Goal: Task Accomplishment & Management: Manage account settings

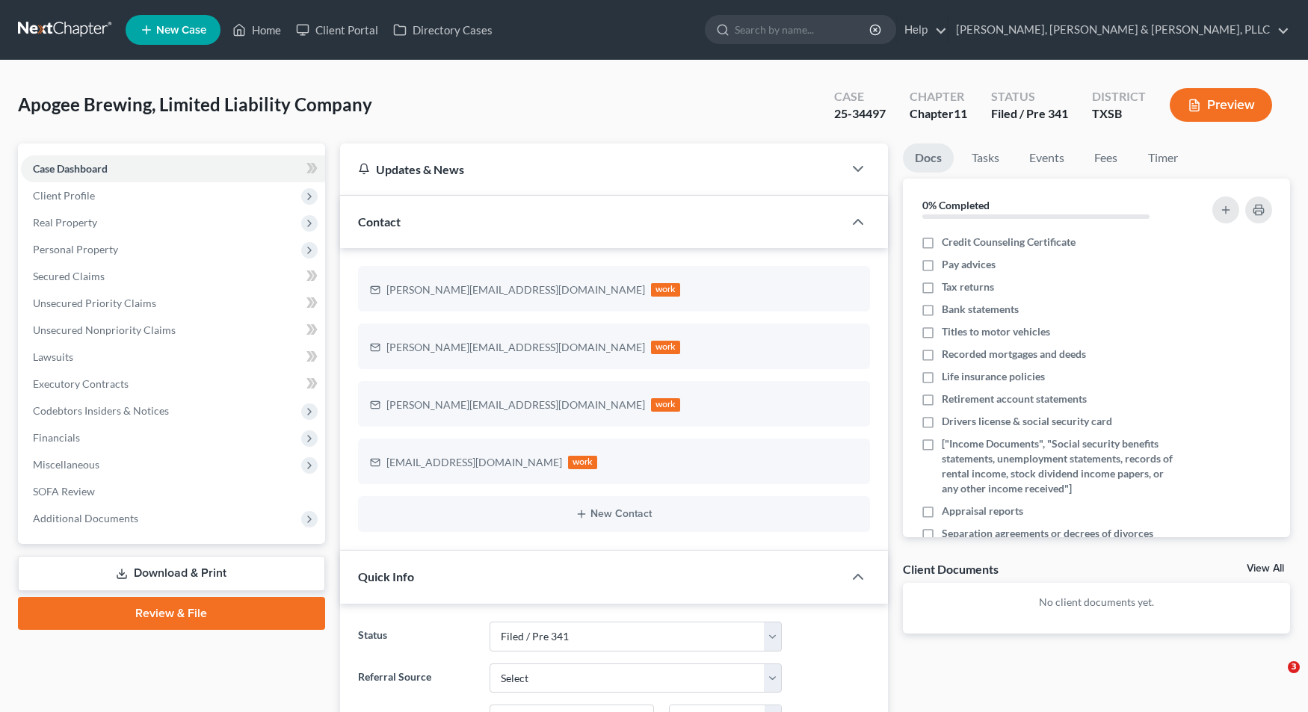
select select "7"
click at [99, 229] on span "Real Property" at bounding box center [173, 222] width 304 height 27
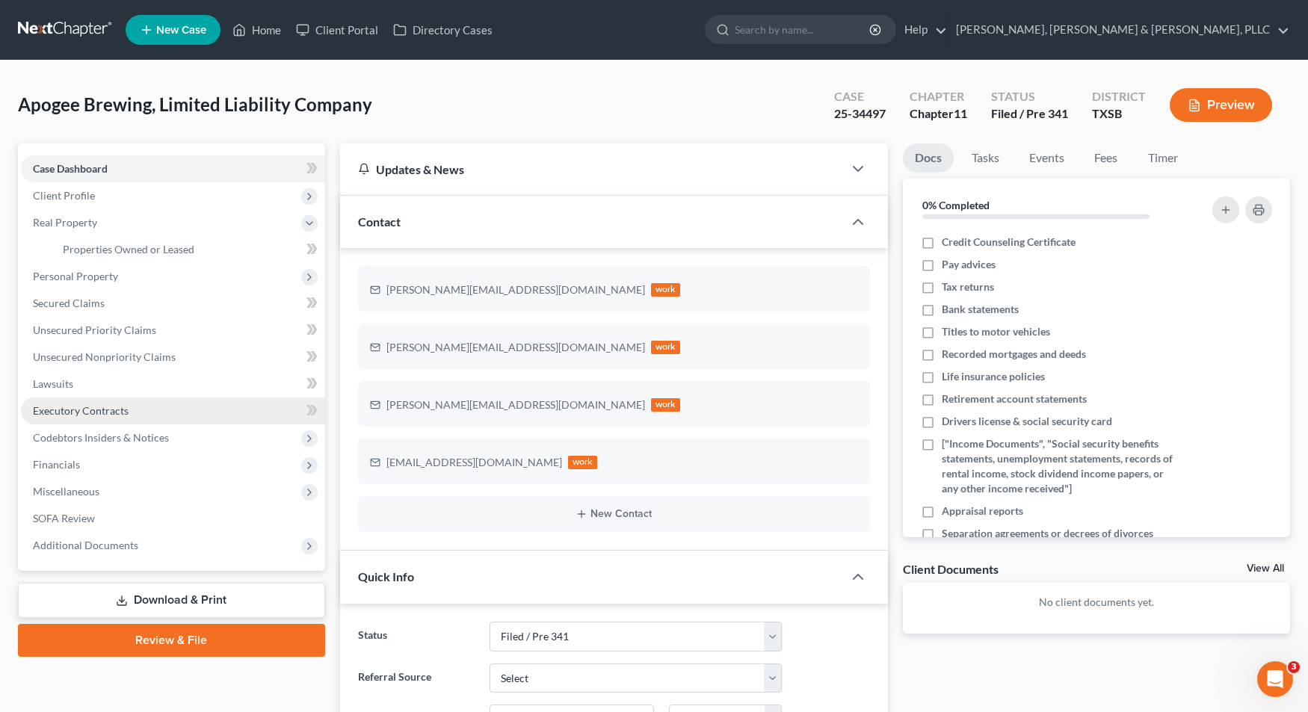
click at [105, 418] on link "Executory Contracts" at bounding box center [173, 411] width 304 height 27
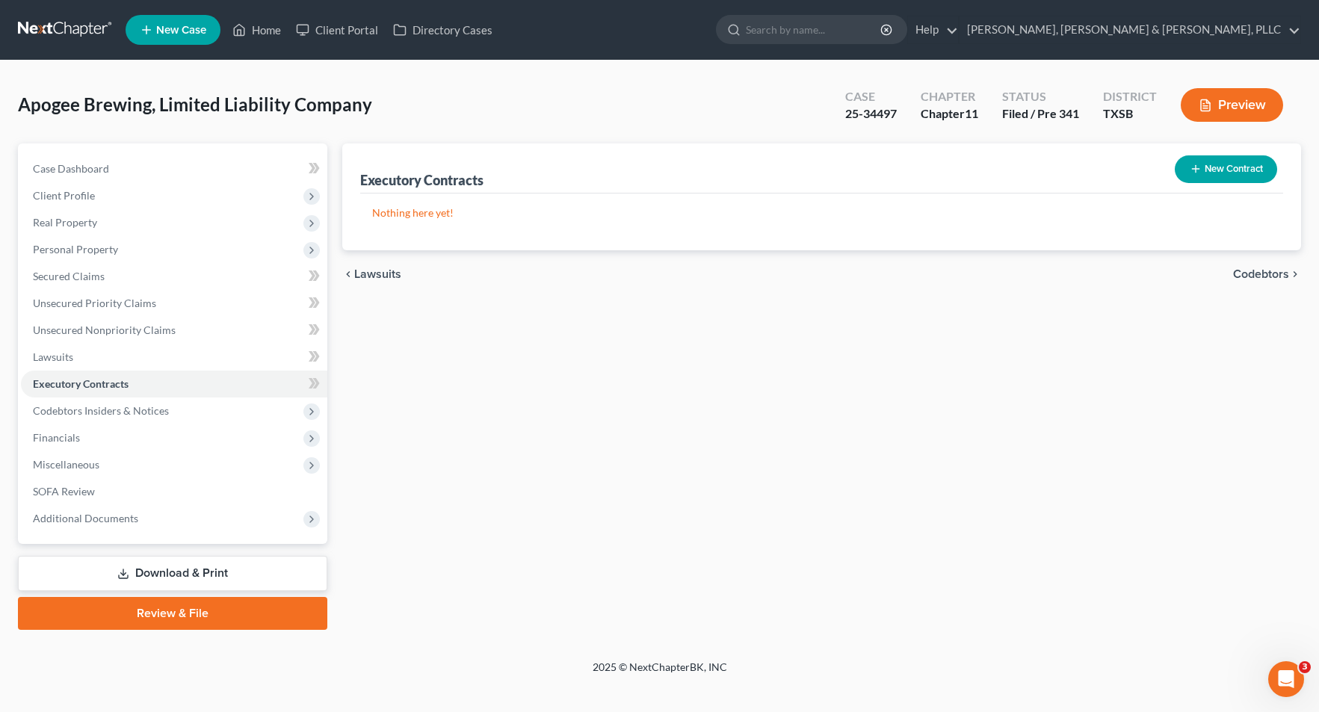
click at [460, 330] on div "Executory Contracts New Contract Nothing here yet! chevron_left Lawsuits Codebt…" at bounding box center [822, 386] width 974 height 487
click at [120, 419] on span "Codebtors Insiders & Notices" at bounding box center [174, 411] width 306 height 27
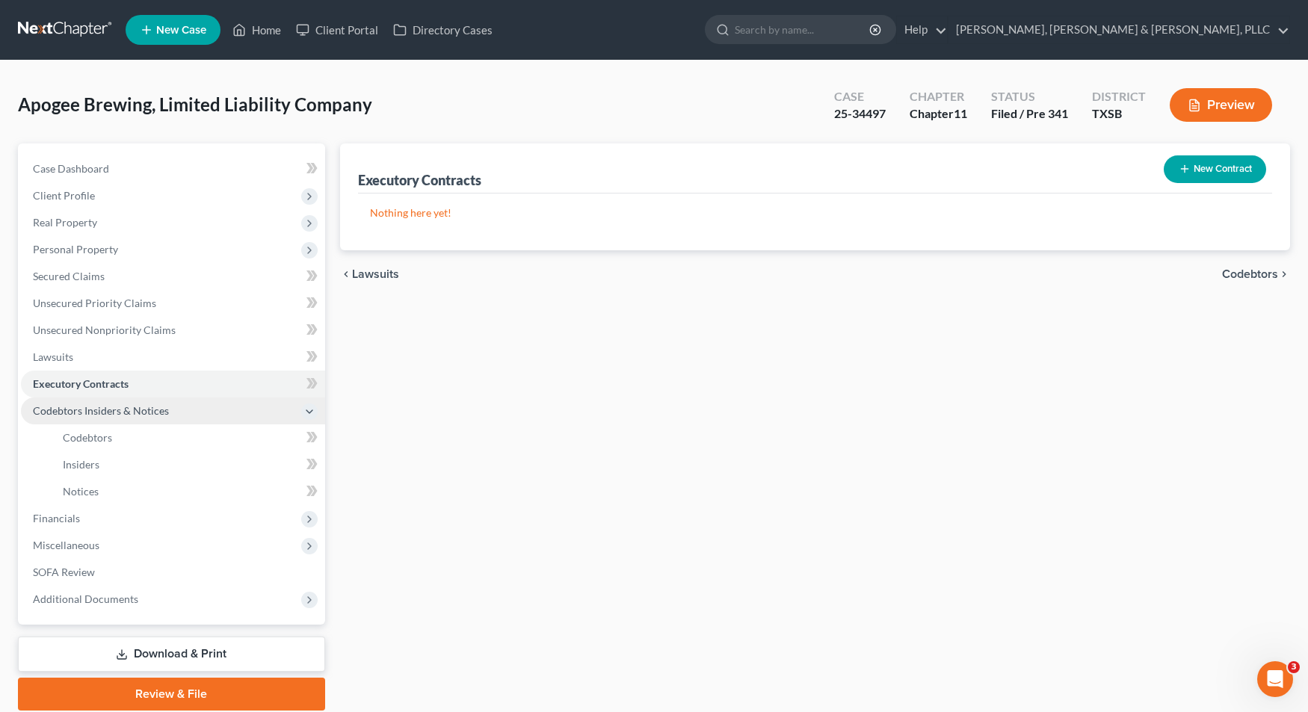
click at [117, 417] on span "Codebtors Insiders & Notices" at bounding box center [173, 411] width 304 height 27
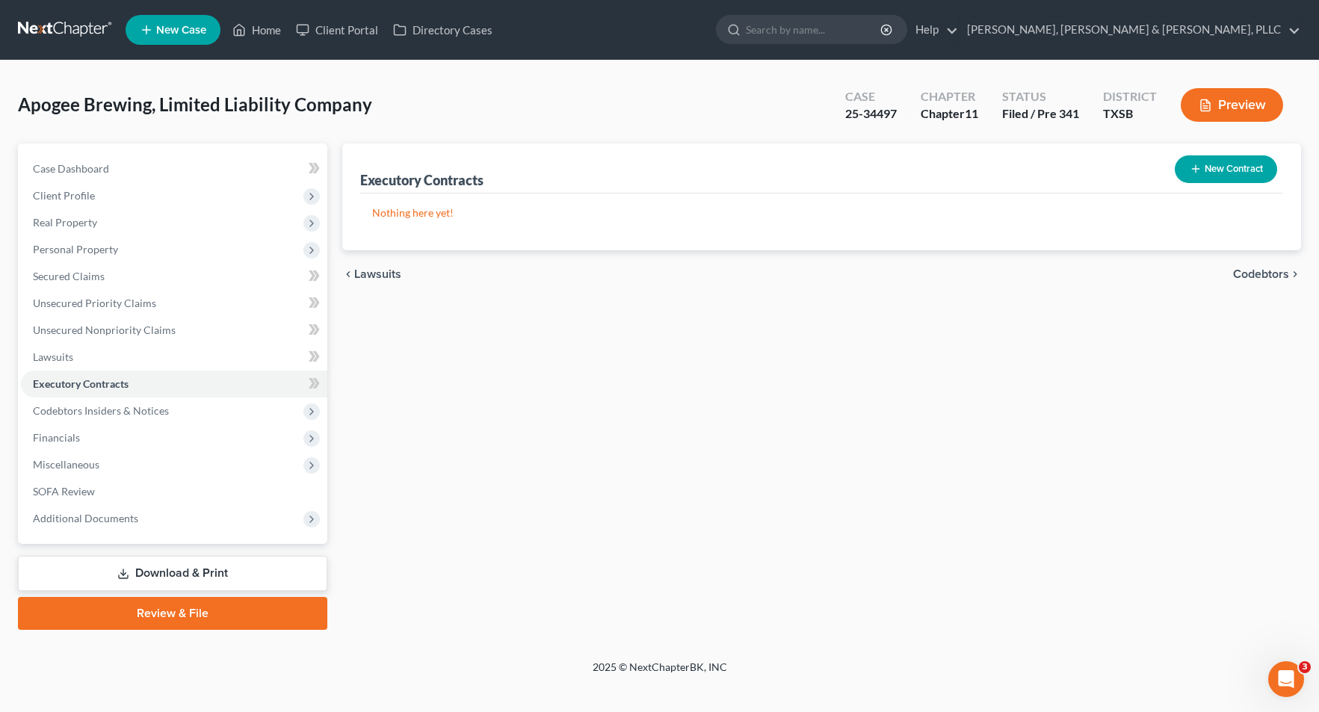
click at [117, 436] on span "Financials" at bounding box center [174, 437] width 306 height 27
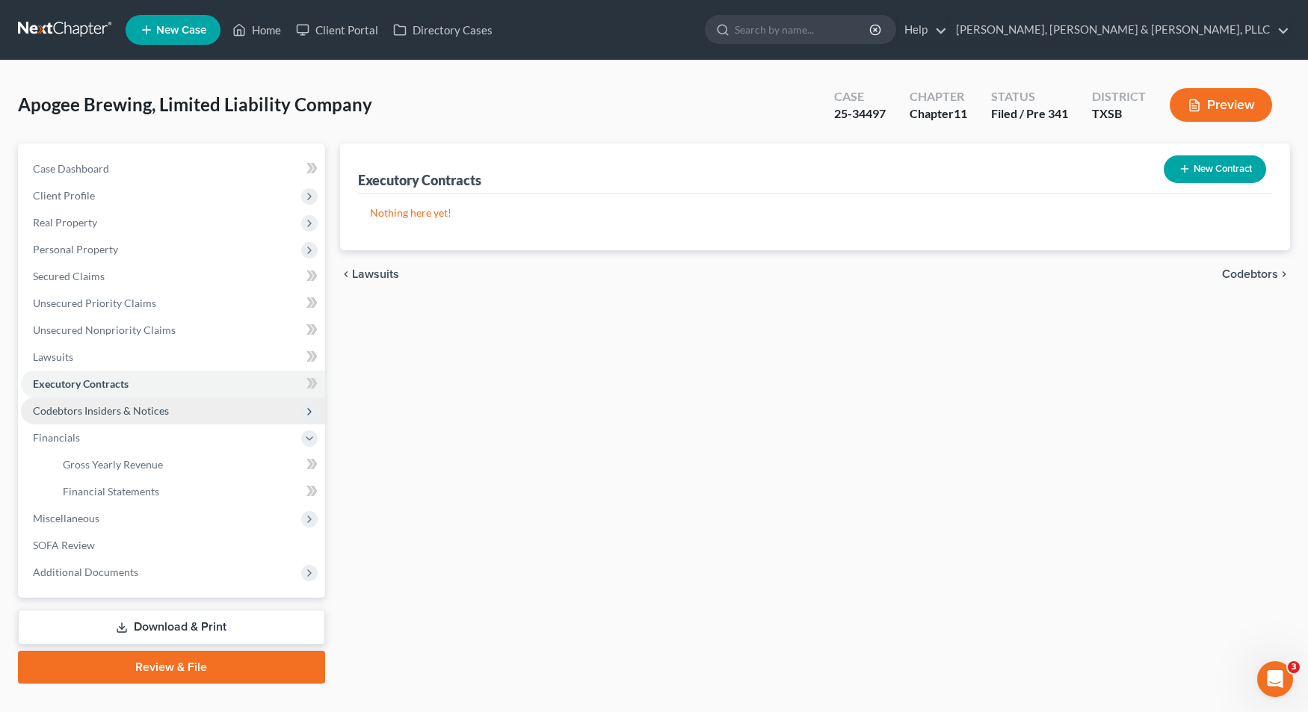
click at [117, 416] on span "Codebtors Insiders & Notices" at bounding box center [101, 410] width 136 height 13
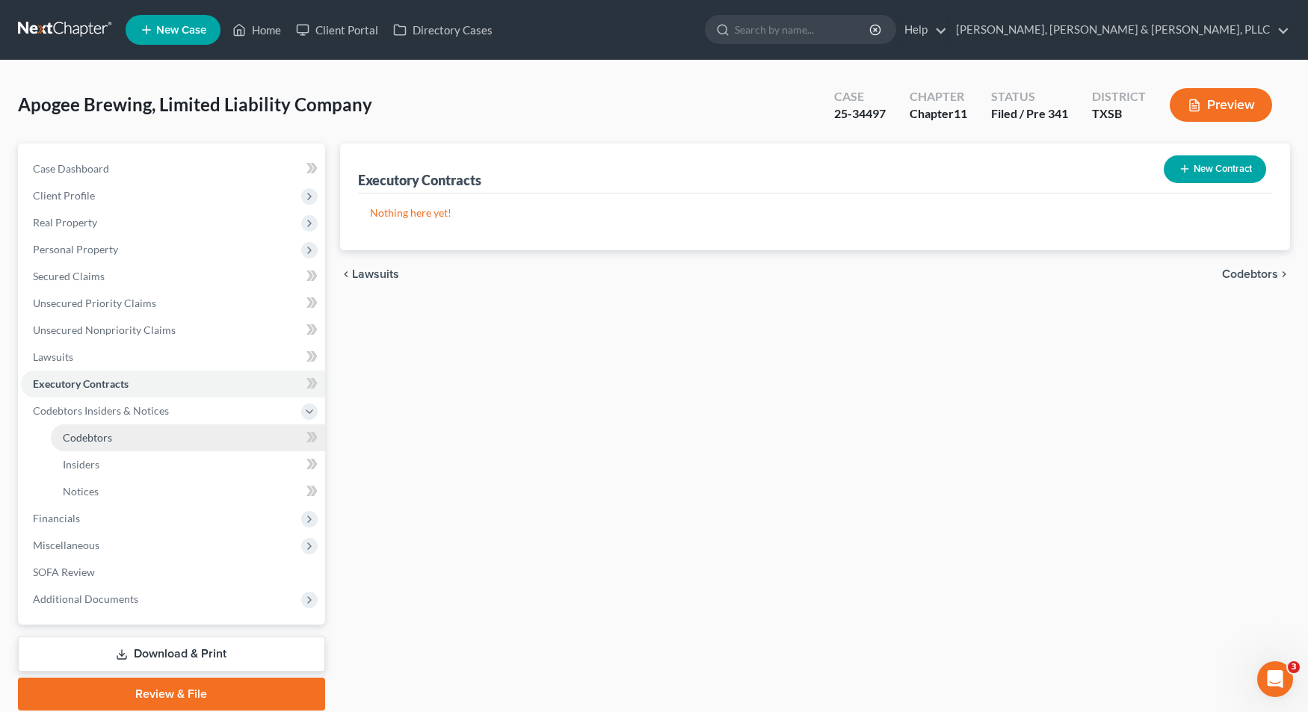
click at [115, 448] on link "Codebtors" at bounding box center [188, 437] width 274 height 27
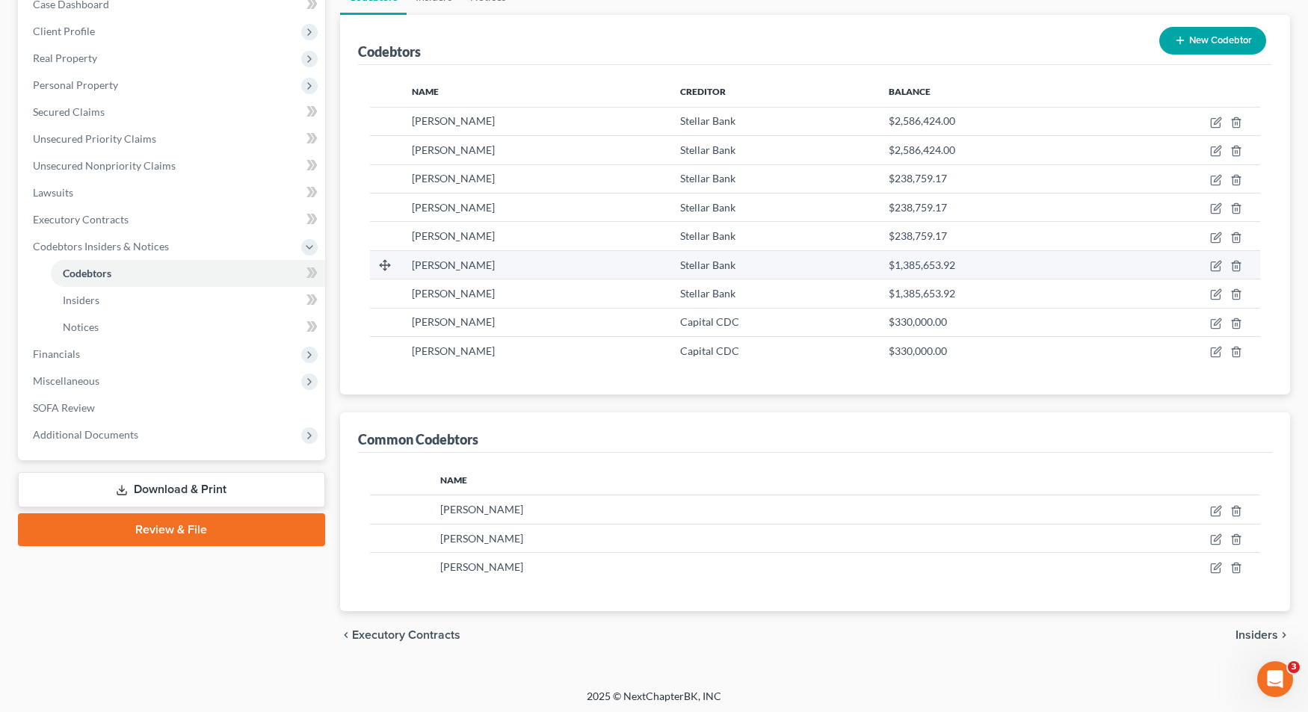
scroll to position [168, 0]
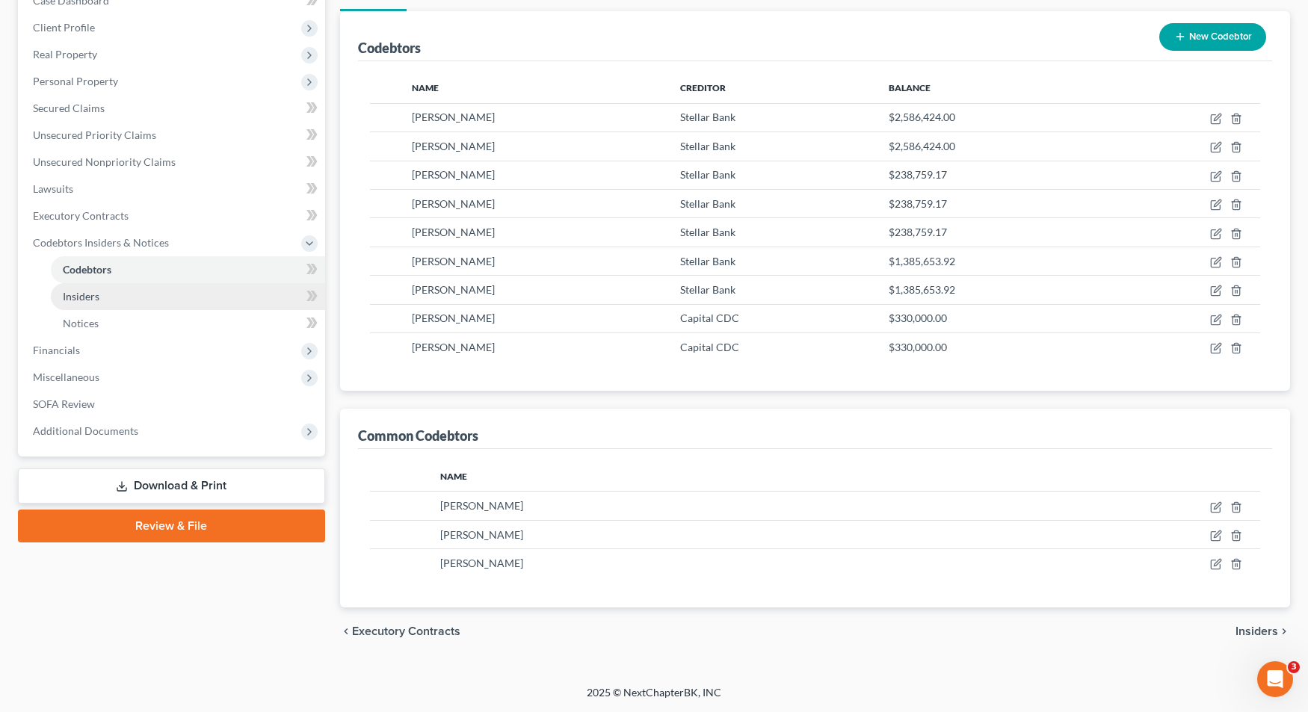
click at [88, 302] on span "Insiders" at bounding box center [81, 296] width 37 height 13
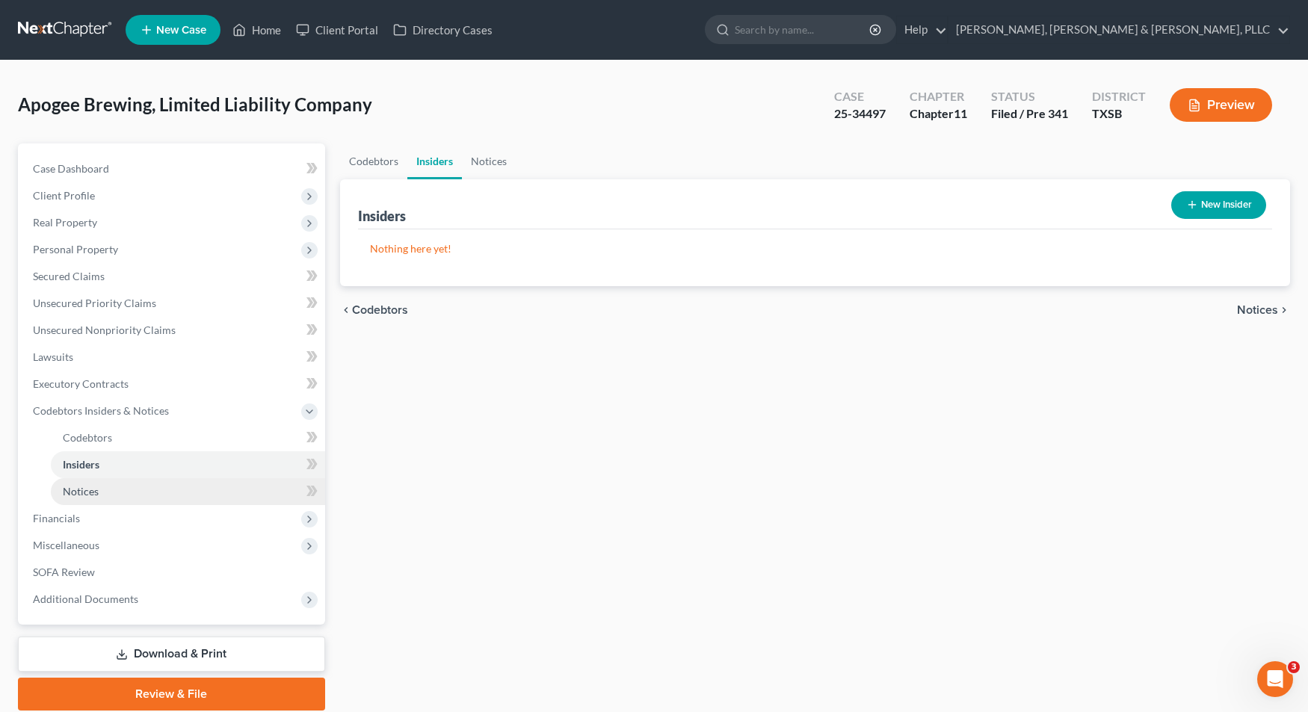
click at [96, 487] on span "Notices" at bounding box center [81, 491] width 36 height 13
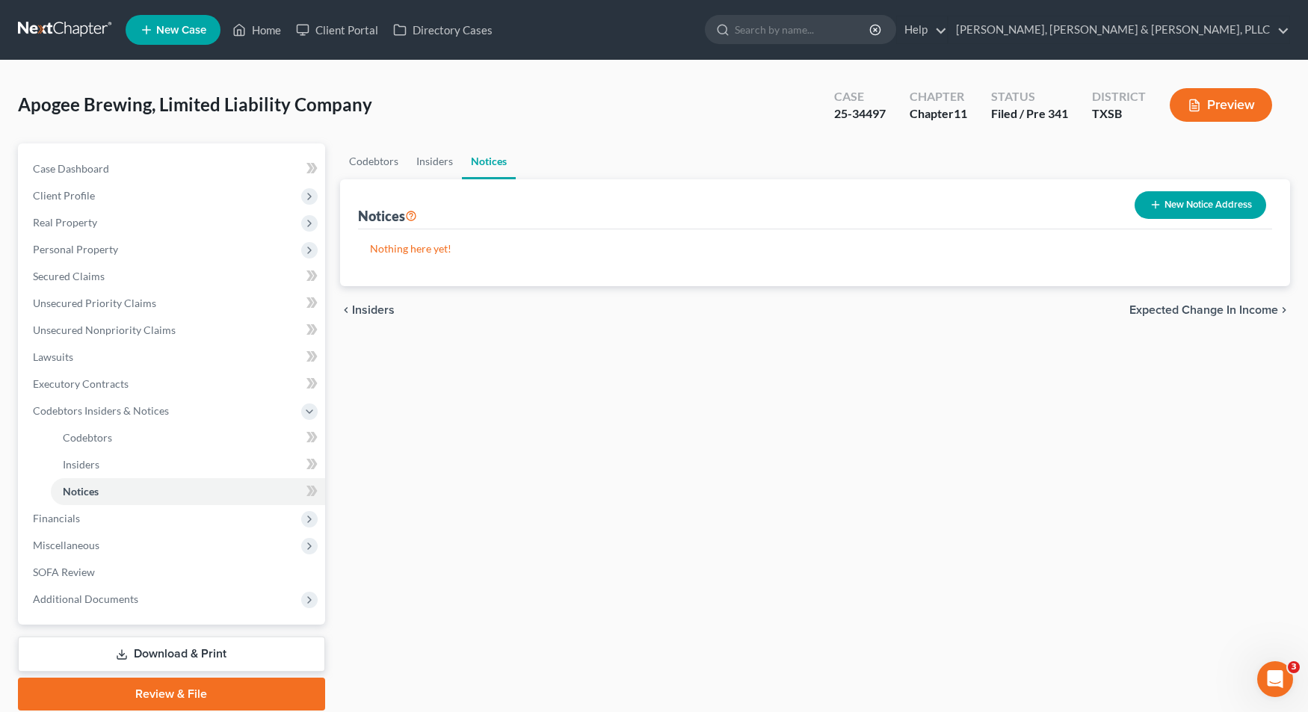
click at [1274, 688] on icon "Open Intercom Messenger" at bounding box center [1275, 679] width 25 height 25
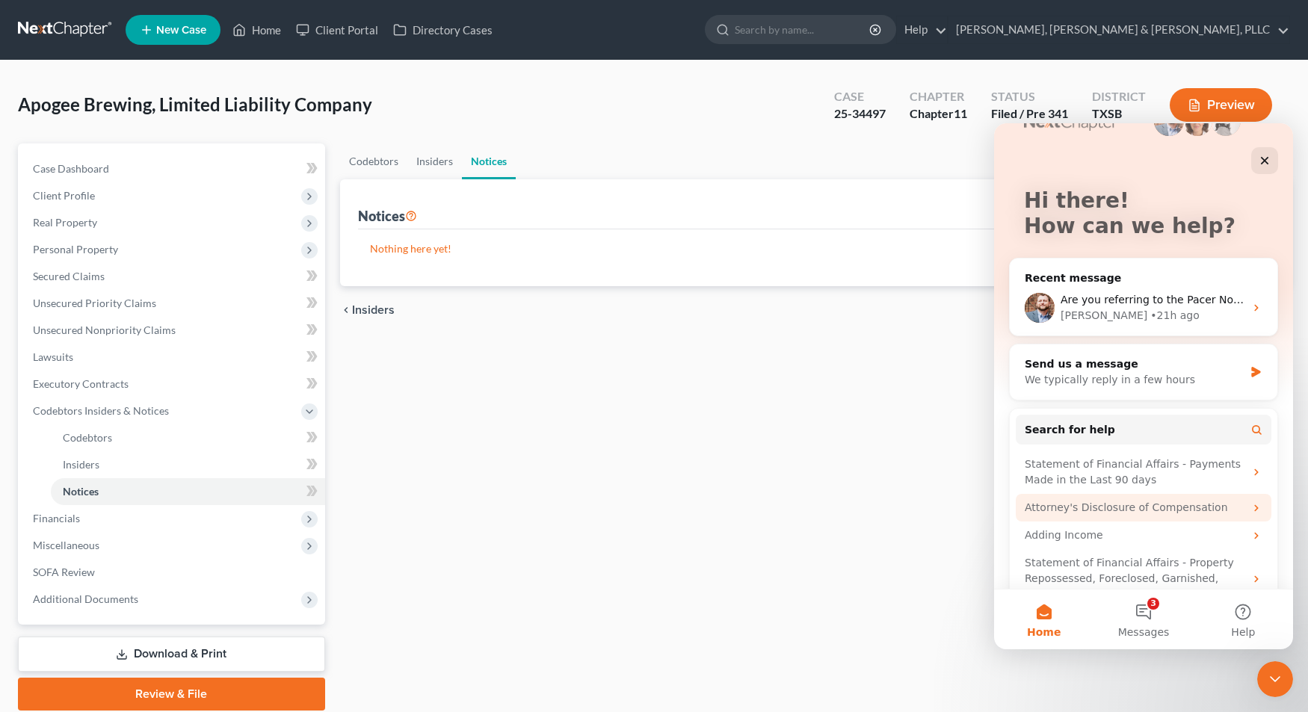
scroll to position [75, 0]
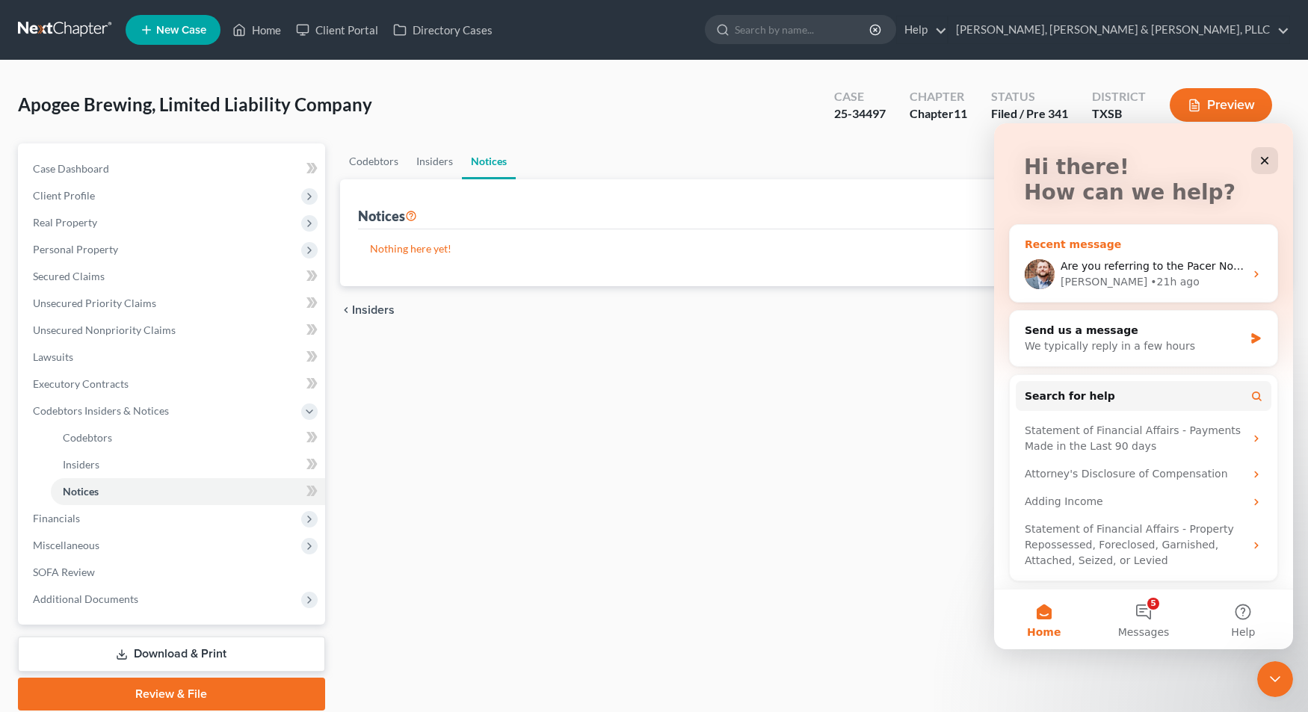
click at [1150, 282] on div "• 21h ago" at bounding box center [1174, 282] width 49 height 16
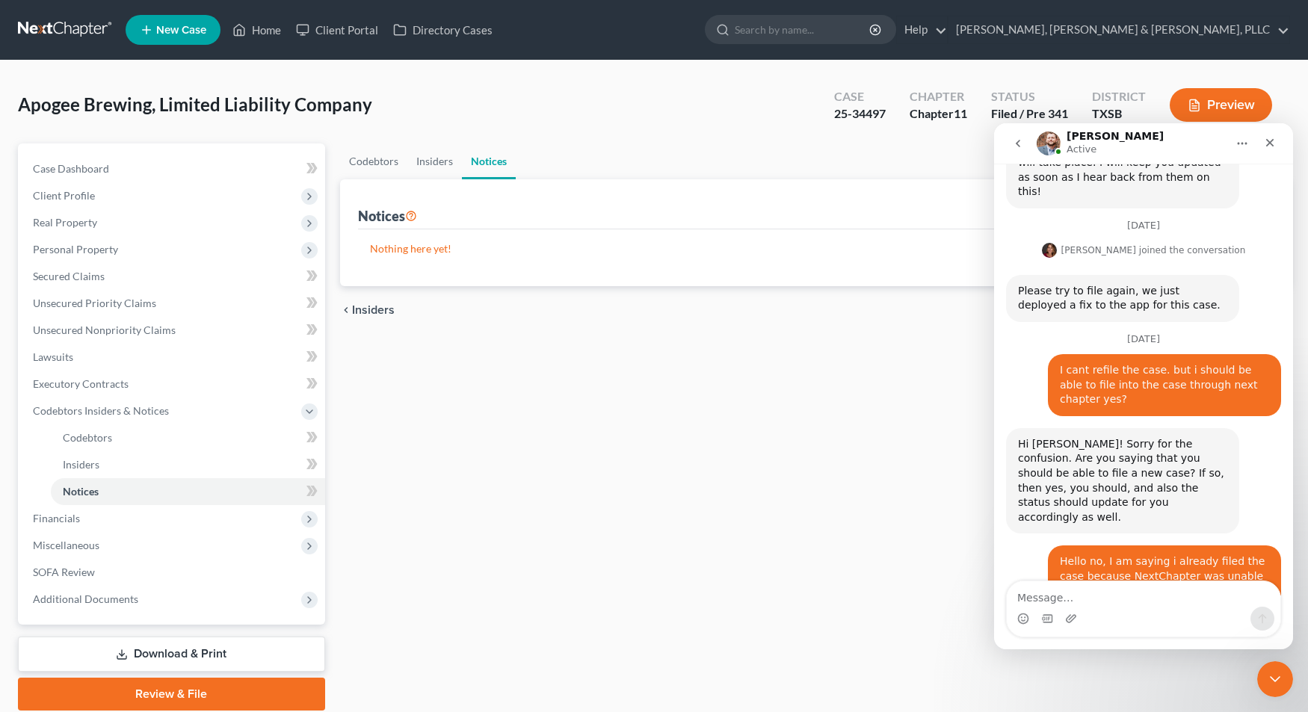
scroll to position [1939, 0]
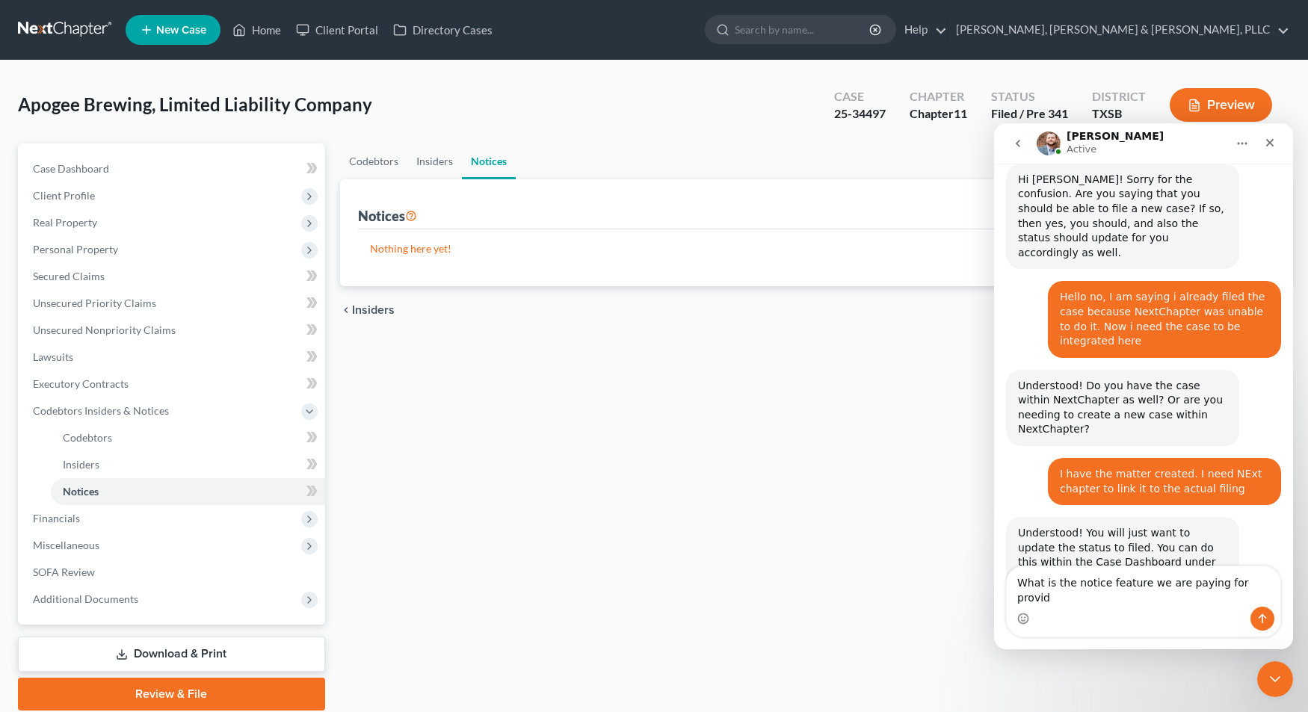
type textarea "What is the notice feature we are paying for provide"
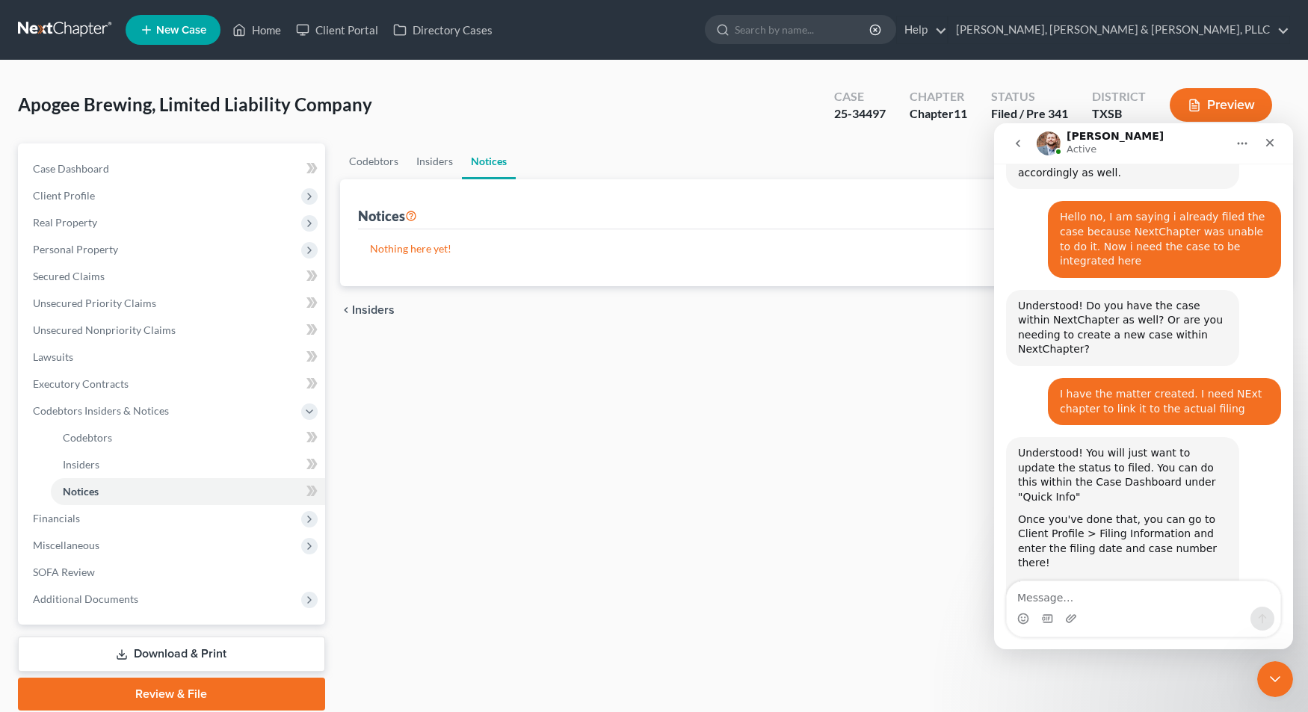
click at [569, 448] on div "Codebtors Insiders Notices Notices New Notice Address Nothing here yet! Name ch…" at bounding box center [816, 426] width 966 height 567
click at [1271, 130] on div "Close" at bounding box center [1269, 142] width 27 height 27
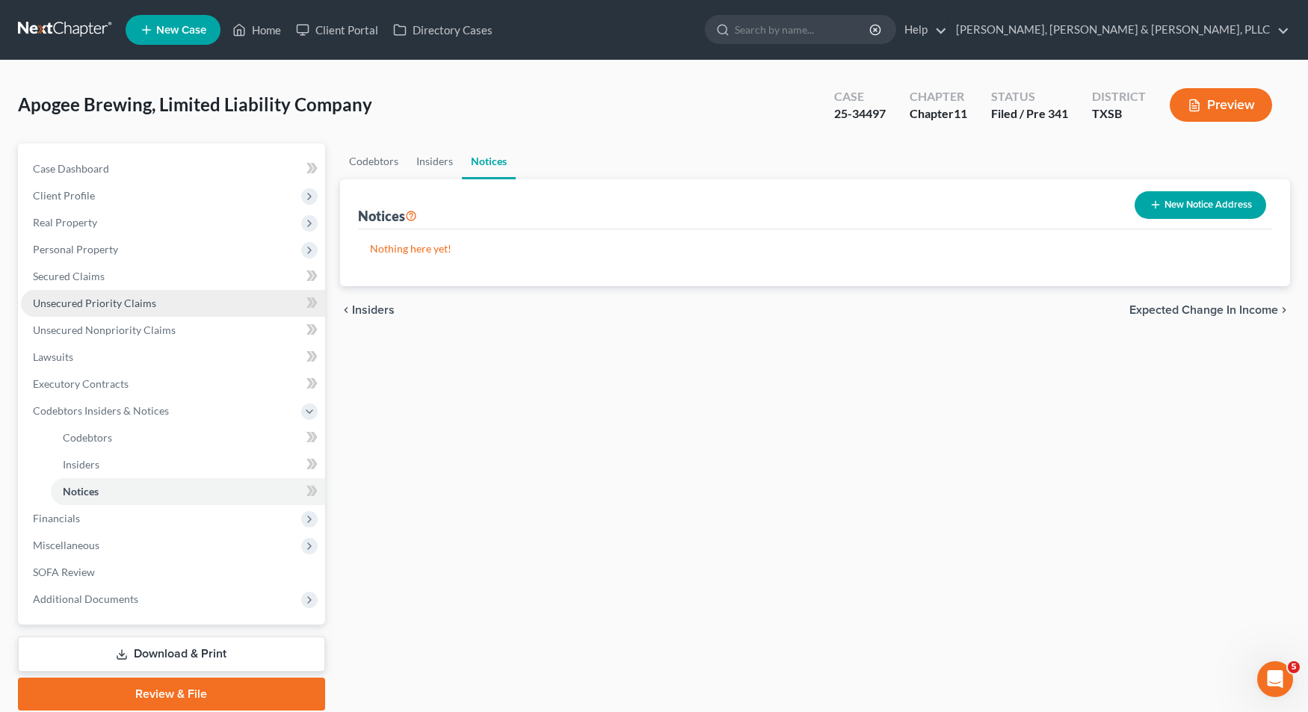
click at [78, 304] on span "Unsecured Priority Claims" at bounding box center [94, 303] width 123 height 13
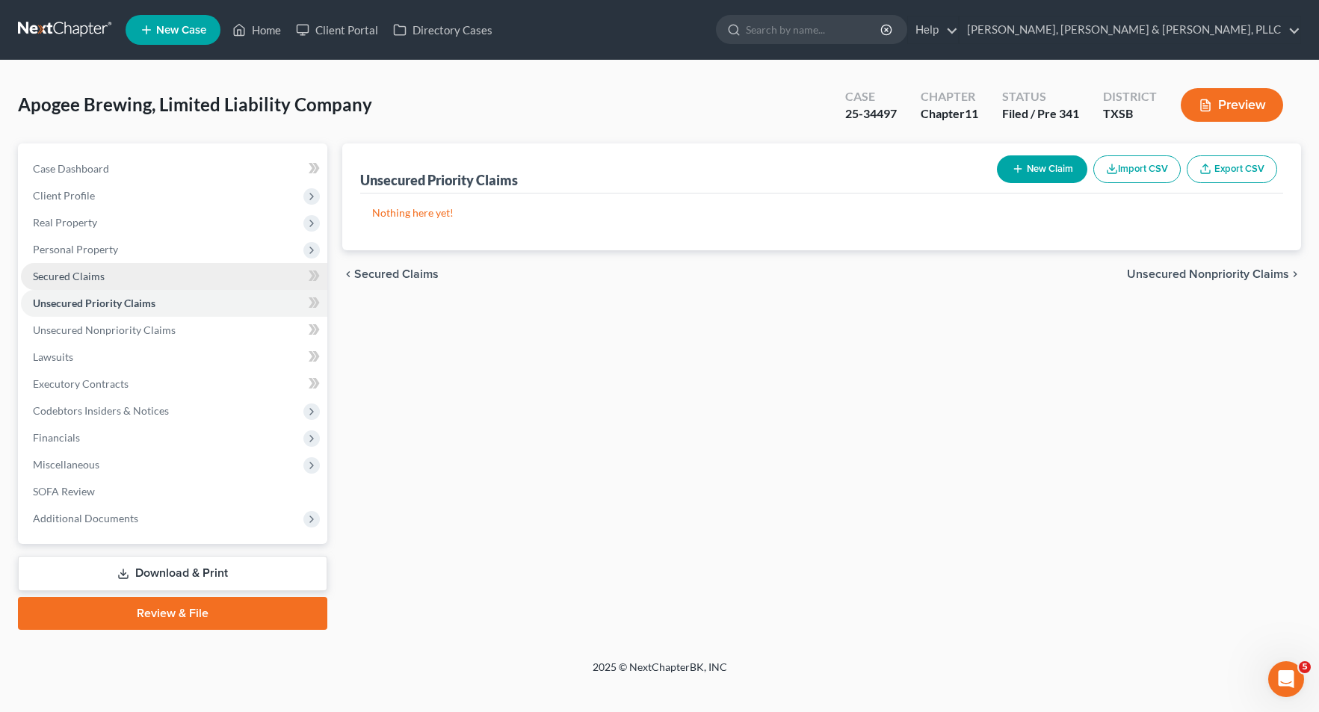
click at [80, 281] on span "Secured Claims" at bounding box center [69, 276] width 72 height 13
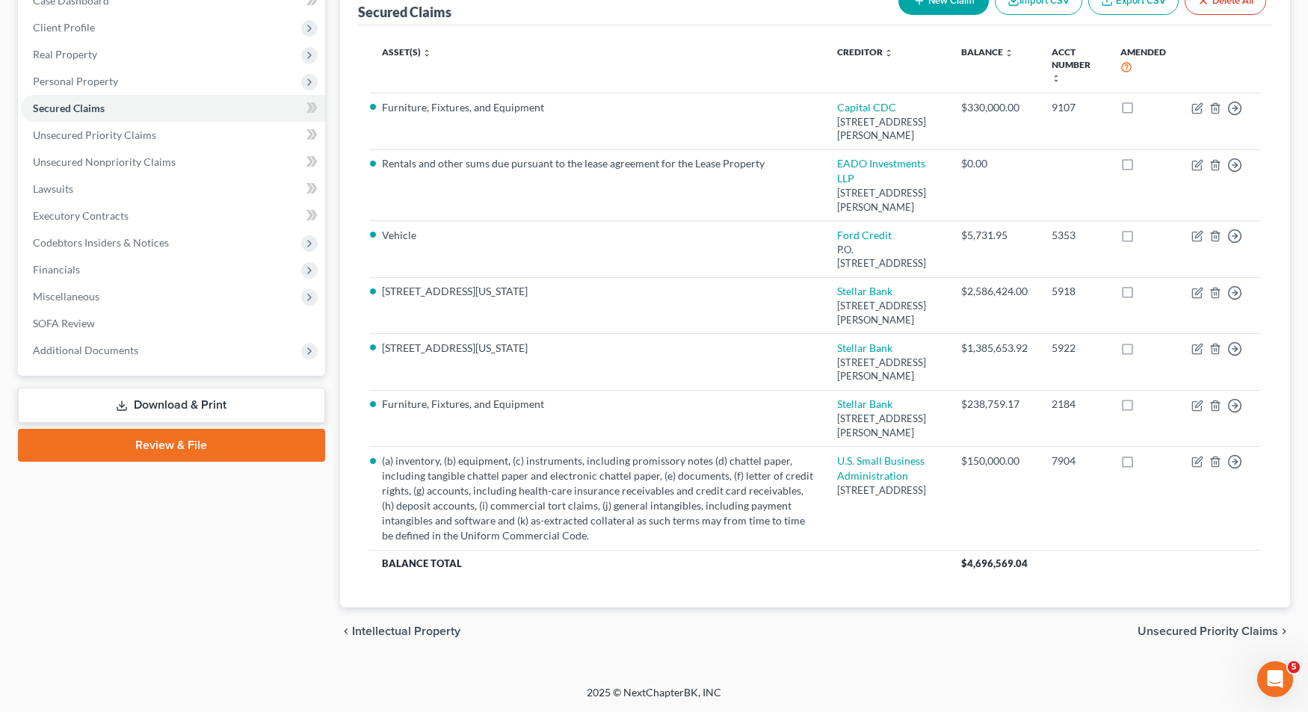
scroll to position [149, 0]
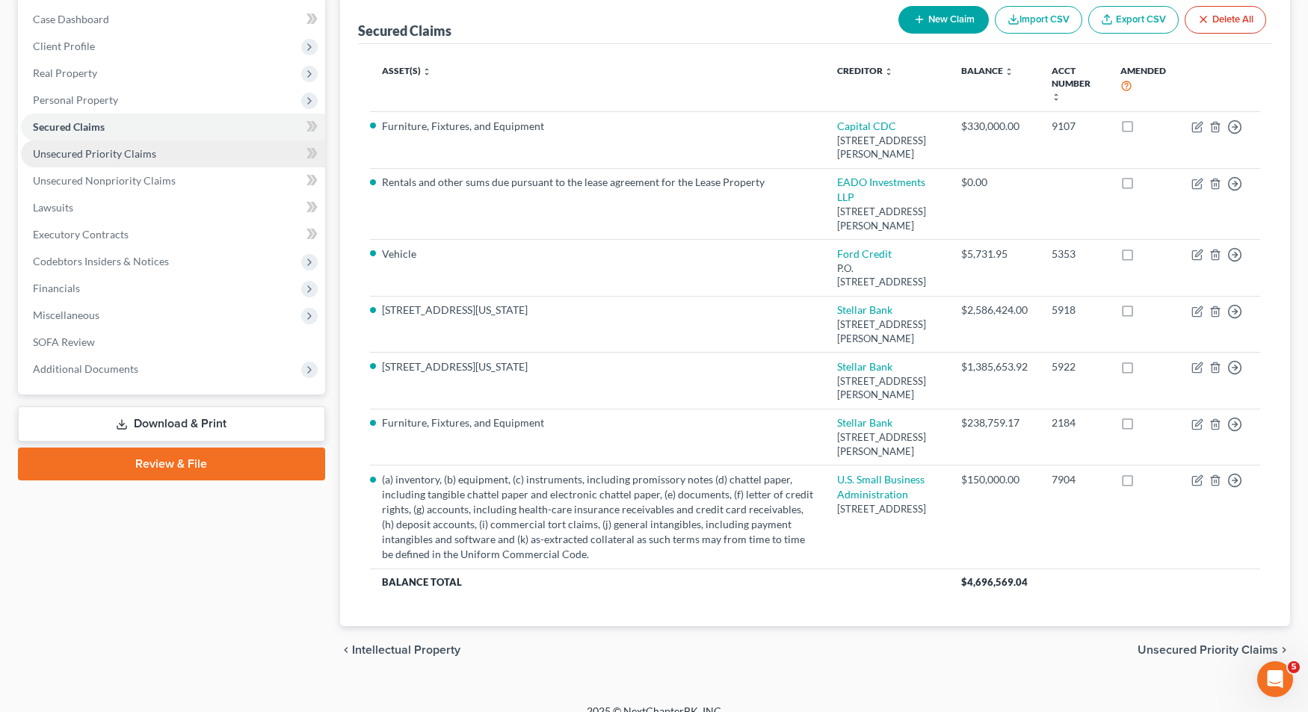
click at [114, 148] on span "Unsecured Priority Claims" at bounding box center [94, 153] width 123 height 13
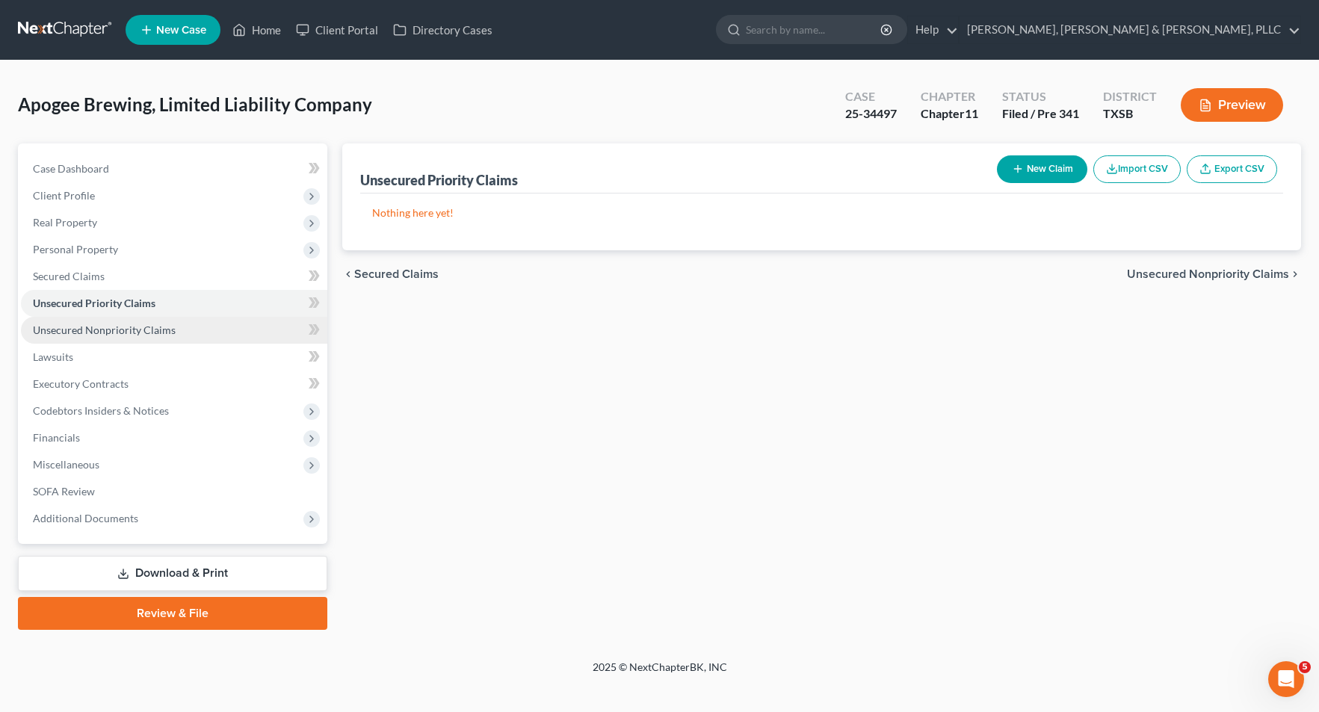
click at [105, 330] on span "Unsecured Nonpriority Claims" at bounding box center [104, 330] width 143 height 13
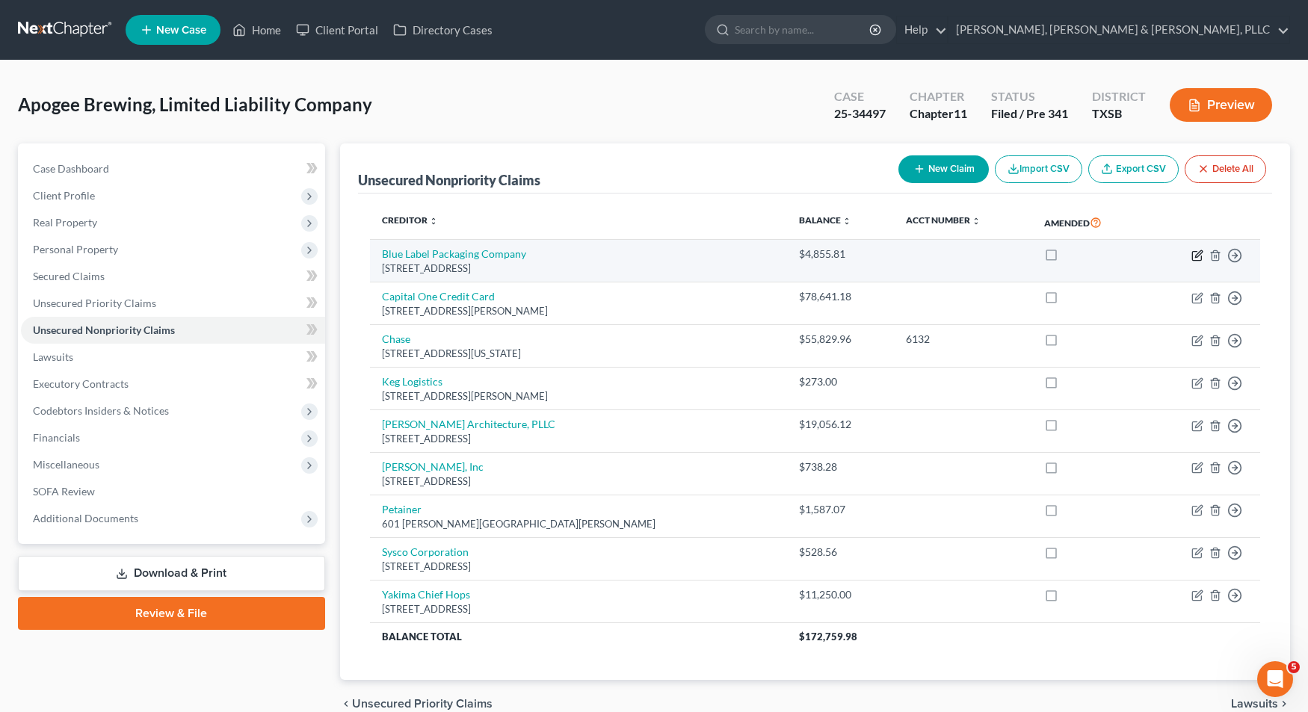
click at [1200, 256] on icon "button" at bounding box center [1197, 256] width 12 height 12
select select "36"
select select "15"
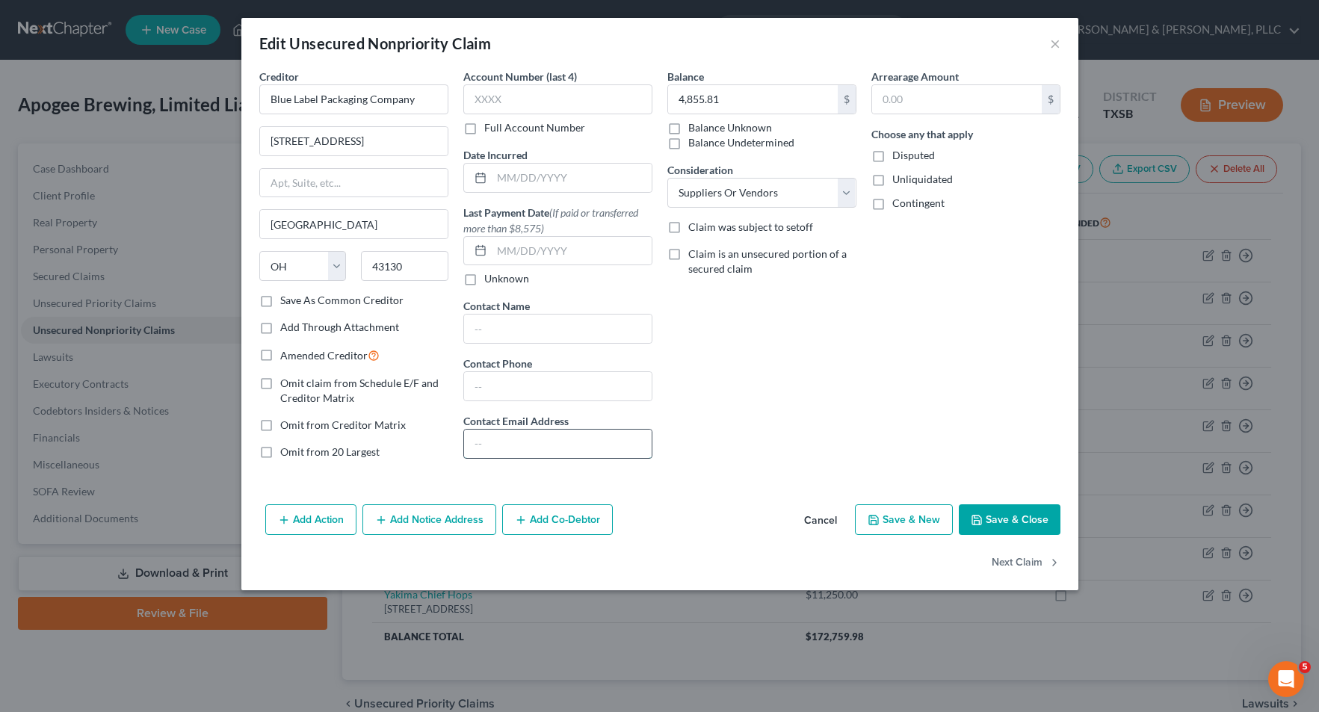
click at [537, 434] on input "text" at bounding box center [558, 444] width 188 height 28
paste input "[EMAIL_ADDRESS][DOMAIN_NAME]"
type input "[EMAIL_ADDRESS][DOMAIN_NAME]"
click at [998, 531] on button "Save & Close" at bounding box center [1010, 519] width 102 height 31
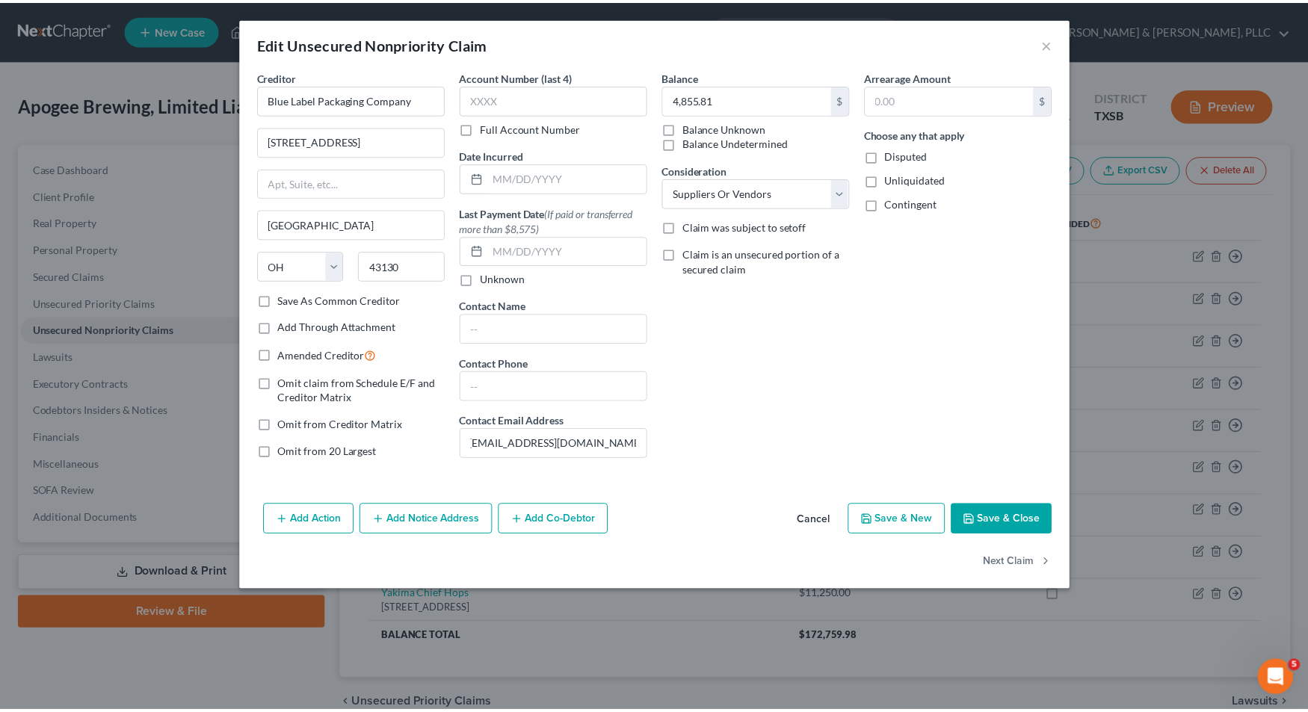
scroll to position [0, 0]
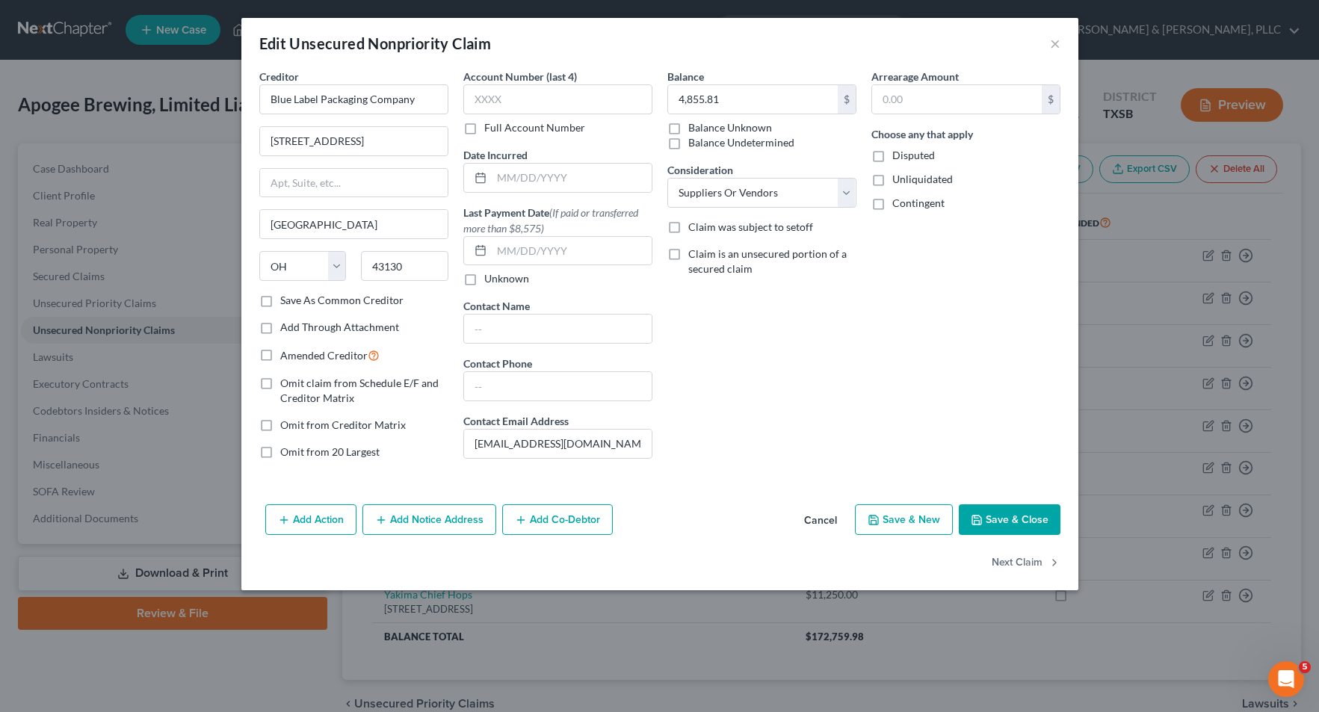
type input "0"
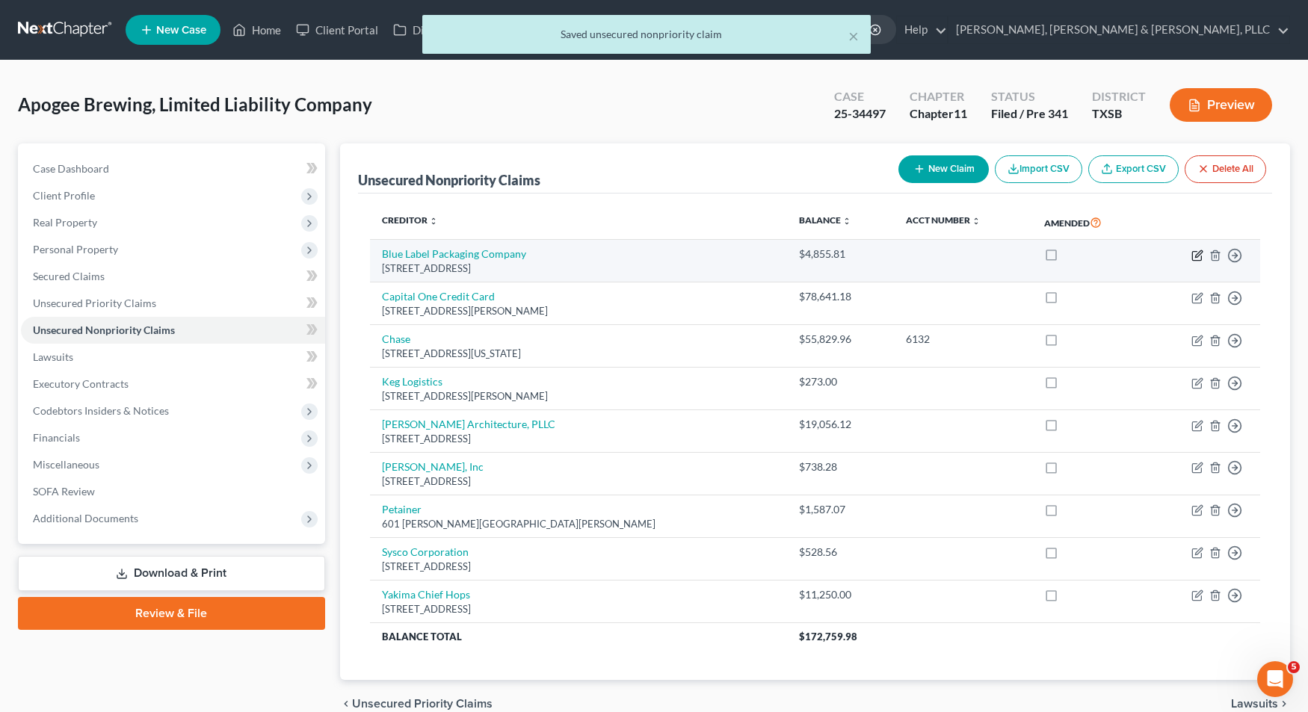
click at [1192, 258] on icon "button" at bounding box center [1196, 255] width 9 height 9
select select "36"
select select "15"
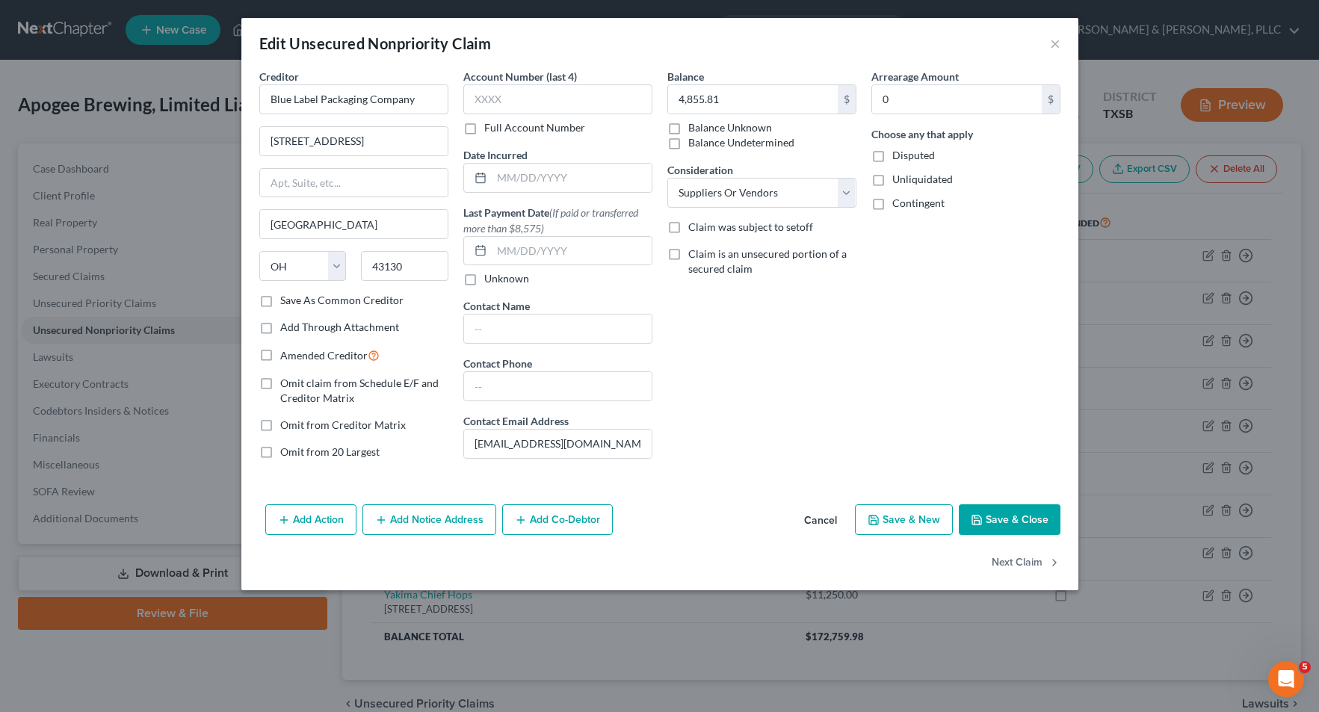
click at [1021, 517] on button "Save & Close" at bounding box center [1010, 519] width 102 height 31
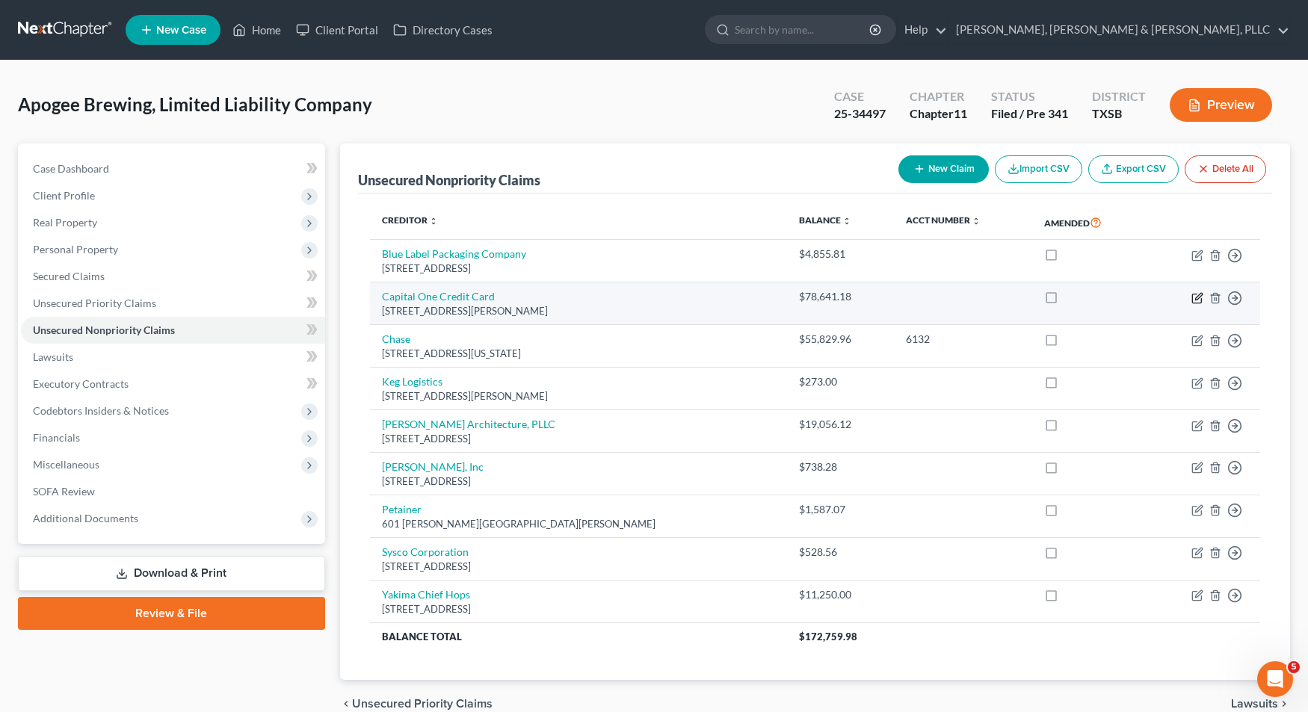
click at [1200, 301] on icon "button" at bounding box center [1197, 298] width 12 height 12
select select "48"
select select "2"
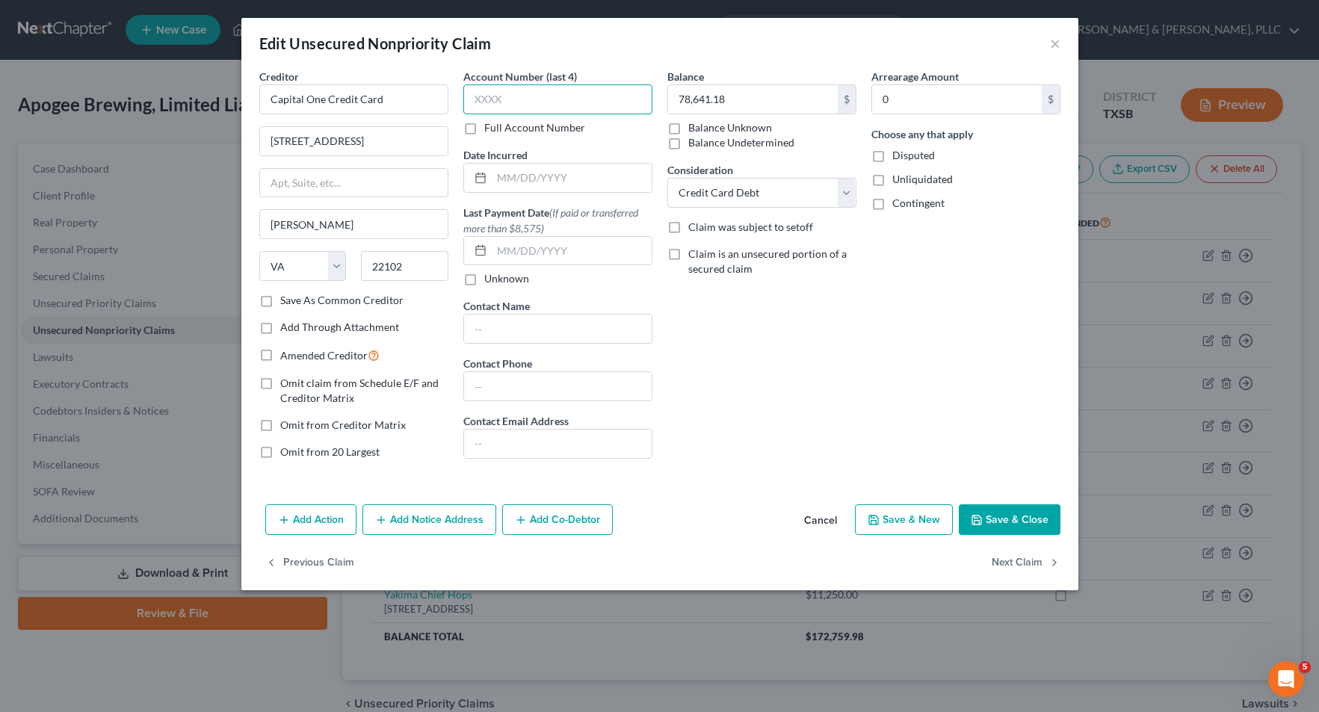
click at [489, 105] on input "text" at bounding box center [557, 99] width 189 height 30
type input "8510"
click at [1005, 526] on button "Save & Close" at bounding box center [1010, 519] width 102 height 31
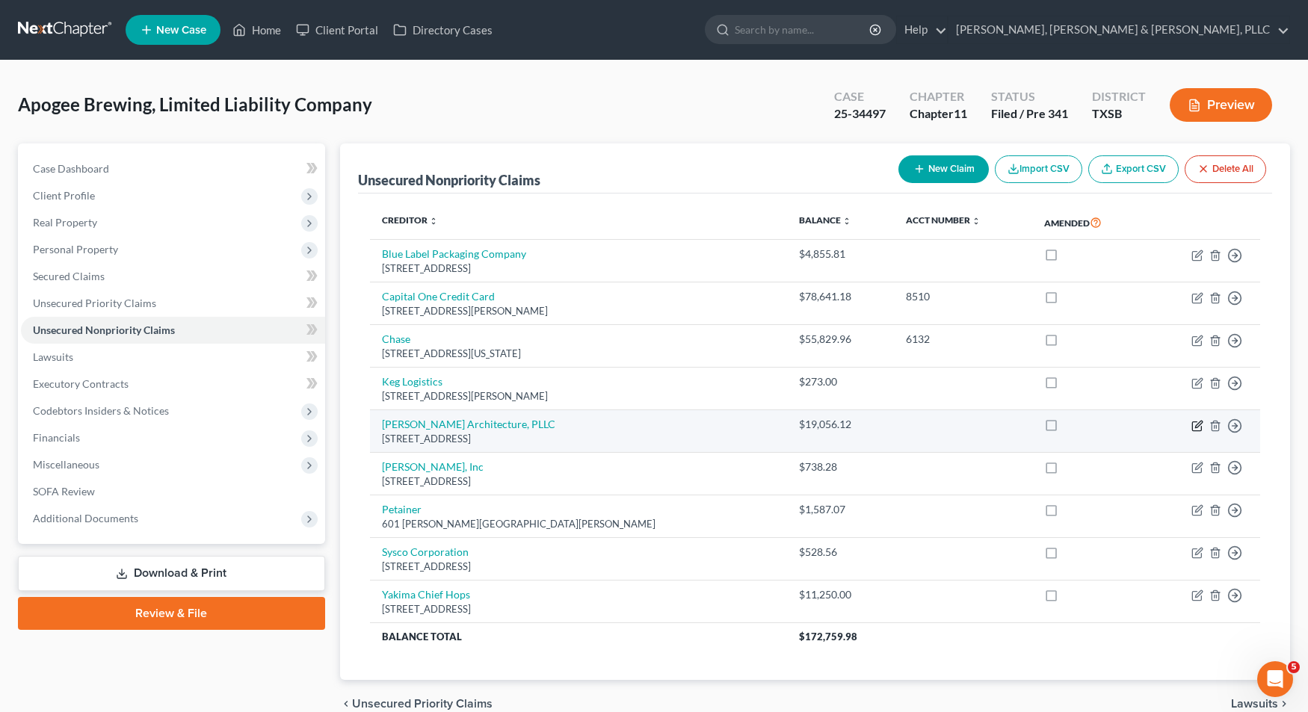
click at [1192, 423] on icon "button" at bounding box center [1196, 426] width 9 height 9
select select "45"
select select "14"
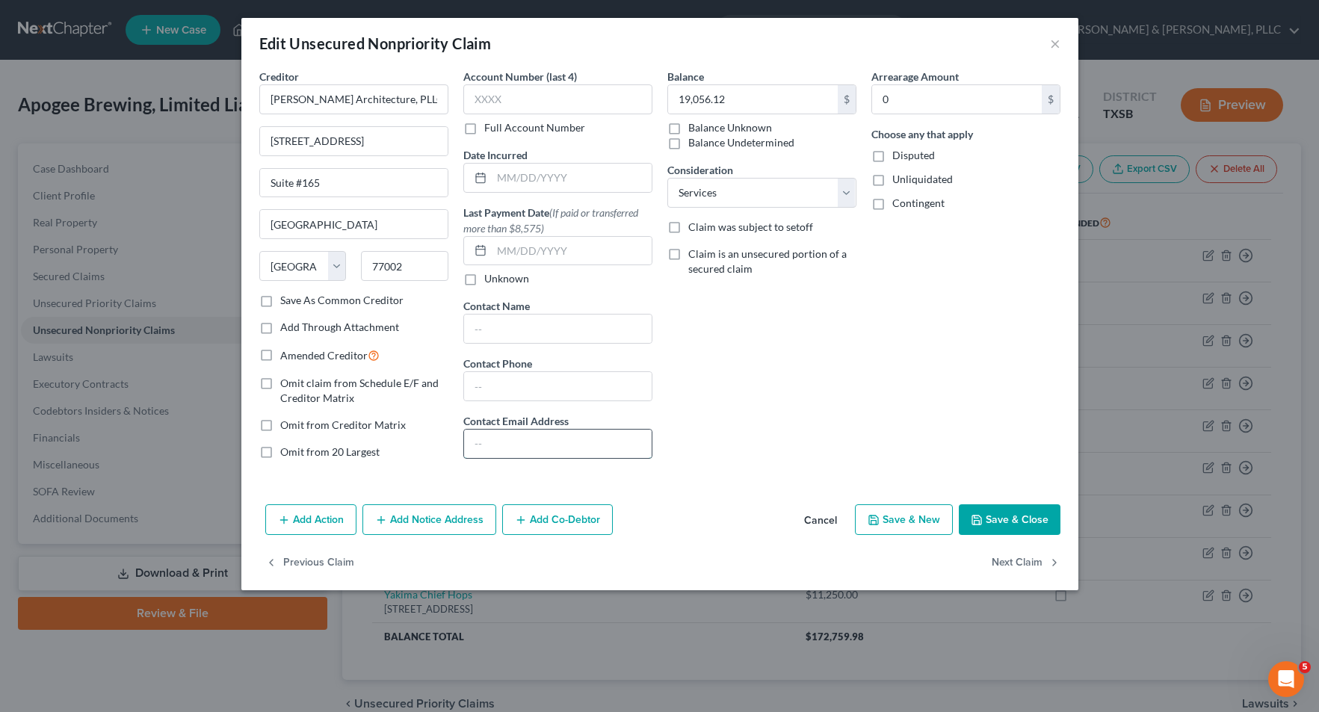
click at [500, 434] on input "text" at bounding box center [558, 444] width 188 height 28
paste input "[PERSON_NAME][EMAIL_ADDRESS][DOMAIN_NAME]"
type input "[PERSON_NAME][EMAIL_ADDRESS][DOMAIN_NAME]"
click at [1002, 519] on button "Save & Close" at bounding box center [1010, 519] width 102 height 31
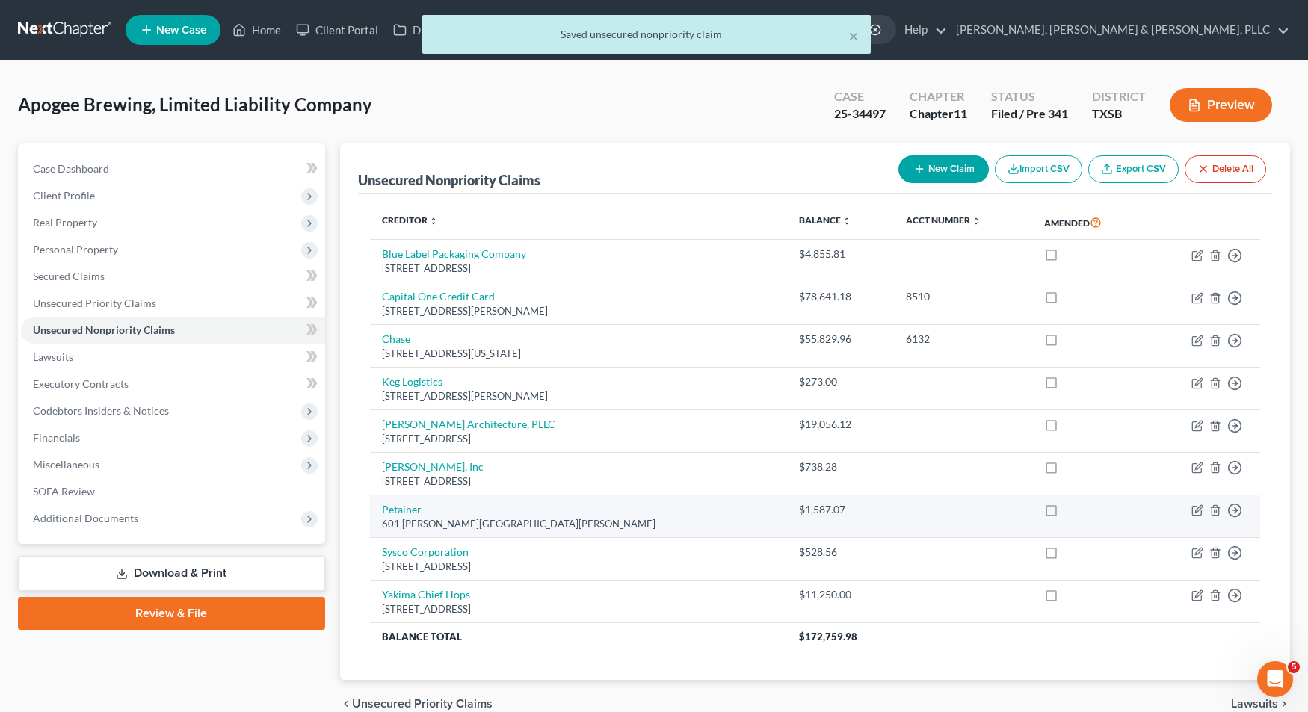
click at [1190, 513] on td "Move to D Move to E Move to G Move to Notice Only" at bounding box center [1203, 516] width 114 height 43
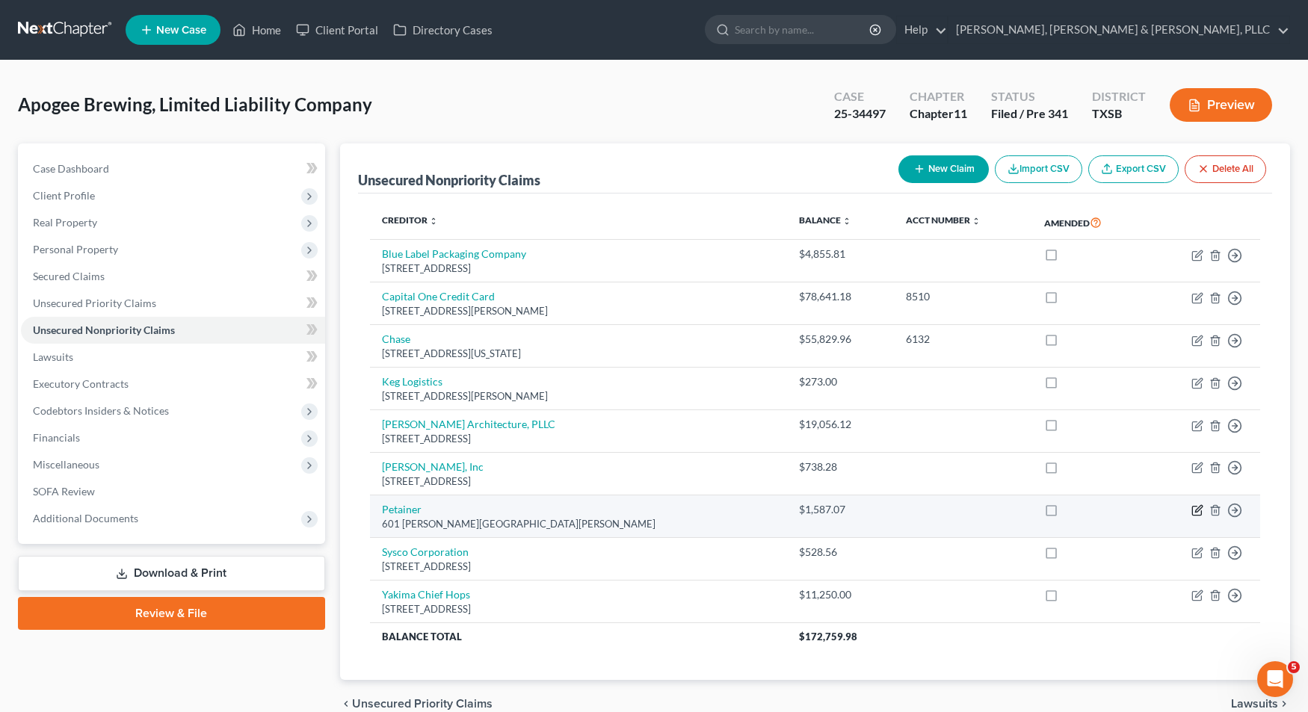
click at [1193, 513] on icon "button" at bounding box center [1196, 511] width 9 height 9
select select "44"
select select "15"
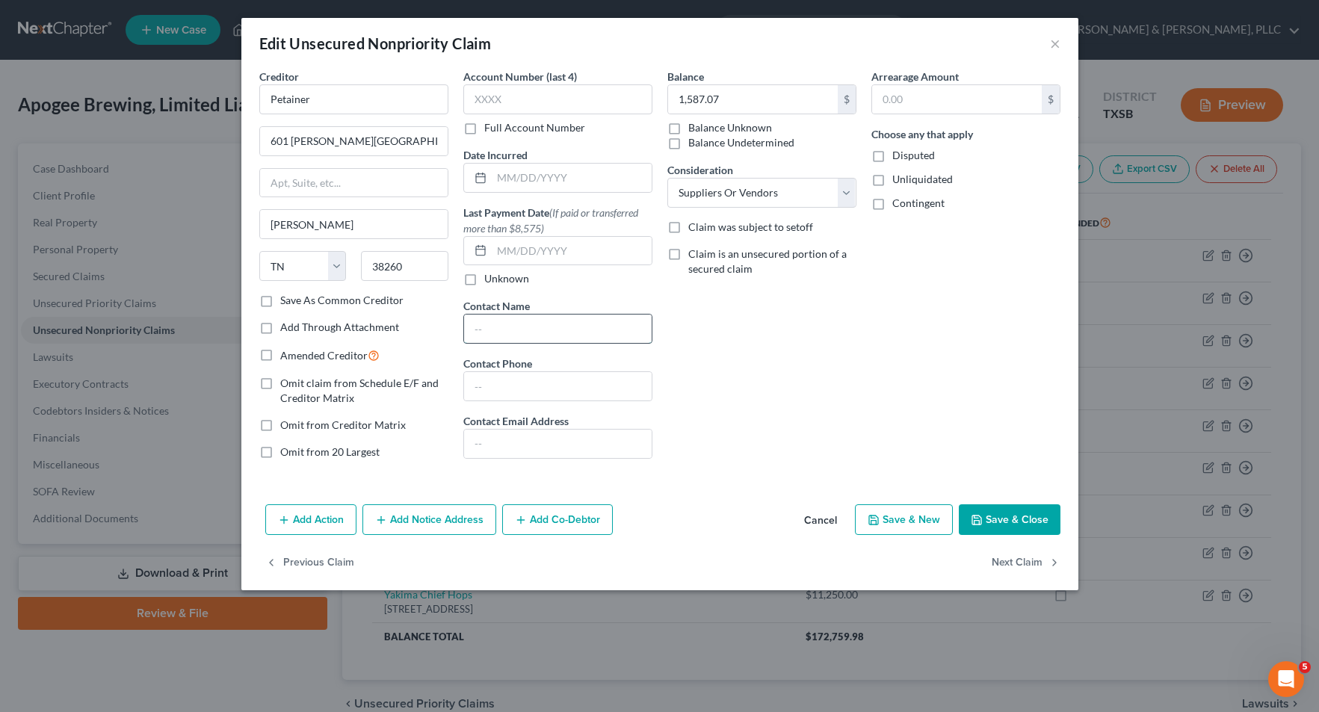
click at [494, 332] on input "text" at bounding box center [558, 329] width 188 height 28
click at [494, 388] on input "text" at bounding box center [558, 386] width 188 height 28
paste input "[PERSON_NAME][EMAIL_ADDRESS][PERSON_NAME][DOMAIN_NAME]"
type input "[PERSON_NAME][EMAIL_ADDRESS][PERSON_NAME][DOMAIN_NAME]"
click at [520, 436] on input "text" at bounding box center [558, 444] width 188 height 28
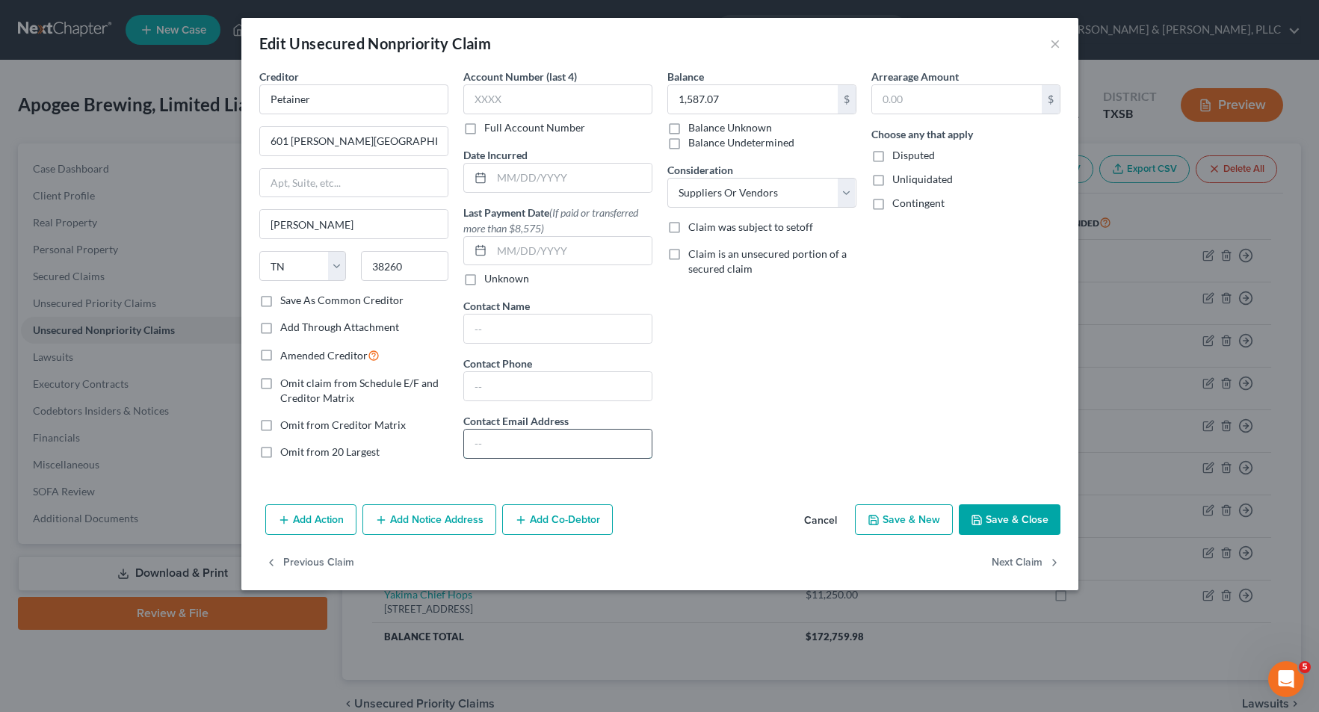
paste input "[PERSON_NAME][EMAIL_ADDRESS][PERSON_NAME][DOMAIN_NAME]"
type input "[PERSON_NAME][EMAIL_ADDRESS][PERSON_NAME][DOMAIN_NAME]"
click at [1003, 520] on button "Save & Close" at bounding box center [1010, 519] width 102 height 31
type input "0"
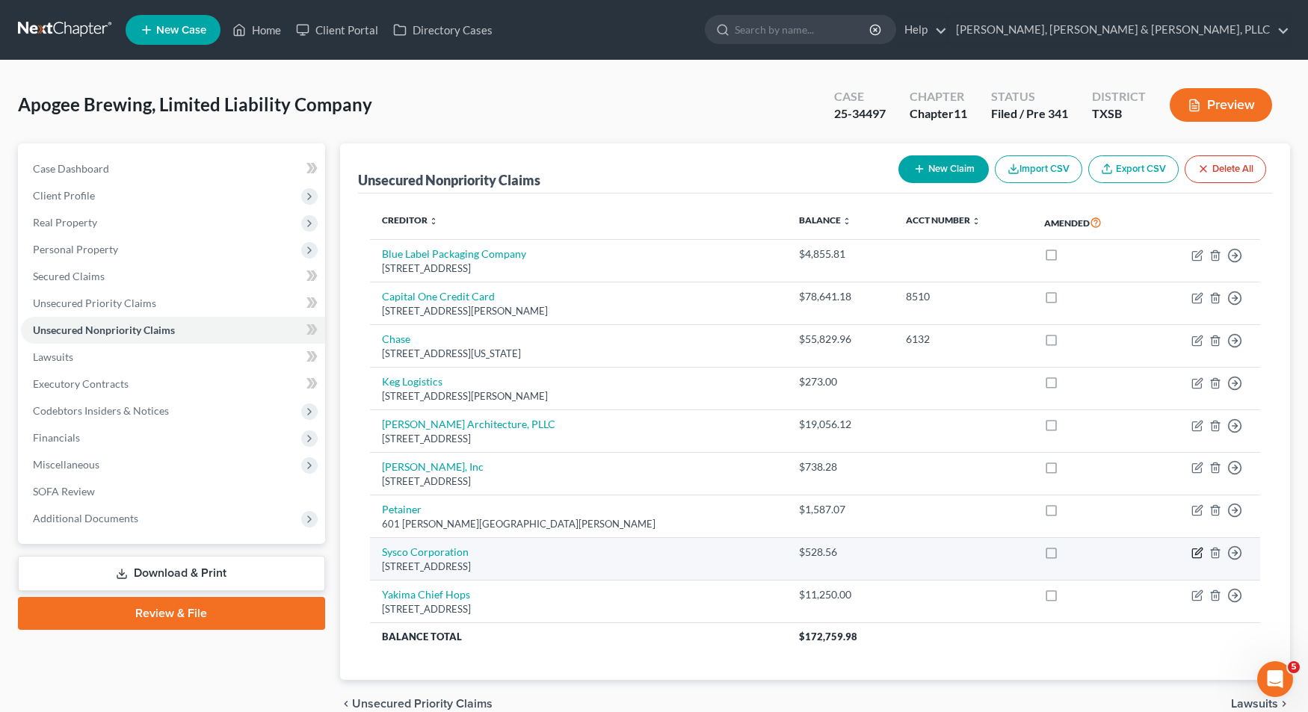
click at [1202, 550] on icon "button" at bounding box center [1198, 552] width 7 height 7
select select "45"
select select "15"
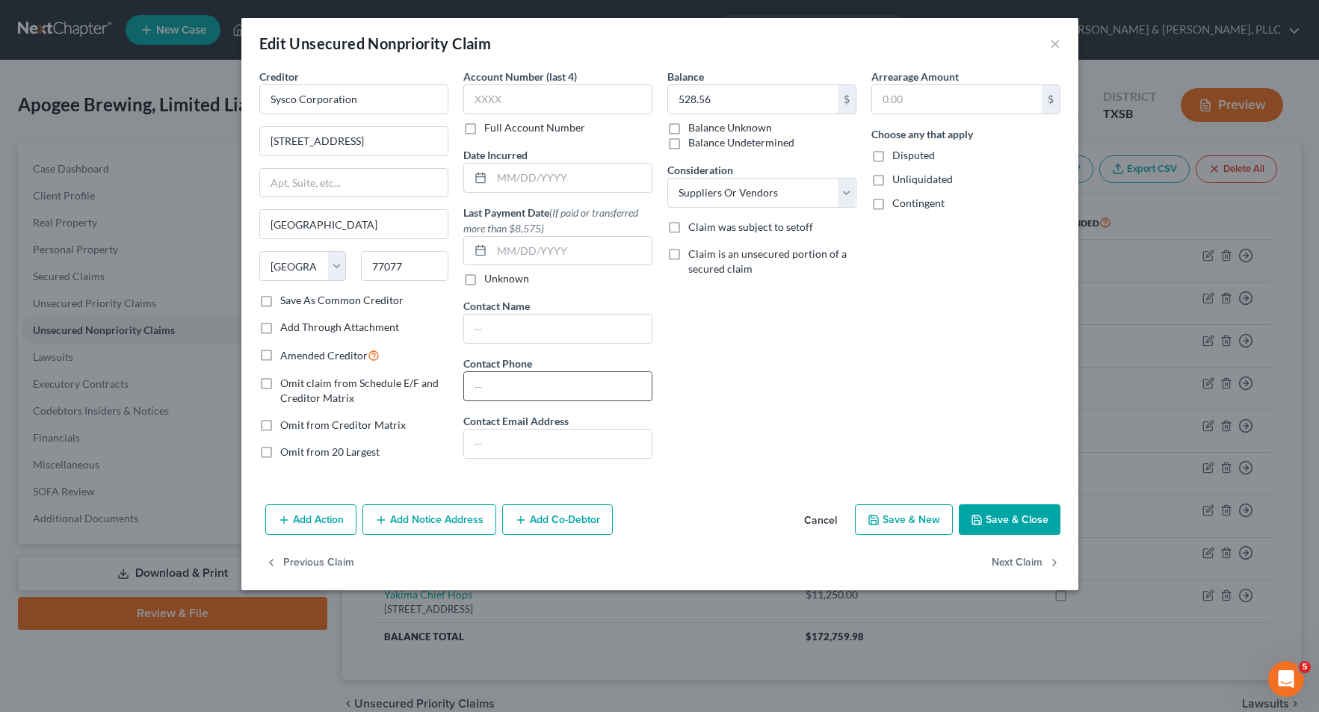
click at [538, 389] on input "text" at bounding box center [558, 386] width 188 height 28
click at [527, 445] on input "text" at bounding box center [558, 444] width 188 height 28
paste input "[PERSON_NAME][EMAIL_ADDRESS][PERSON_NAME][DOMAIN_NAME]"
type input "[PERSON_NAME][EMAIL_ADDRESS][PERSON_NAME][DOMAIN_NAME]"
click at [1037, 518] on button "Save & Close" at bounding box center [1010, 519] width 102 height 31
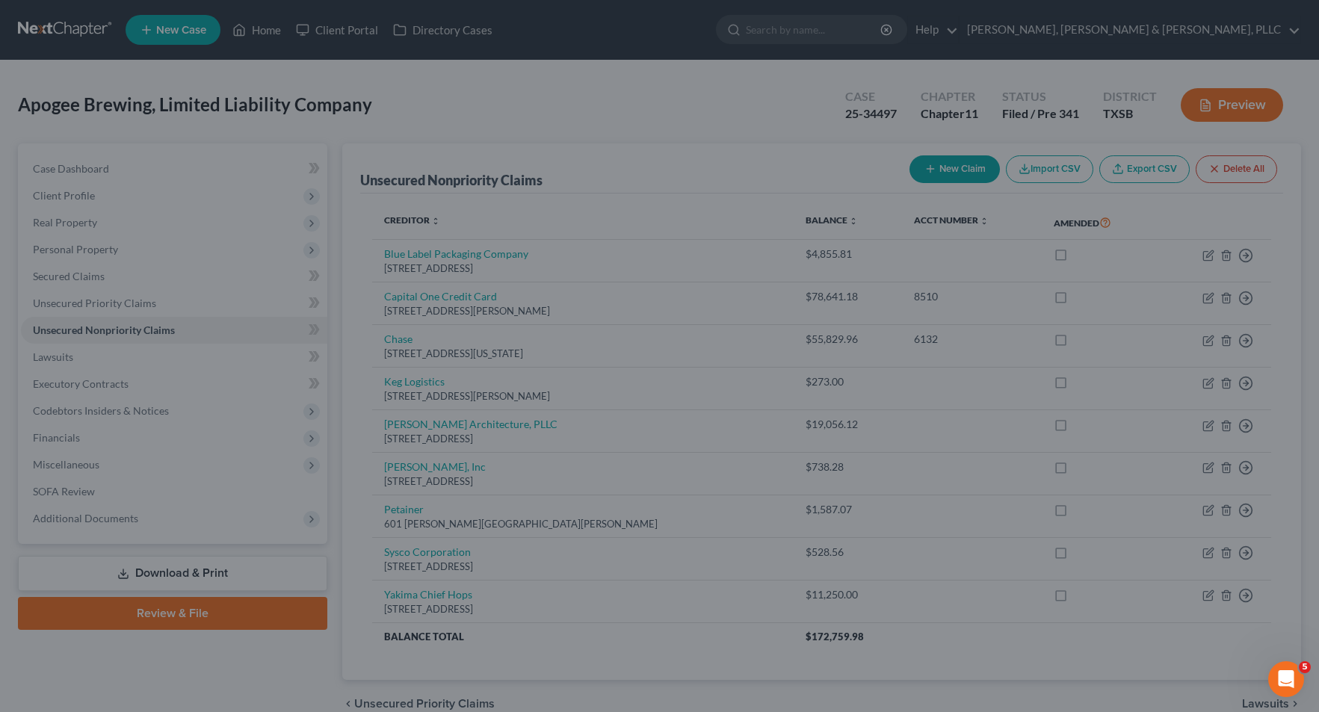
type input "0"
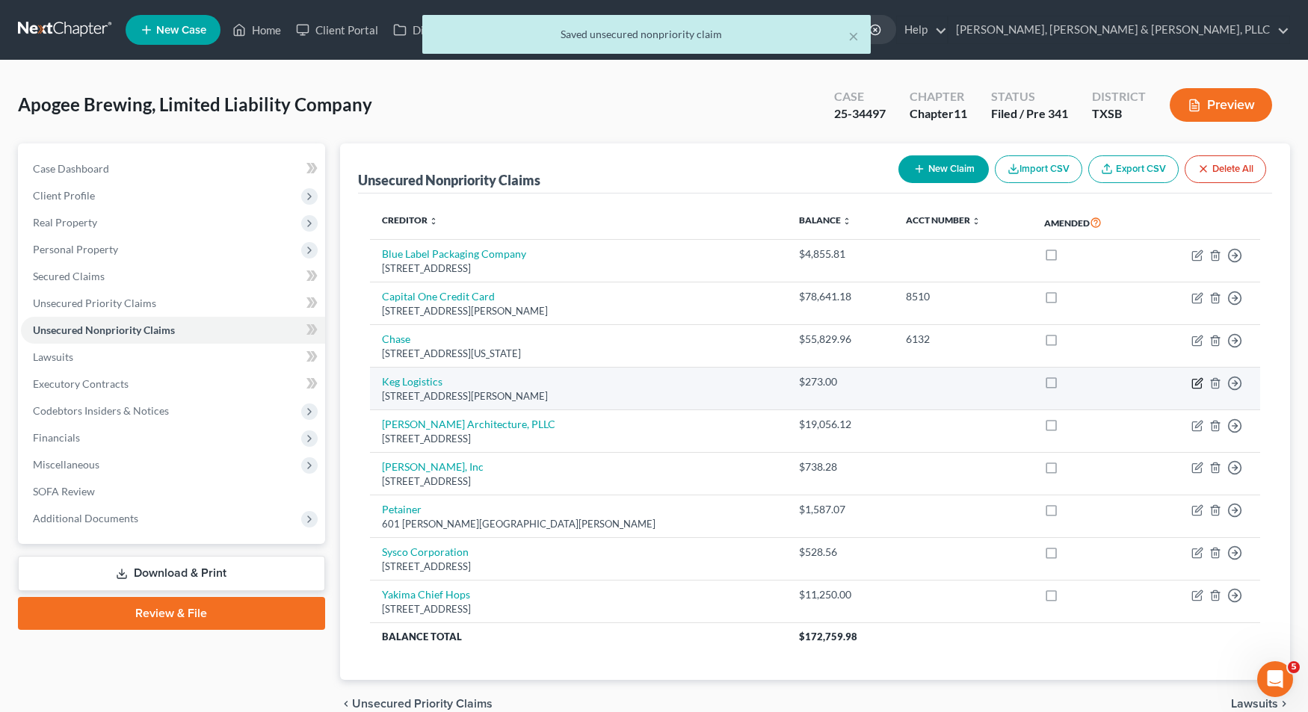
click at [1196, 380] on icon "button" at bounding box center [1197, 383] width 12 height 12
select select "5"
select select "15"
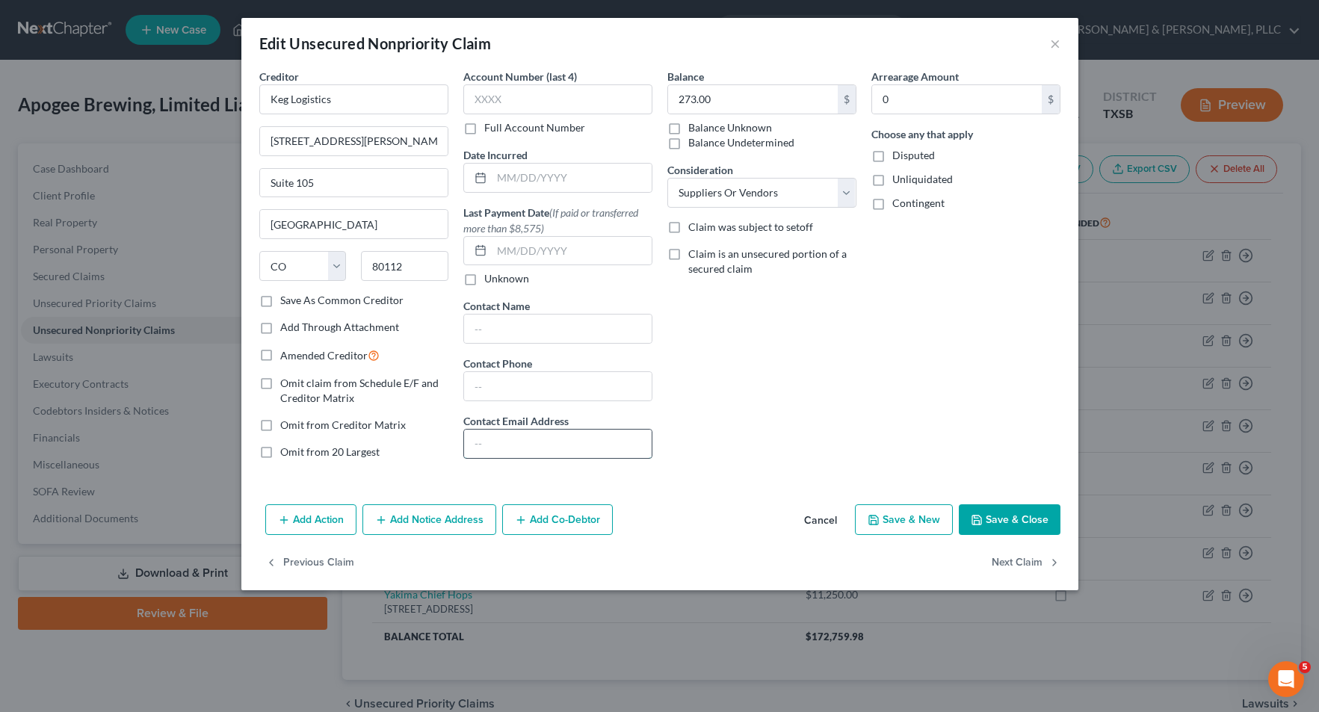
click at [504, 433] on input "text" at bounding box center [558, 444] width 188 height 28
paste input "[EMAIL_ADDRESS][DOMAIN_NAME]"
type input "[EMAIL_ADDRESS][DOMAIN_NAME]"
click at [1020, 518] on button "Save & Close" at bounding box center [1010, 519] width 102 height 31
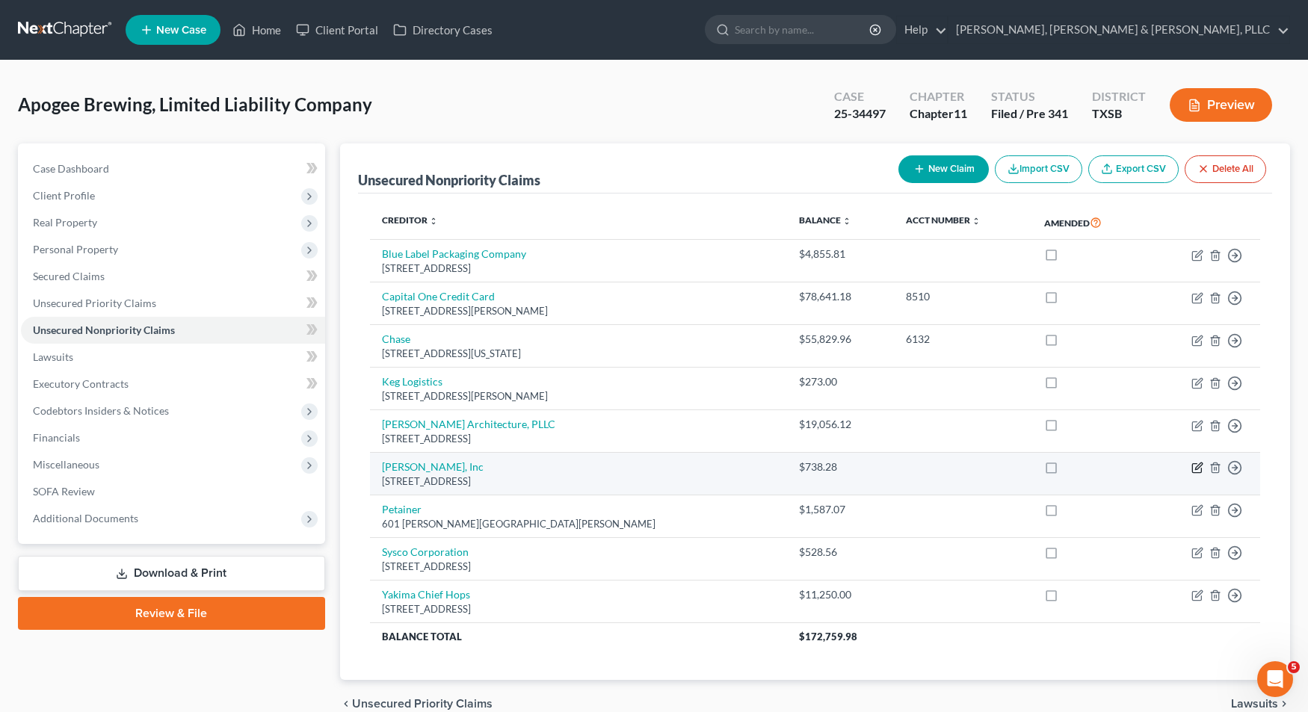
click at [1200, 472] on icon "button" at bounding box center [1197, 468] width 12 height 12
select select "39"
select select "15"
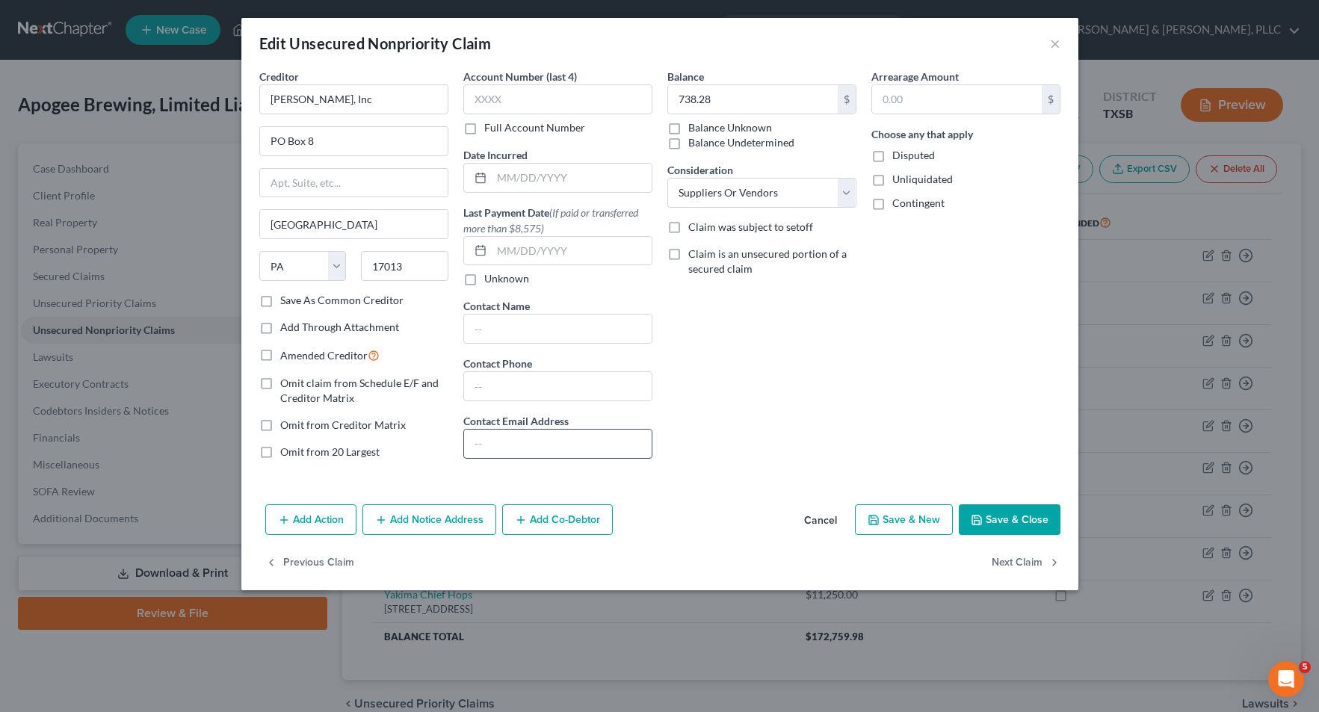
click at [532, 434] on input "text" at bounding box center [558, 444] width 188 height 28
paste input "[EMAIL_ADDRESS][DOMAIN_NAME]"
type input "[EMAIL_ADDRESS][DOMAIN_NAME]"
click at [1025, 516] on button "Save & Close" at bounding box center [1010, 519] width 102 height 31
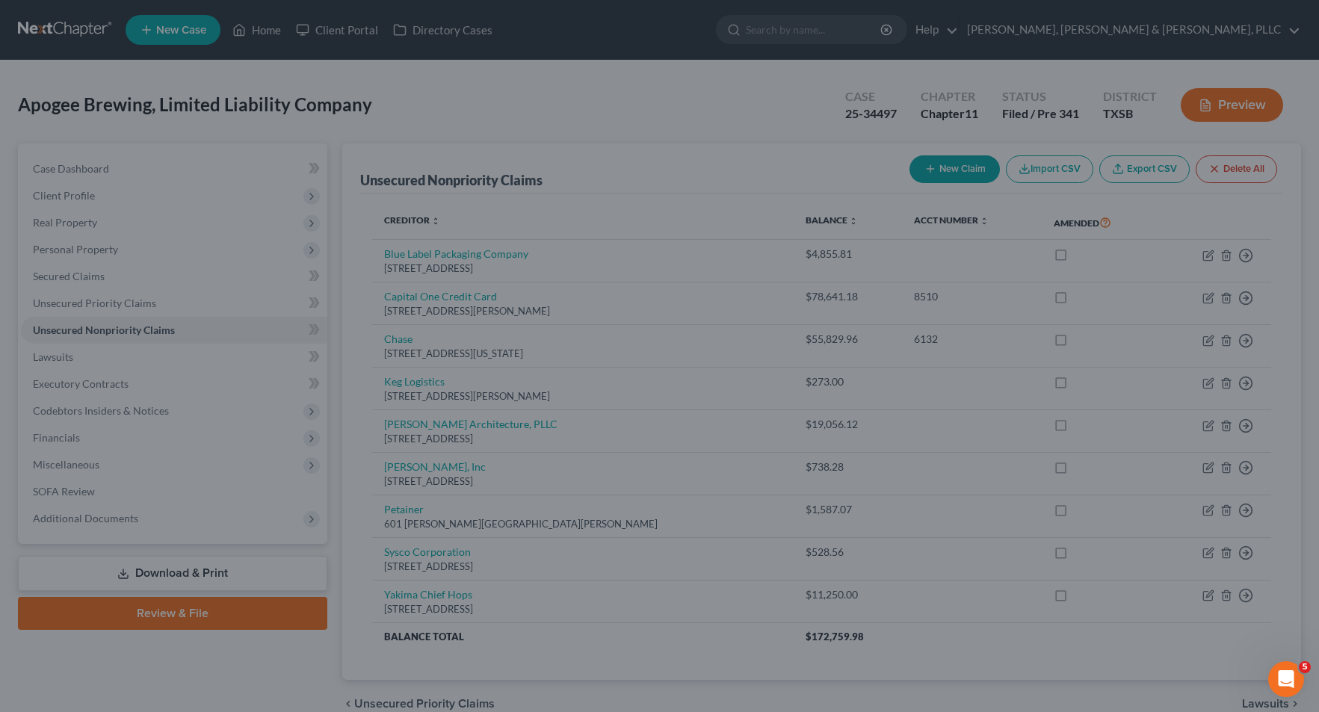
type input "0"
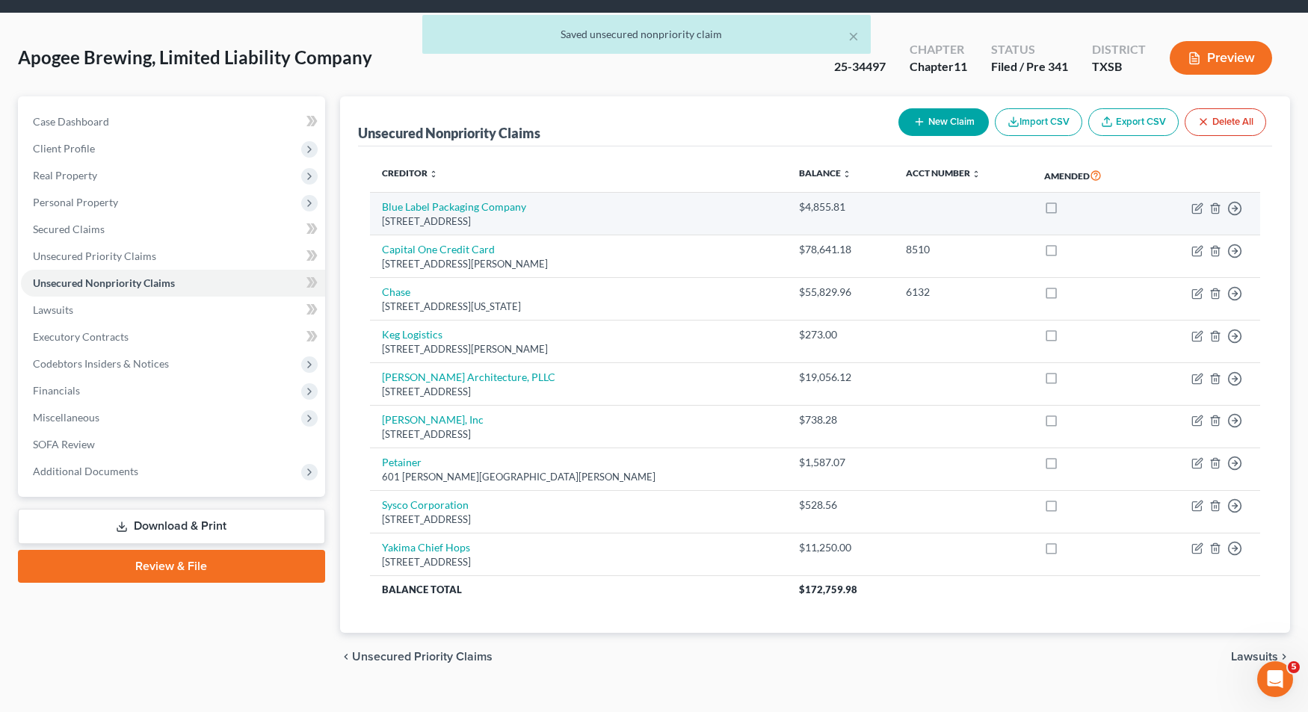
scroll to position [72, 0]
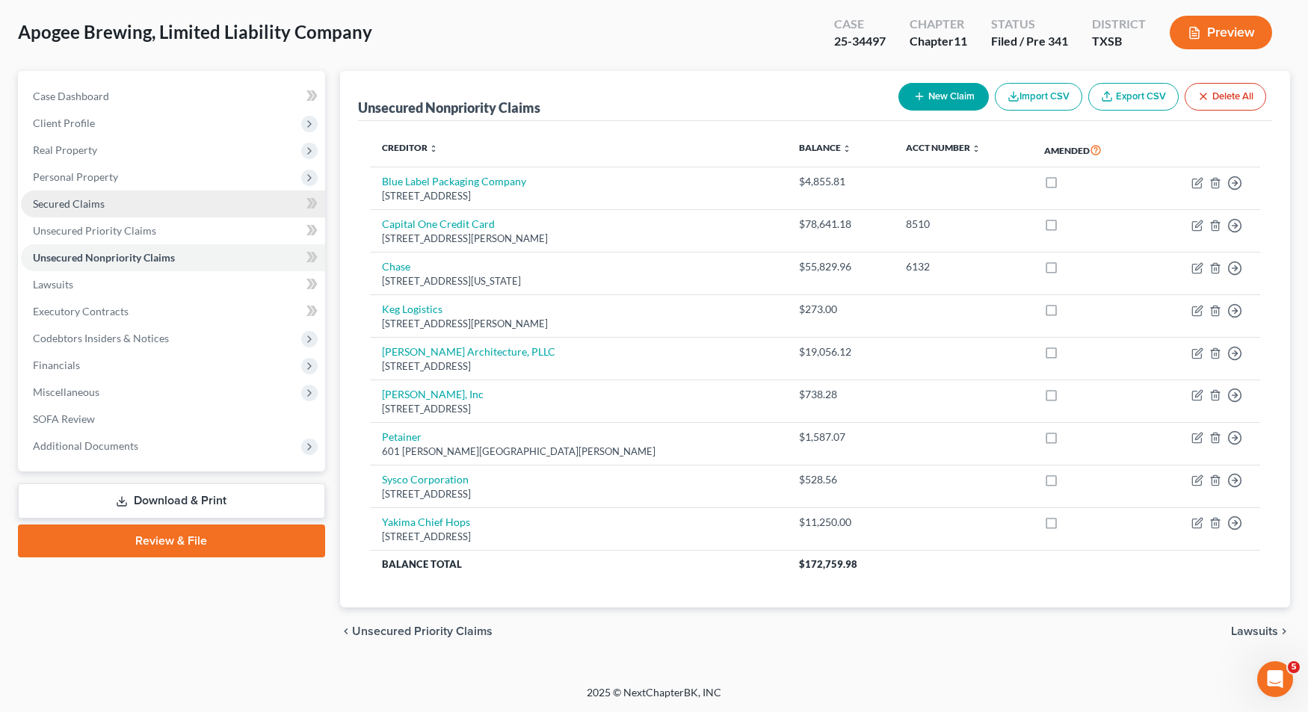
click at [136, 212] on link "Secured Claims" at bounding box center [173, 204] width 304 height 27
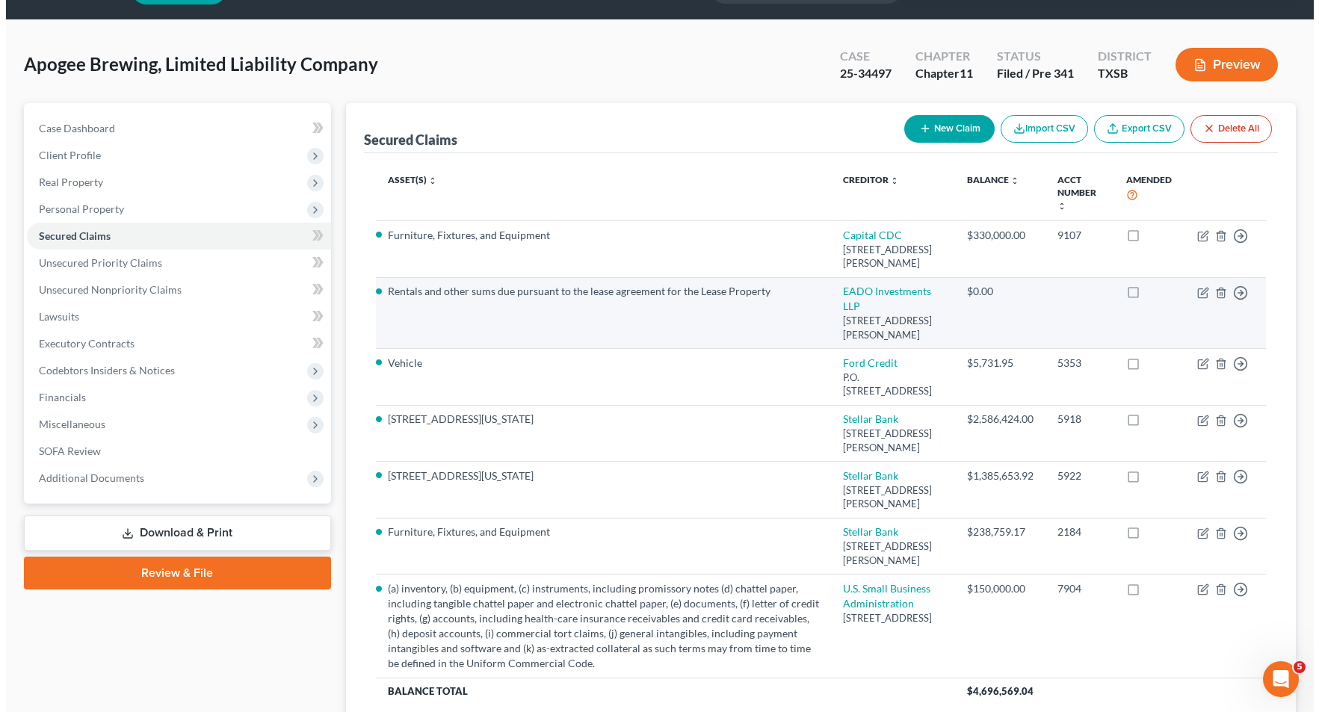
scroll to position [75, 0]
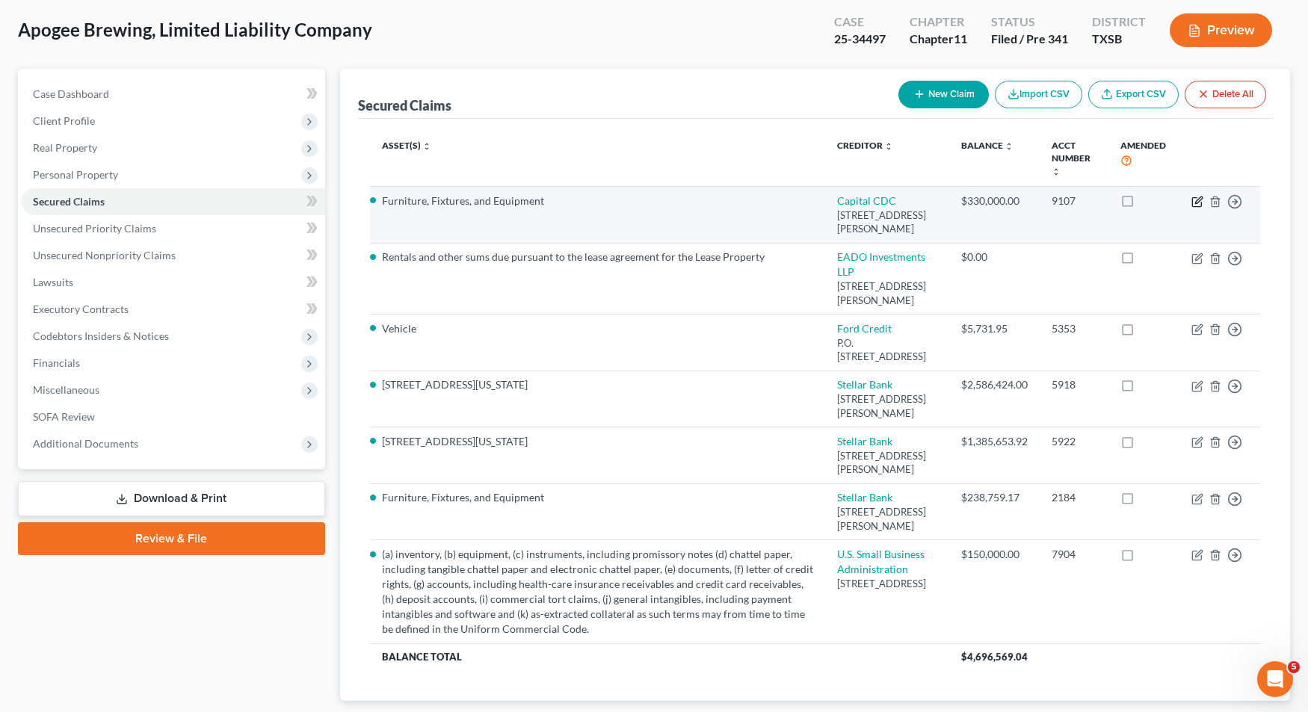
click at [1194, 204] on icon "button" at bounding box center [1197, 202] width 12 height 12
select select "45"
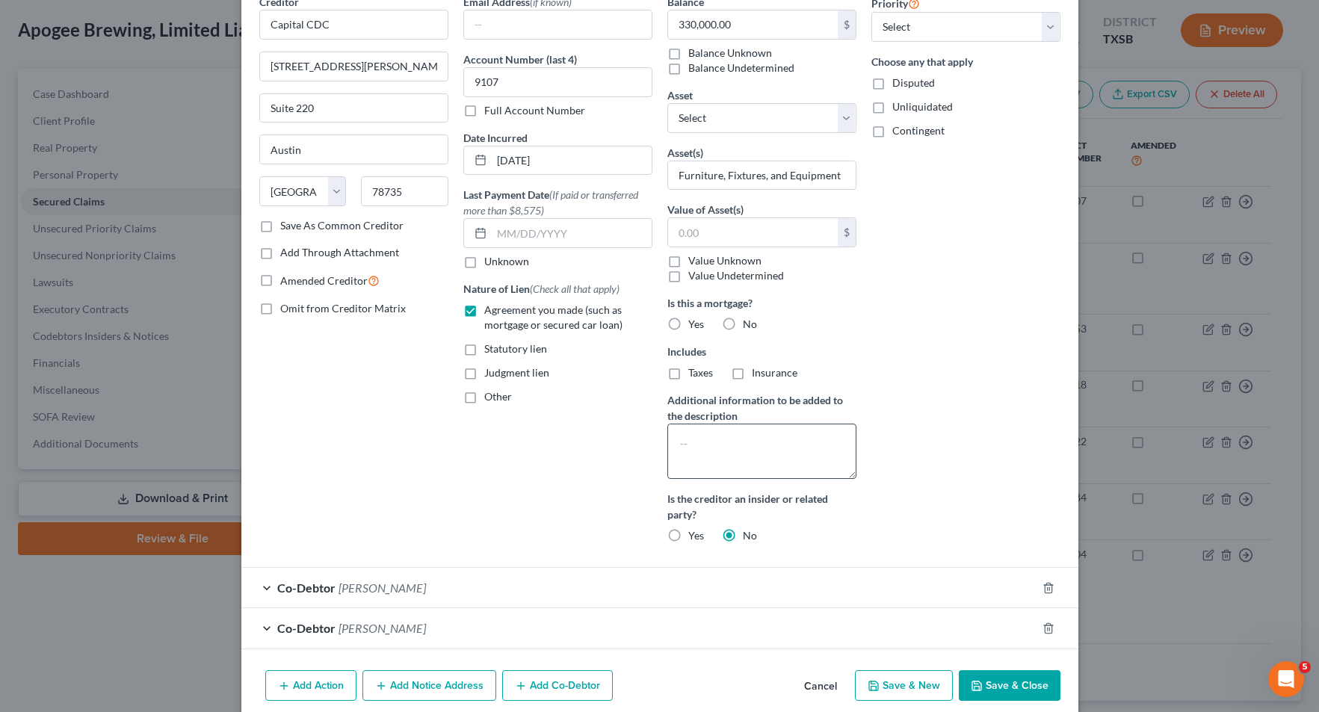
scroll to position [0, 0]
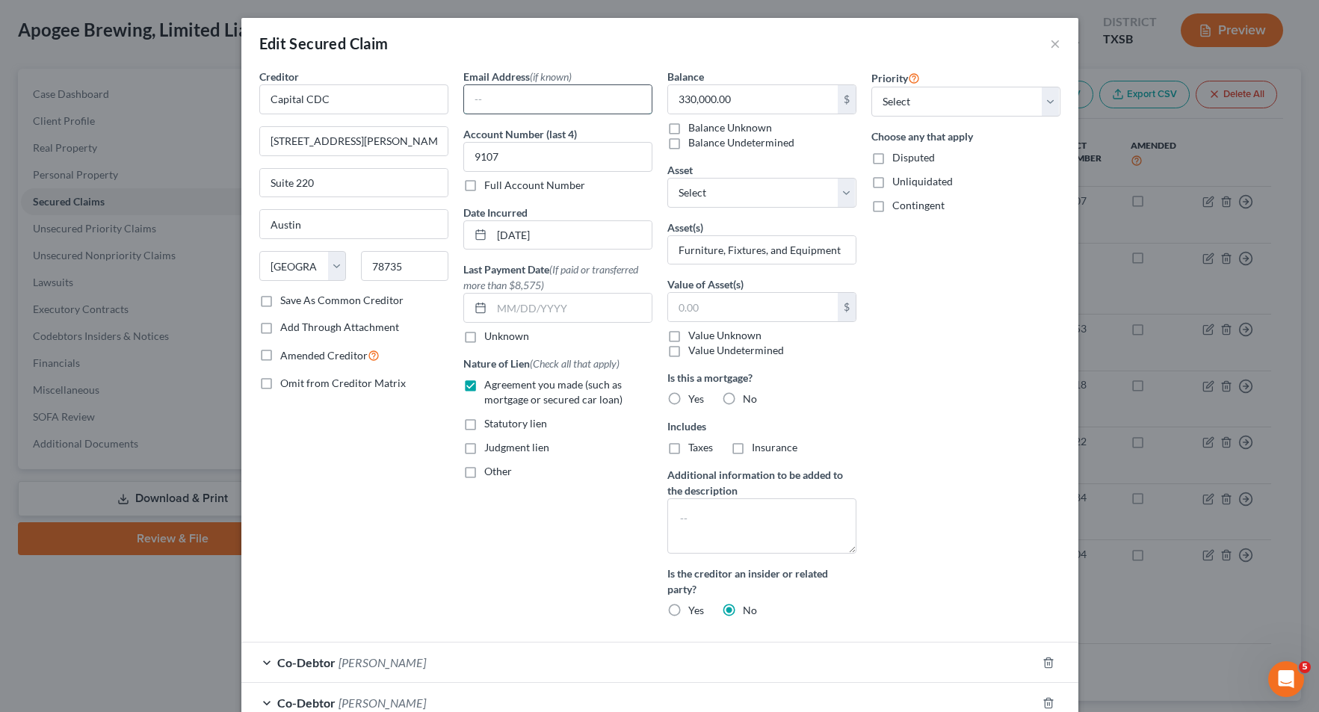
click at [515, 102] on input "text" at bounding box center [558, 99] width 188 height 28
paste input "[PERSON_NAME] <[EMAIL_ADDRESS][DOMAIN_NAME]>"
drag, startPoint x: 361, startPoint y: 83, endPoint x: 200, endPoint y: 82, distance: 161.4
click at [200, 82] on div "Edit Secured Claim × Creditor * Capital CDC [GEOGRAPHIC_DATA][PERSON_NAME] [GEO…" at bounding box center [659, 356] width 1319 height 712
click at [600, 96] on input "[EMAIL_ADDRESS][DOMAIN_NAME]>" at bounding box center [558, 99] width 188 height 28
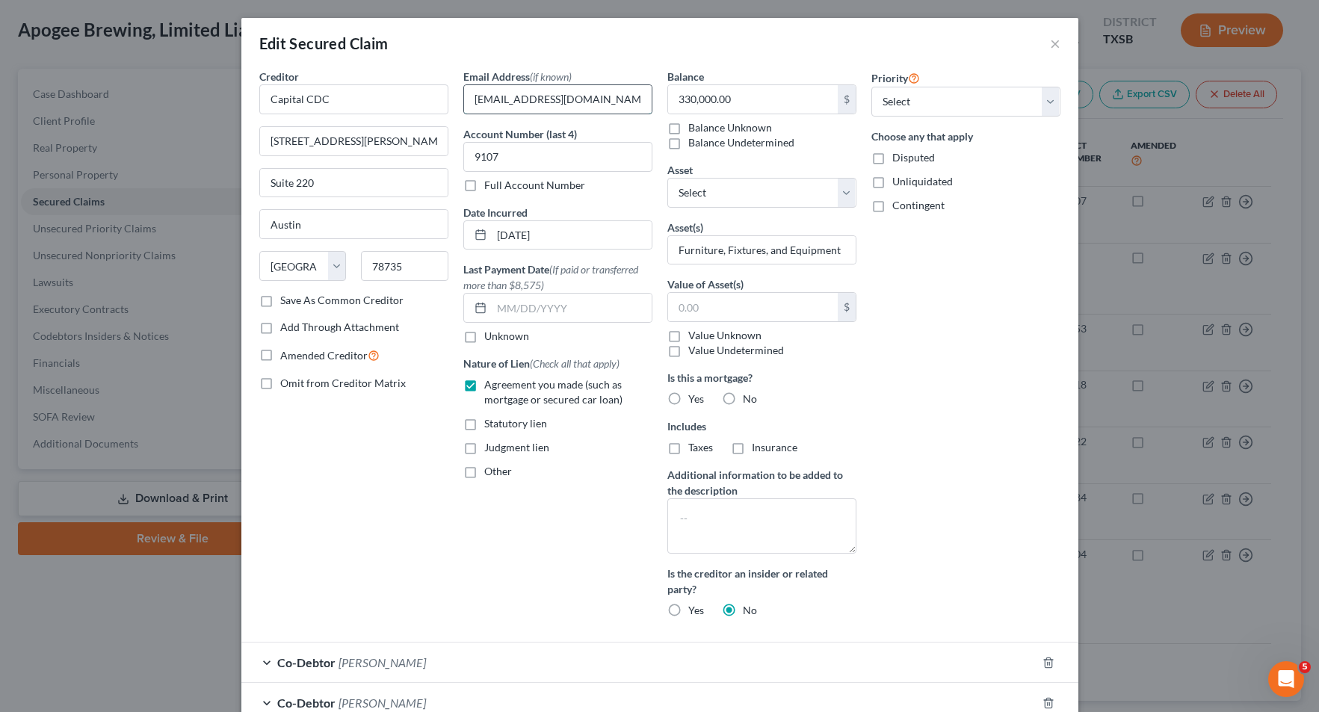
type input "[EMAIL_ADDRESS][DOMAIN_NAME]"
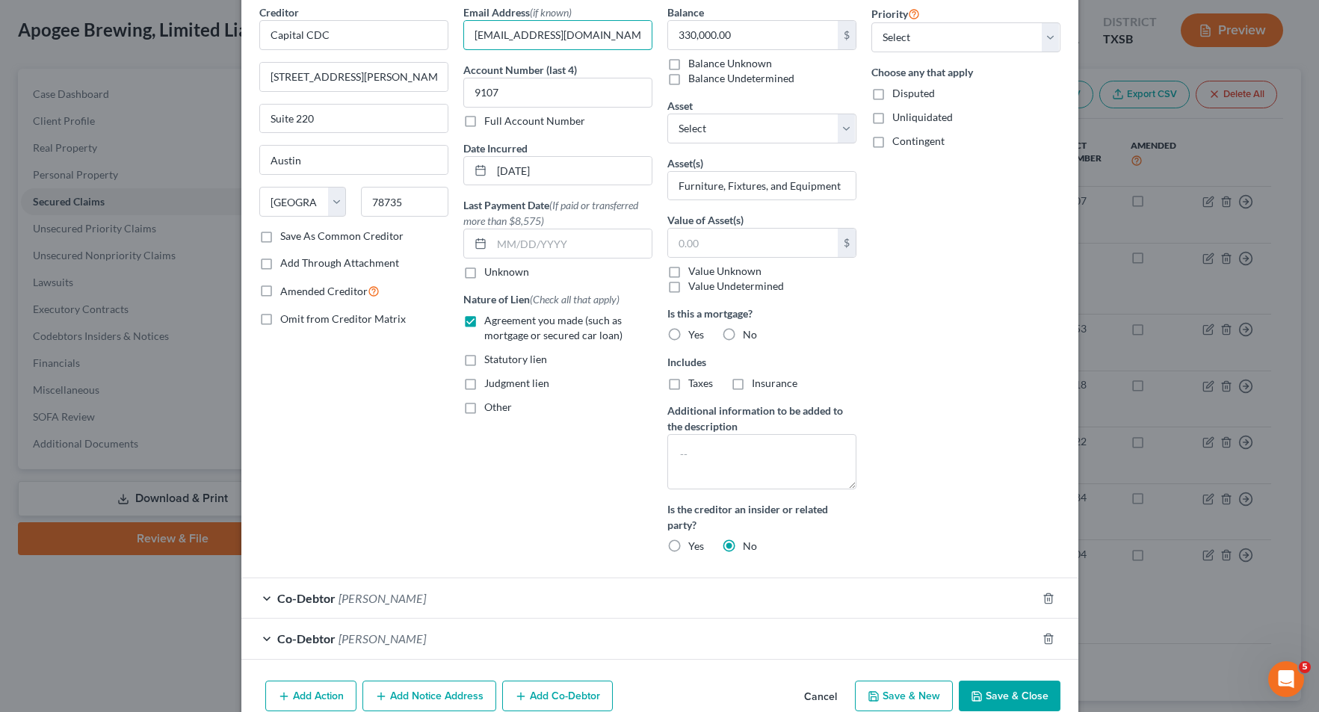
scroll to position [137, 0]
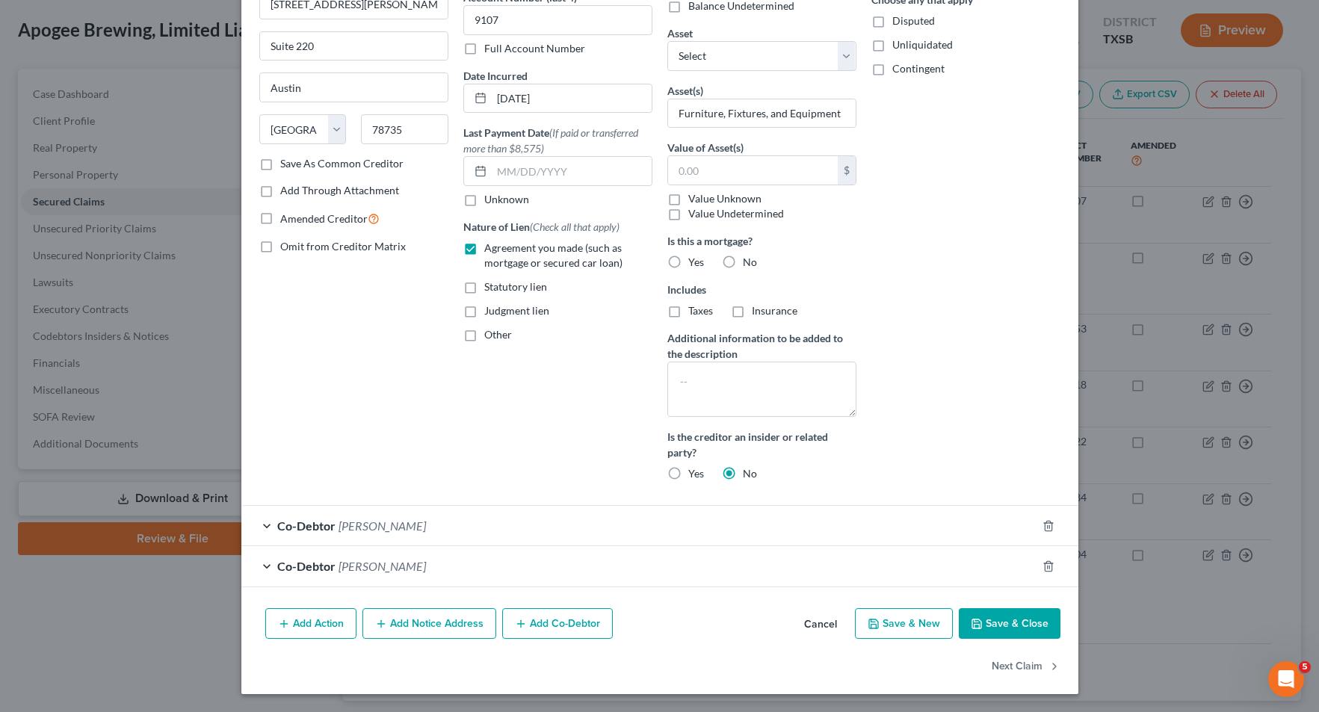
click at [990, 622] on button "Save & Close" at bounding box center [1010, 623] width 102 height 31
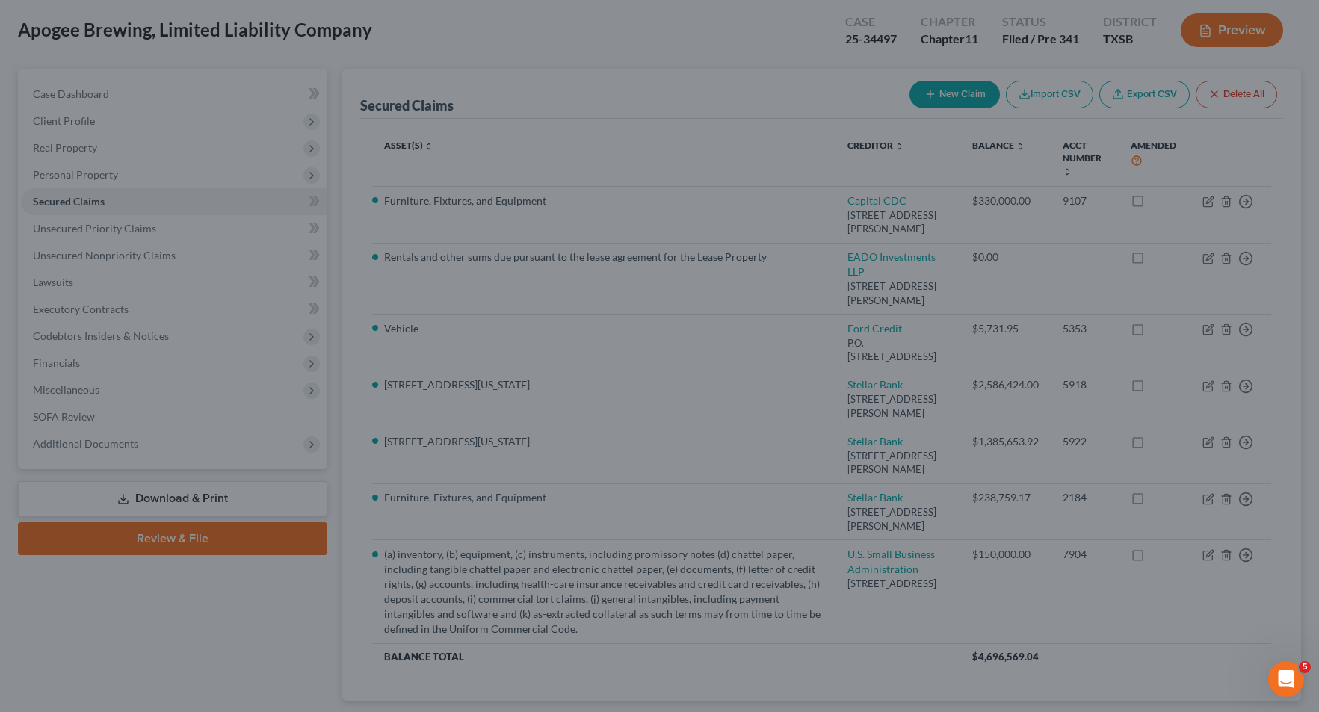
scroll to position [0, 0]
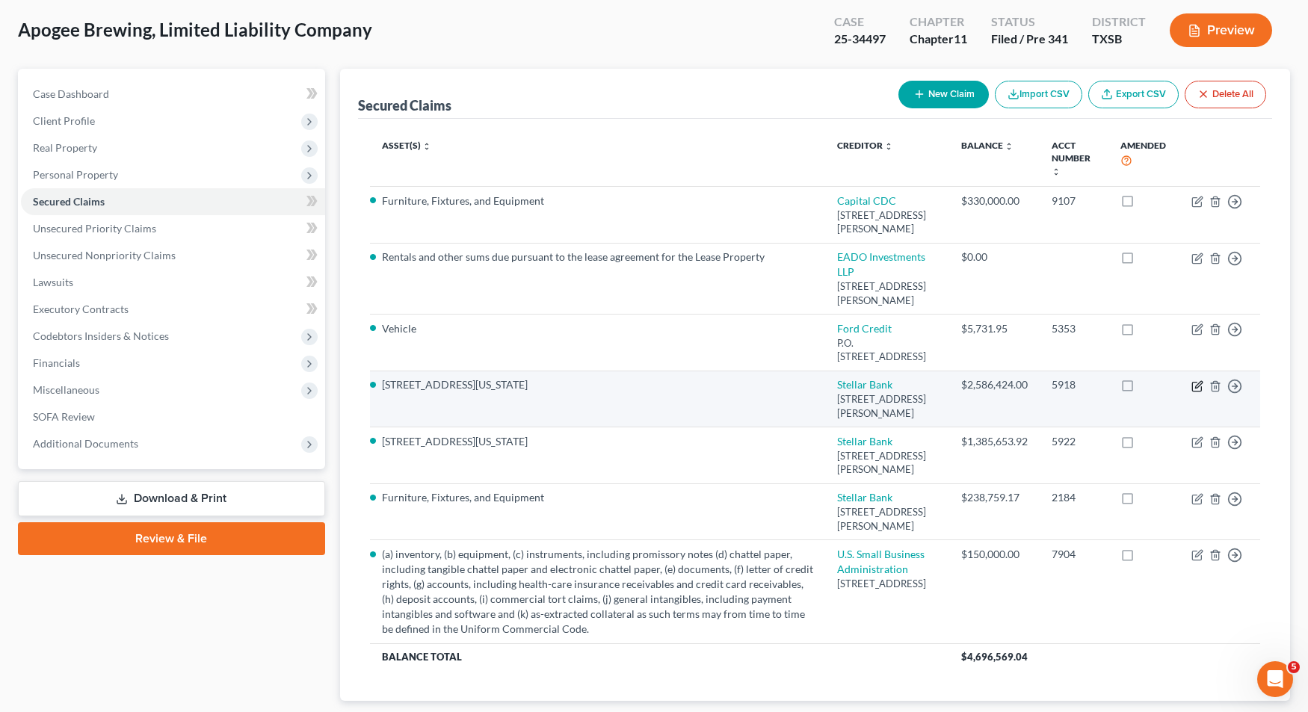
click at [1198, 392] on icon "button" at bounding box center [1197, 386] width 12 height 12
select select "45"
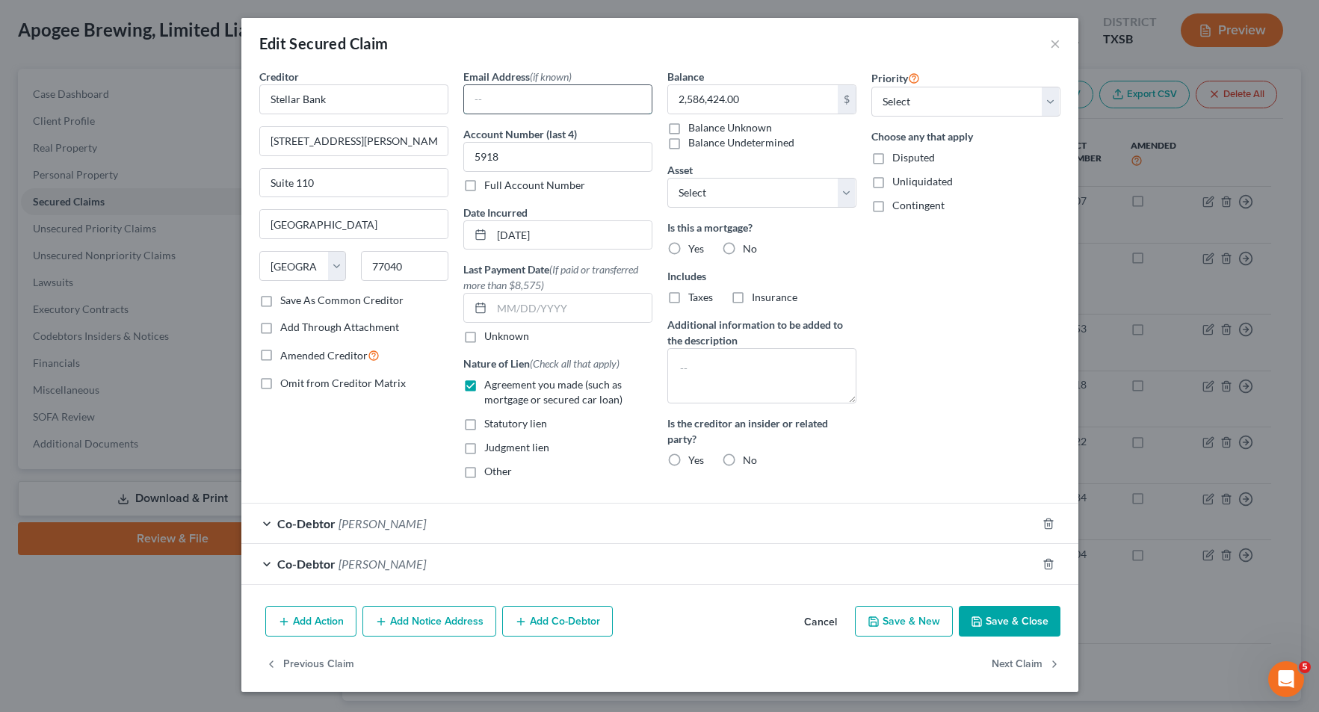
click at [554, 103] on input "text" at bounding box center [558, 99] width 188 height 28
paste input "[PERSON_NAME] <[EMAIL_ADDRESS][PERSON_NAME][DOMAIN_NAME]>"
drag, startPoint x: 514, startPoint y: 93, endPoint x: 150, endPoint y: 96, distance: 364.0
click at [157, 96] on div "Edit Secured Claim × Creditor * Stellar Bank [STREET_ADDRESS][GEOGRAPHIC_DATA][…" at bounding box center [659, 356] width 1319 height 712
type input "[EMAIL_ADDRESS][PERSON_NAME][DOMAIN_NAME]"
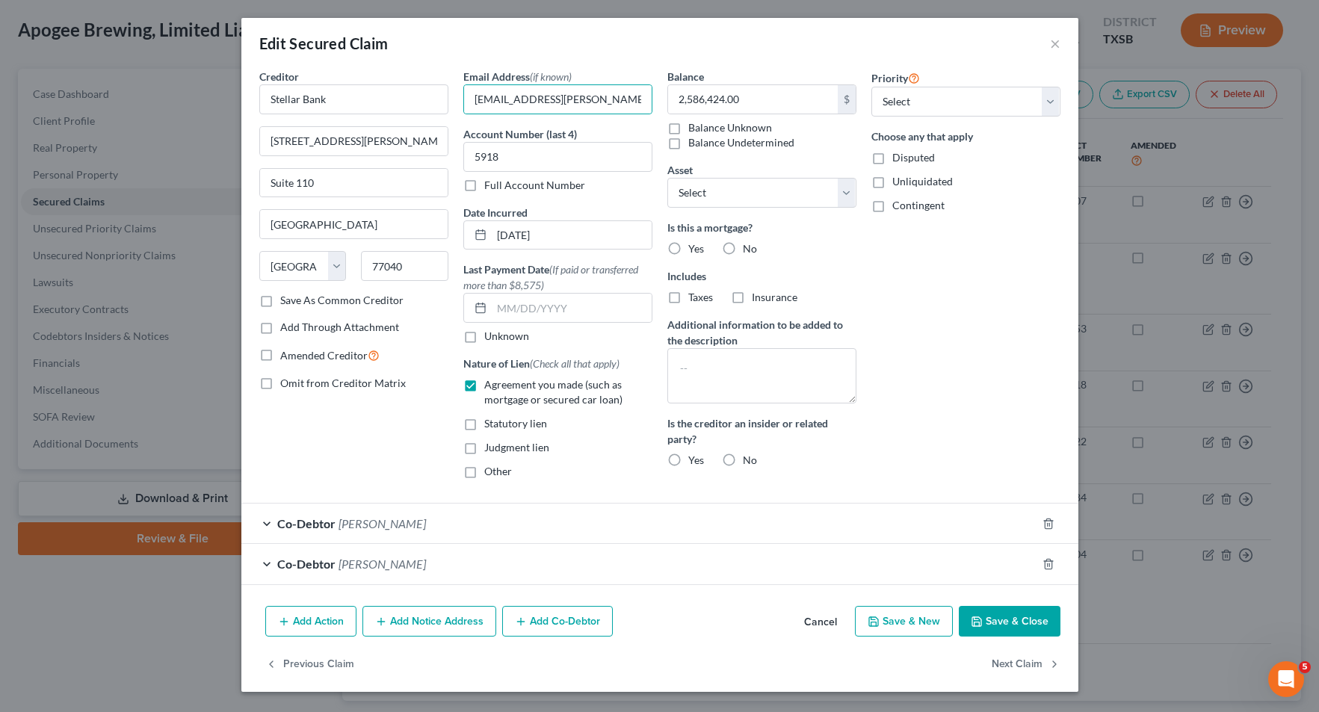
click at [1044, 618] on button "Save & Close" at bounding box center [1010, 621] width 102 height 31
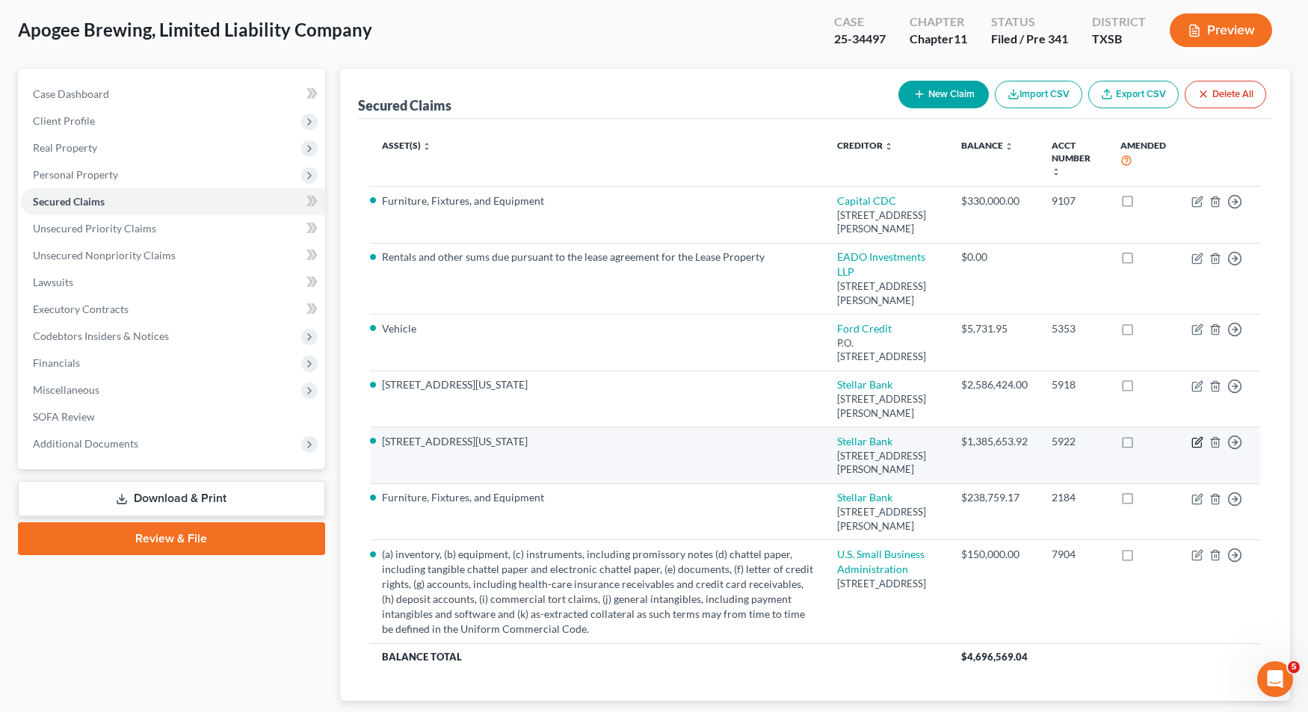
click at [1199, 448] on icon "button" at bounding box center [1197, 442] width 12 height 12
select select "45"
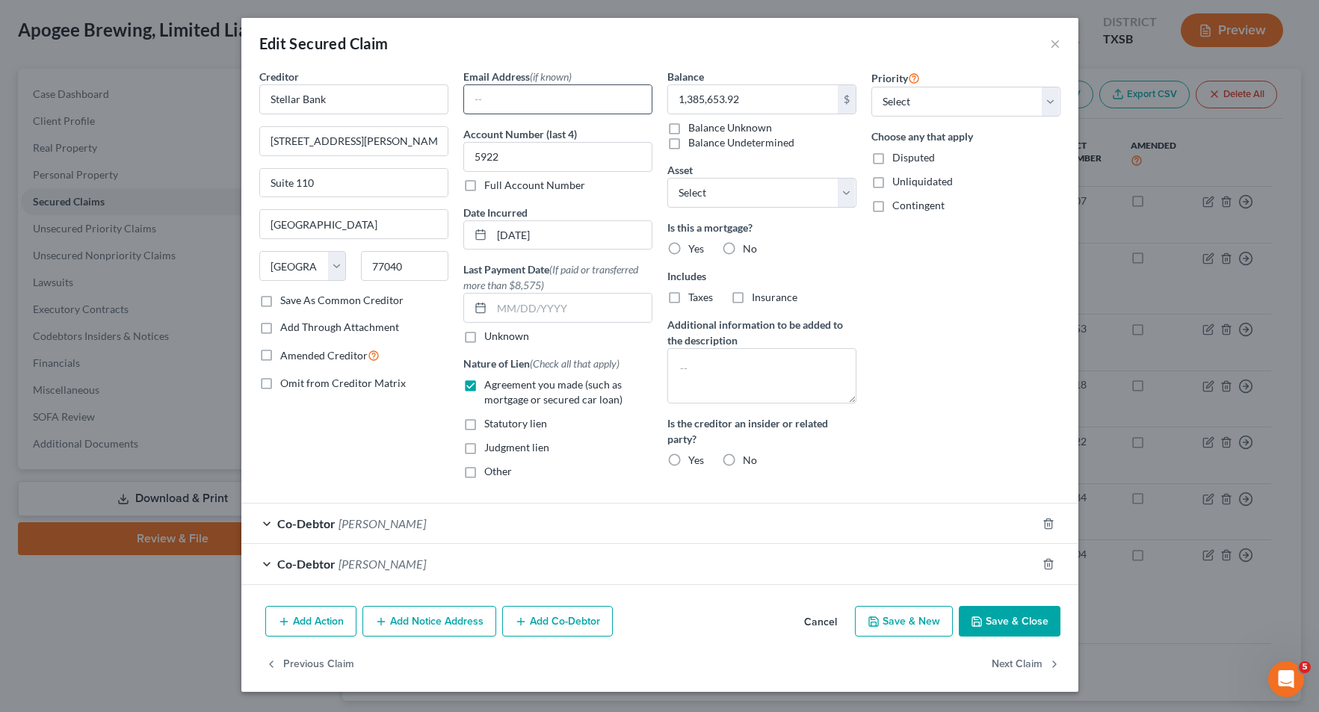
click at [625, 100] on input "text" at bounding box center [558, 99] width 188 height 28
paste input "[EMAIL_ADDRESS][PERSON_NAME][DOMAIN_NAME]"
type input "[EMAIL_ADDRESS][PERSON_NAME][DOMAIN_NAME]"
click at [987, 626] on button "Save & Close" at bounding box center [1010, 621] width 102 height 31
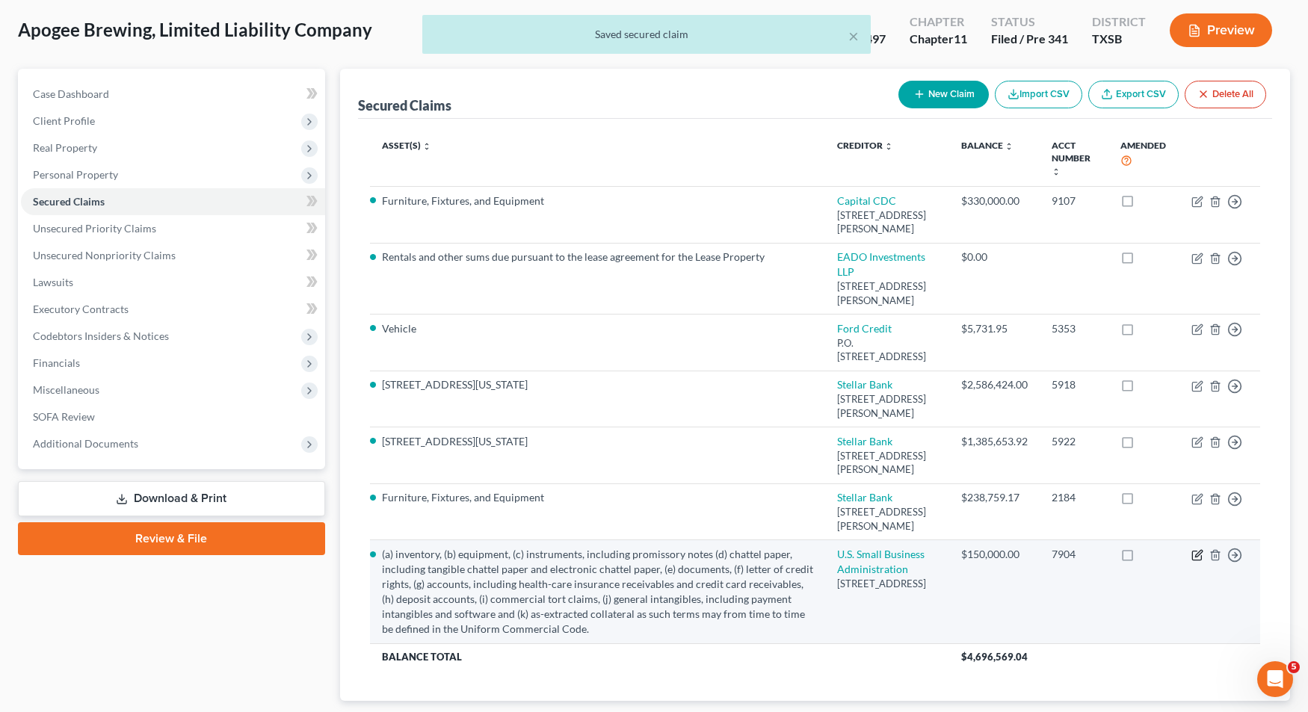
click at [1194, 561] on icon "button" at bounding box center [1197, 555] width 12 height 12
select select "38"
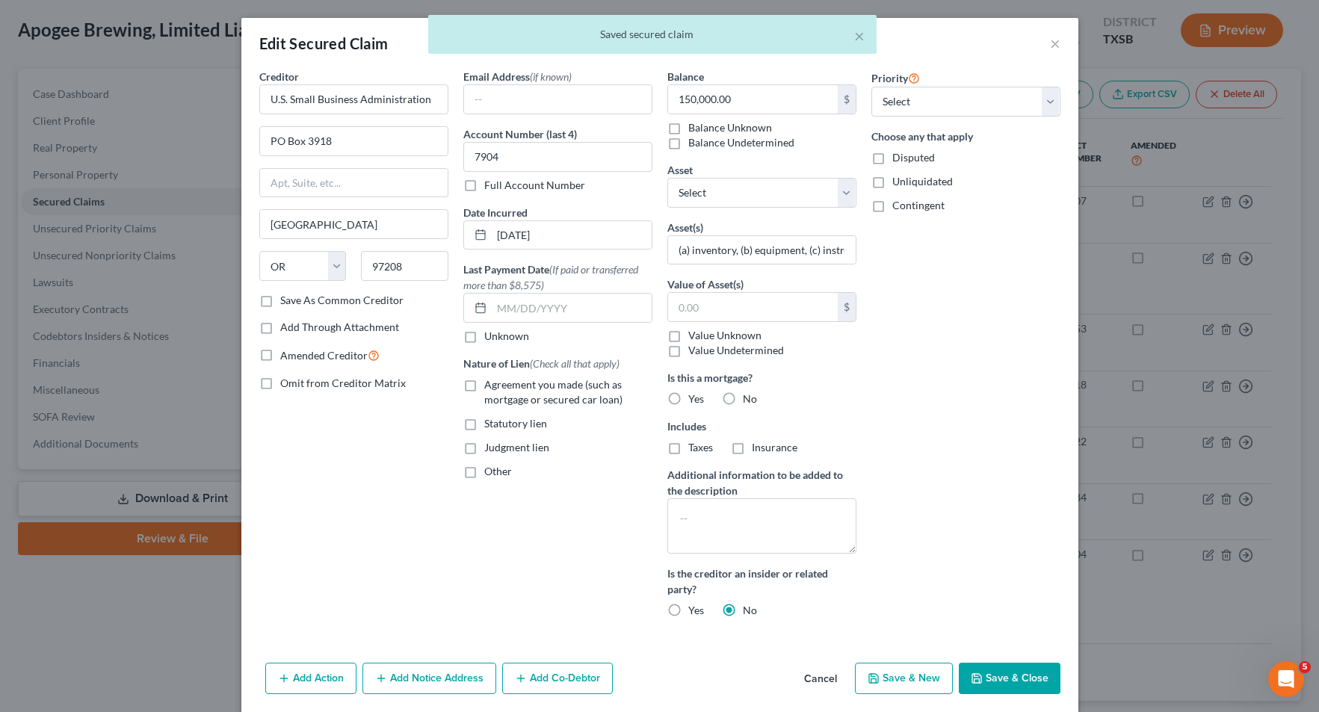
click at [818, 673] on button "Cancel" at bounding box center [820, 679] width 57 height 30
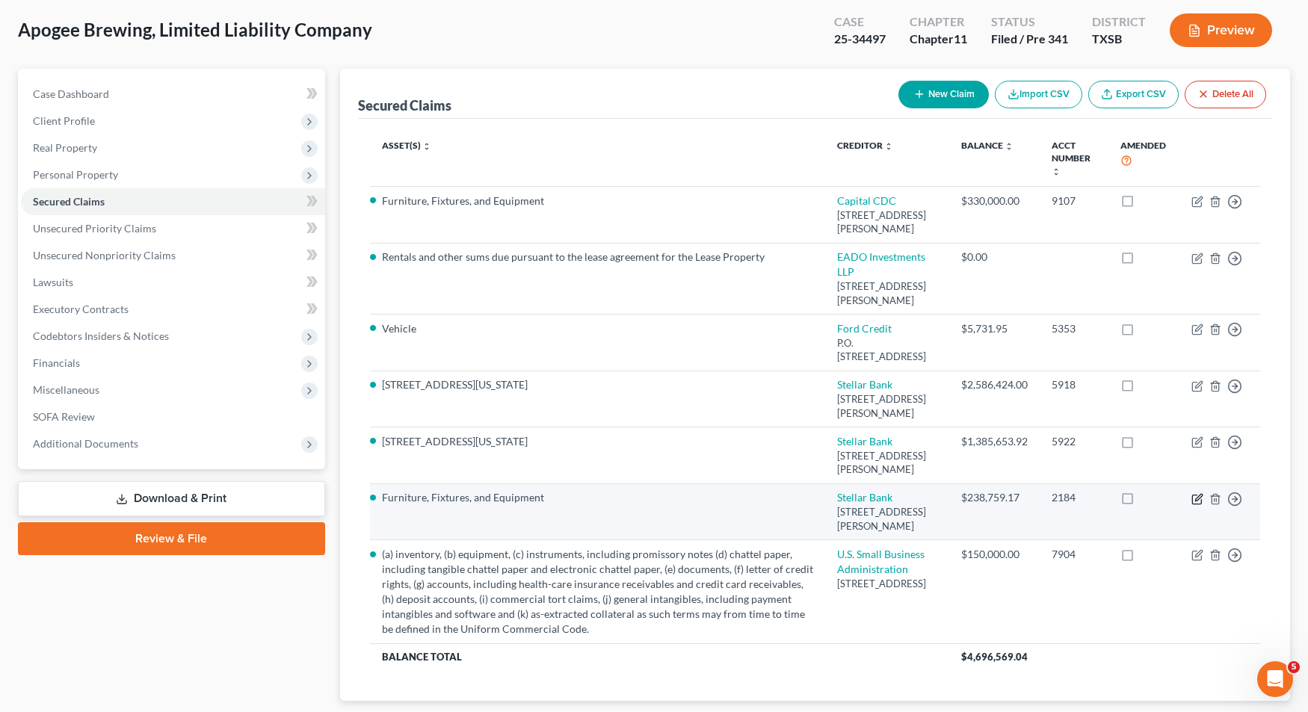
click at [1191, 540] on td "Move to E Move to F Move to G Move to Notice Only" at bounding box center [1219, 512] width 81 height 57
click at [1191, 505] on icon "button" at bounding box center [1197, 499] width 12 height 12
select select "45"
select select "0"
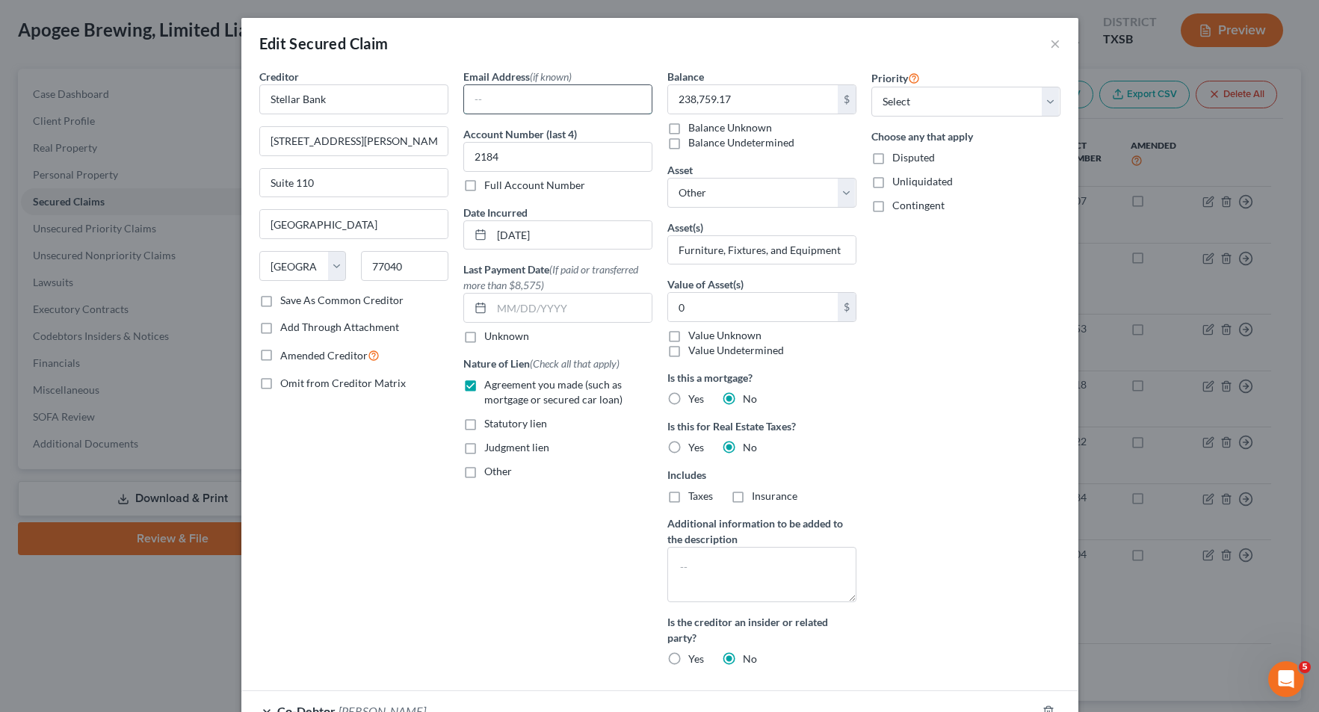
click at [522, 101] on input "text" at bounding box center [558, 99] width 188 height 28
paste input "[EMAIL_ADDRESS][PERSON_NAME][DOMAIN_NAME]"
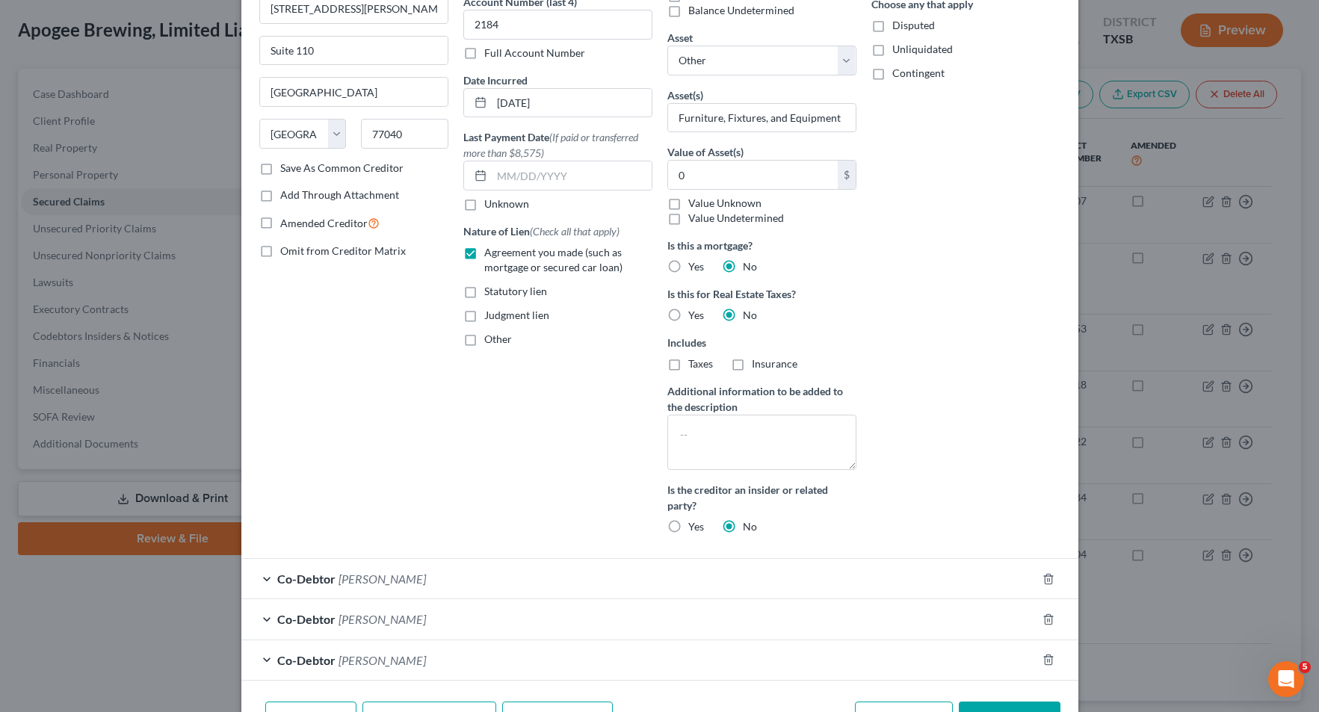
scroll to position [149, 0]
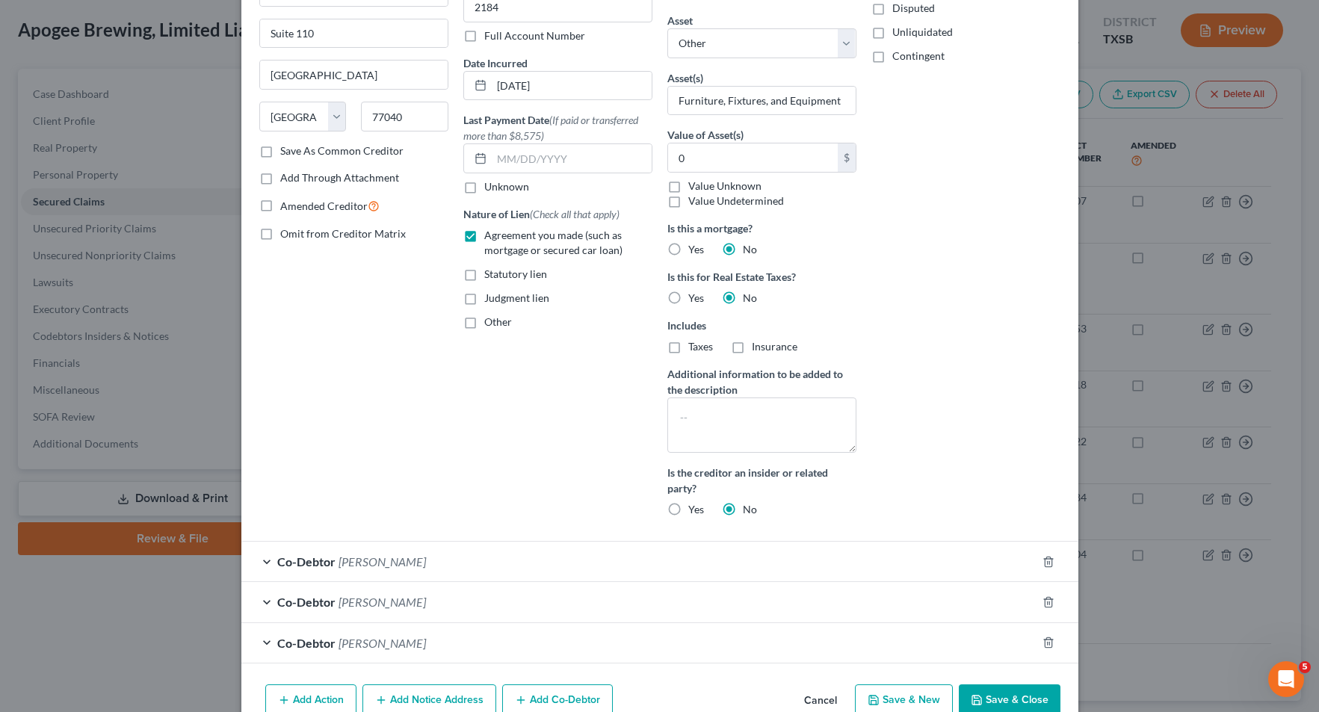
type input "[EMAIL_ADDRESS][PERSON_NAME][DOMAIN_NAME]"
click at [999, 702] on button "Save & Close" at bounding box center [1010, 700] width 102 height 31
select select
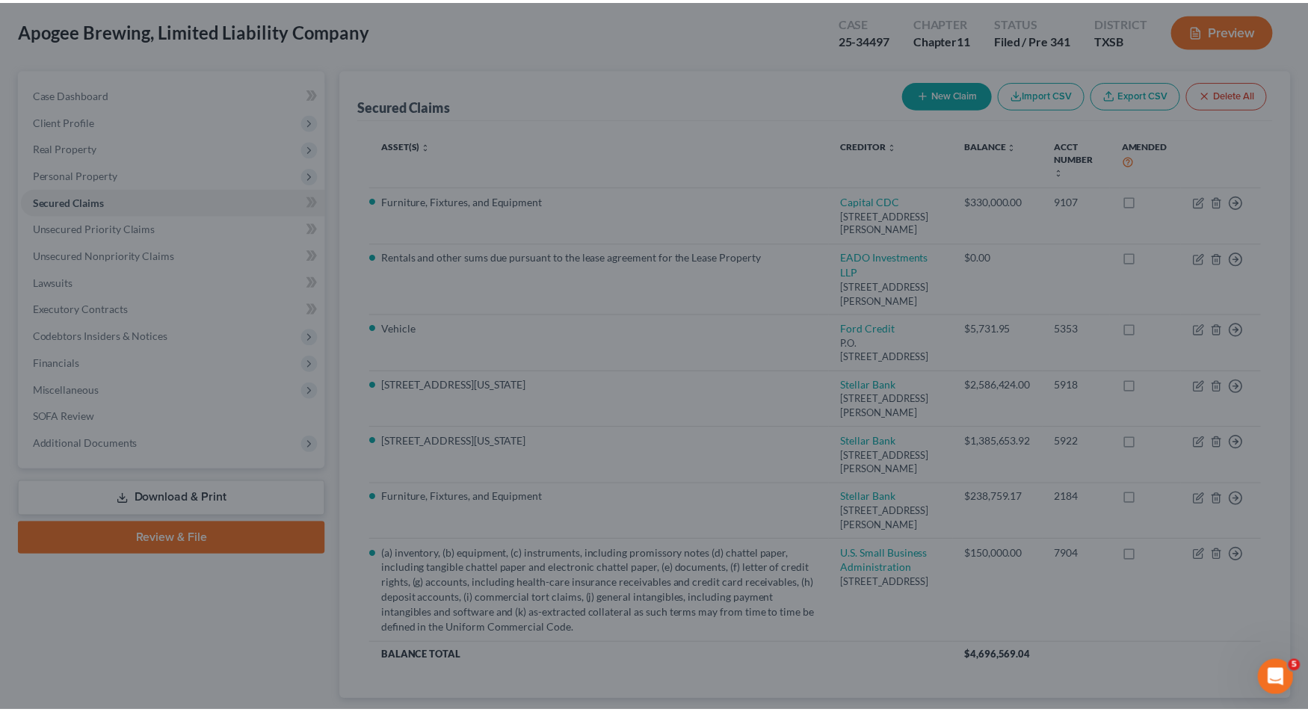
scroll to position [75, 0]
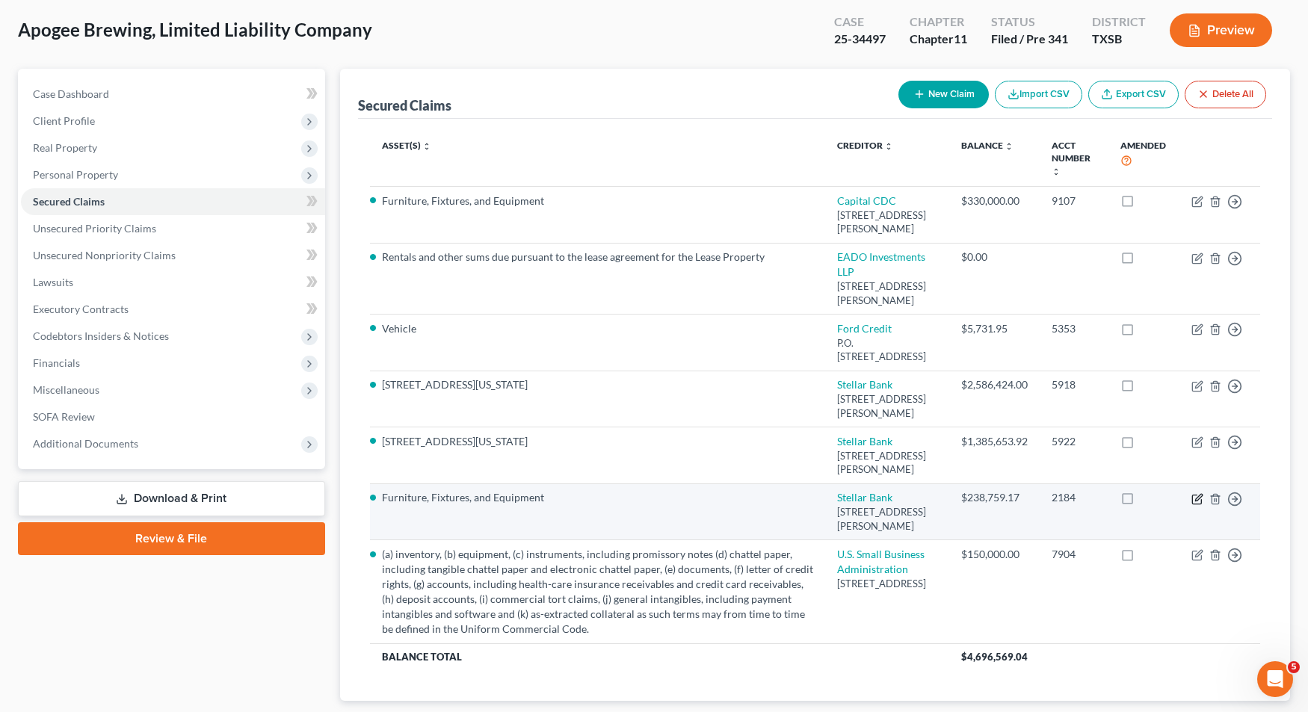
click at [1200, 505] on icon "button" at bounding box center [1197, 499] width 12 height 12
select select "45"
select select "0"
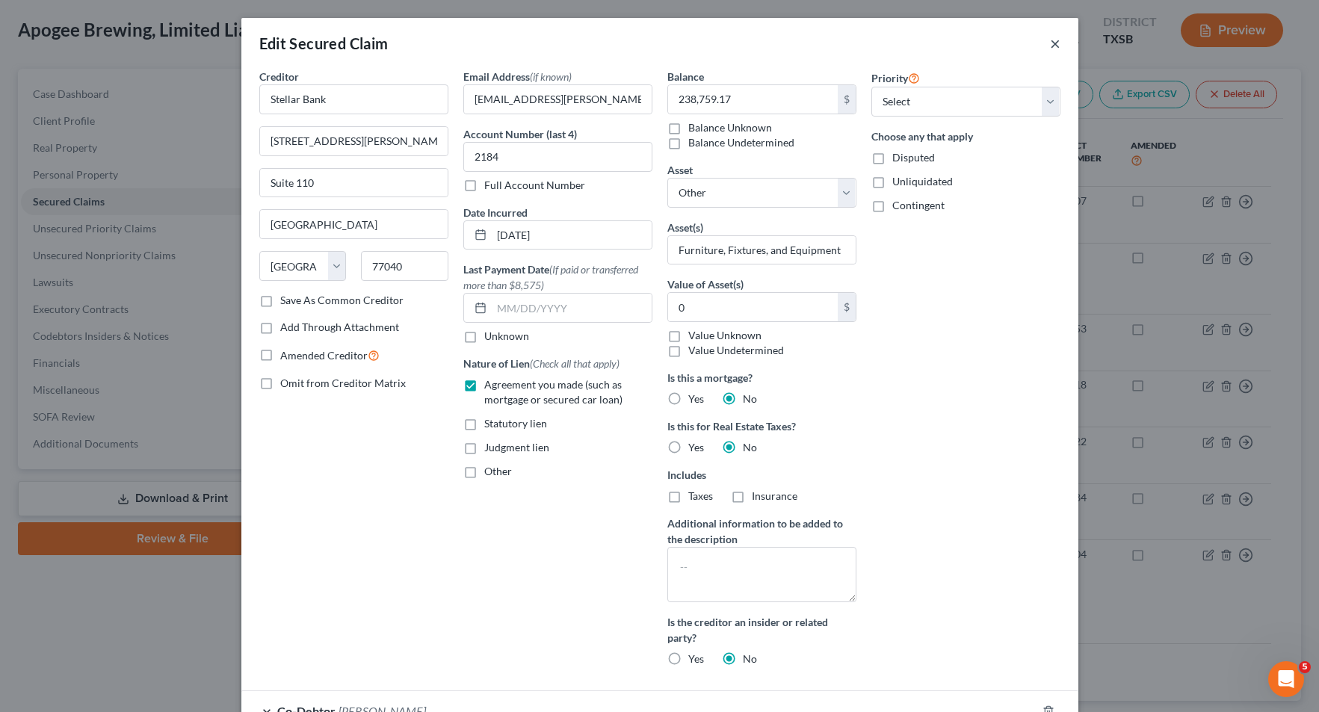
click at [1050, 44] on button "×" at bounding box center [1055, 43] width 10 height 18
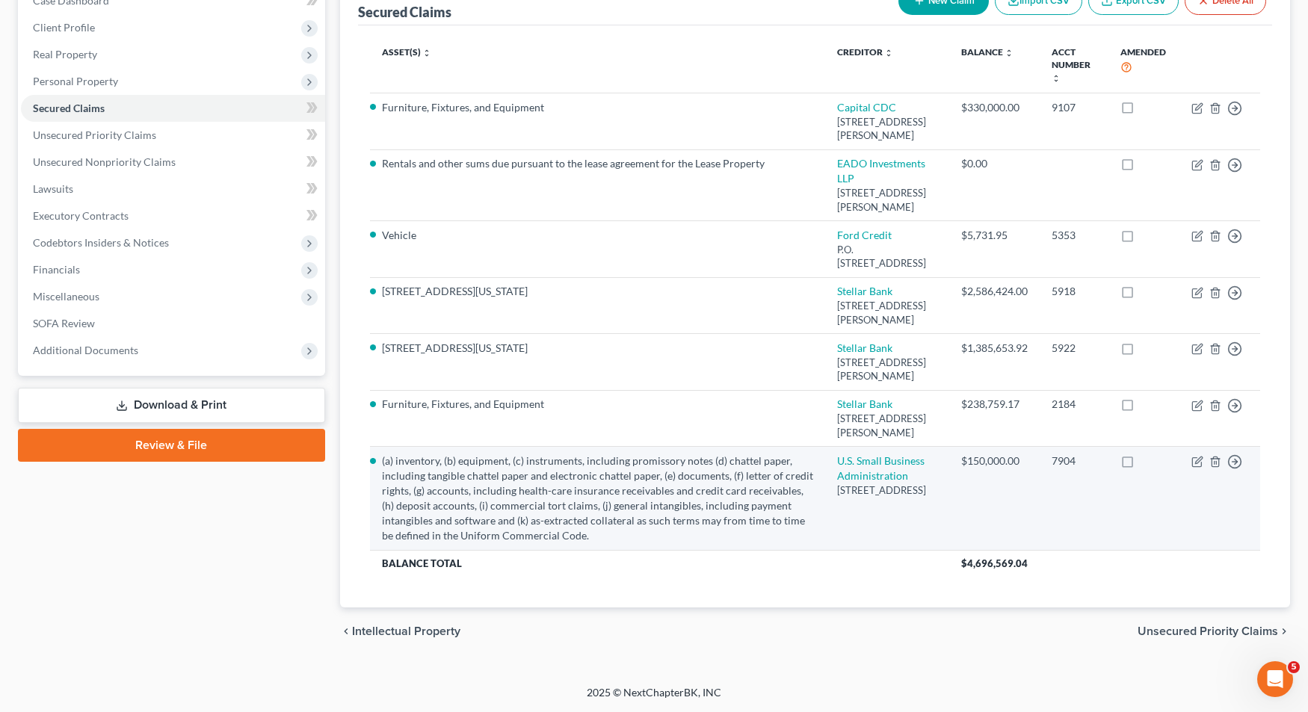
scroll to position [224, 0]
click at [1195, 464] on icon "button" at bounding box center [1198, 460] width 7 height 7
select select "38"
select select "0"
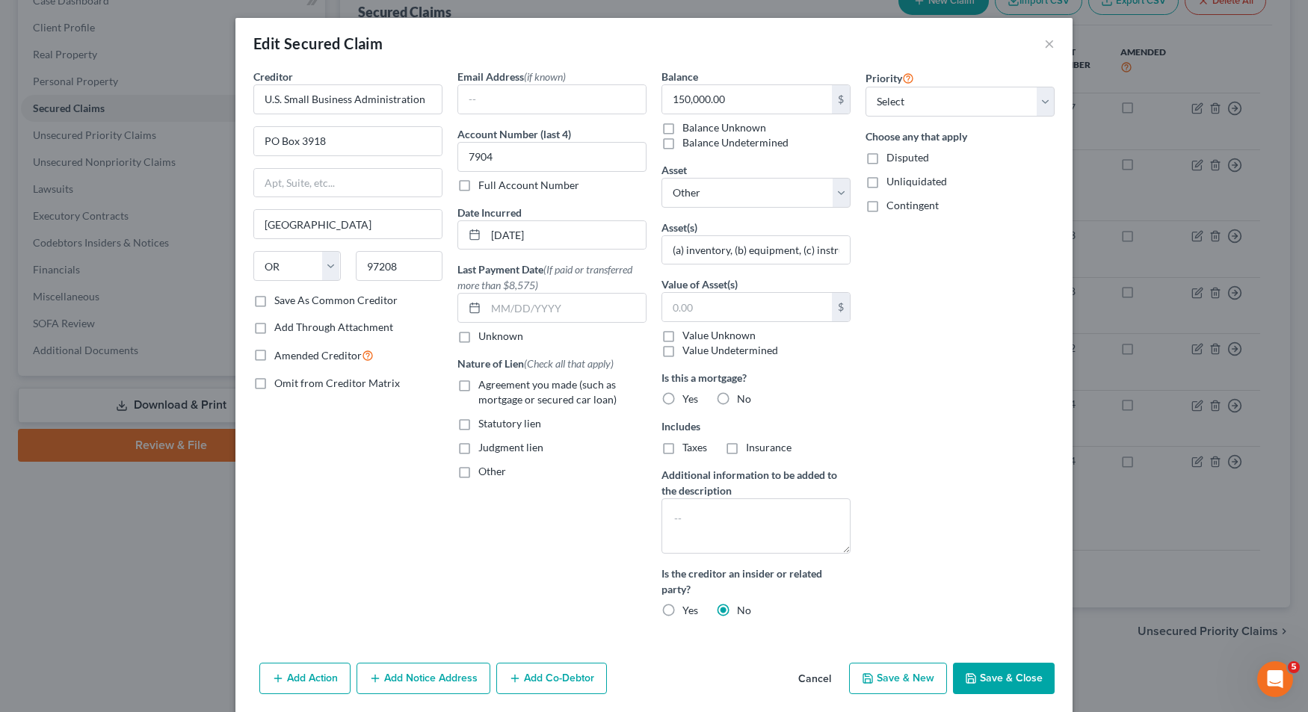
scroll to position [223, 0]
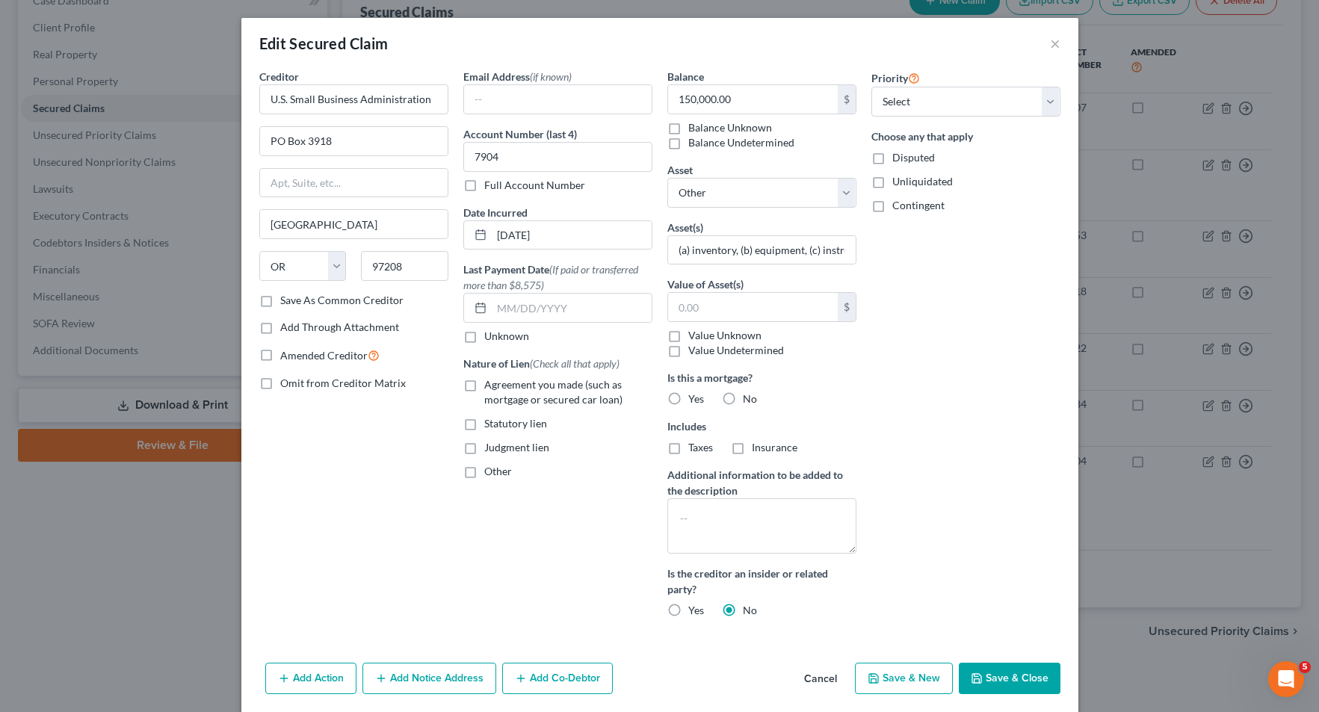
click at [1062, 373] on div "Creditor * U.S. Small Business Administration [GEOGRAPHIC_DATA] [US_STATE][GEOG…" at bounding box center [659, 363] width 837 height 588
click at [971, 674] on icon "button" at bounding box center [977, 679] width 12 height 12
select select
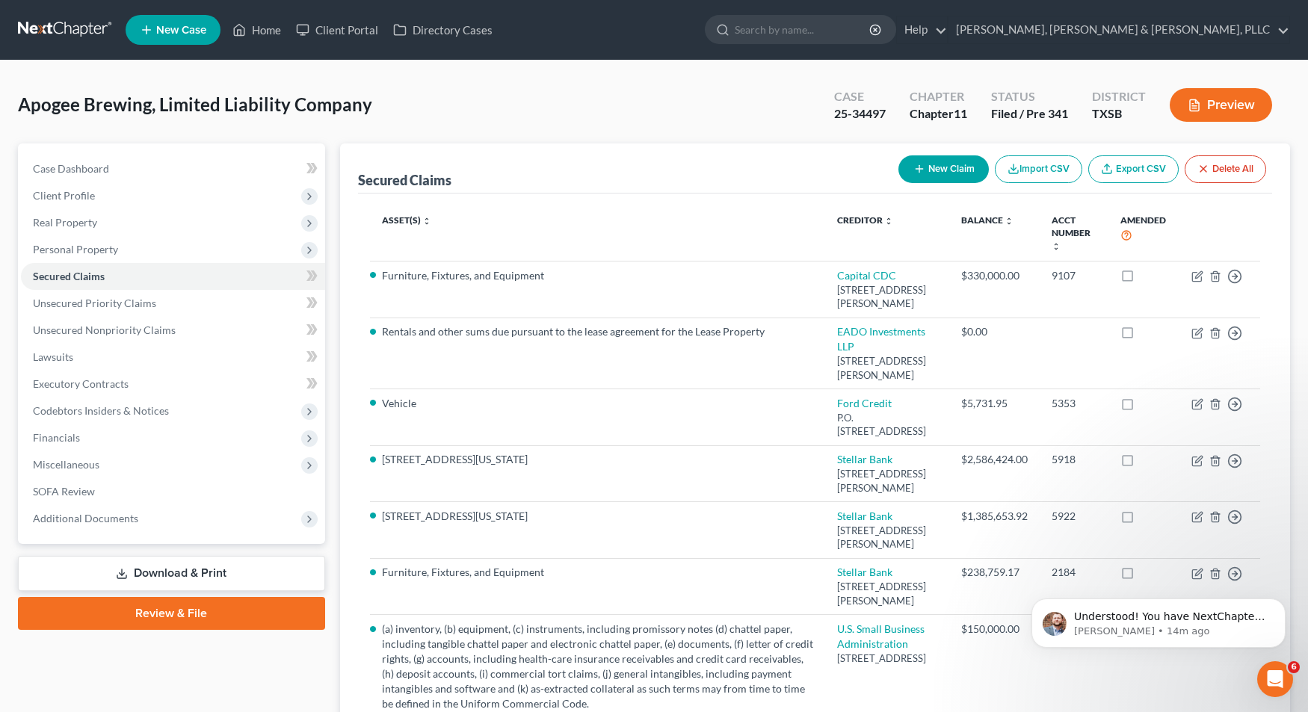
scroll to position [2246, 0]
click at [1090, 614] on p "Understood! You have NextChapter Notices set up on your account. Just to confir…" at bounding box center [1170, 617] width 193 height 15
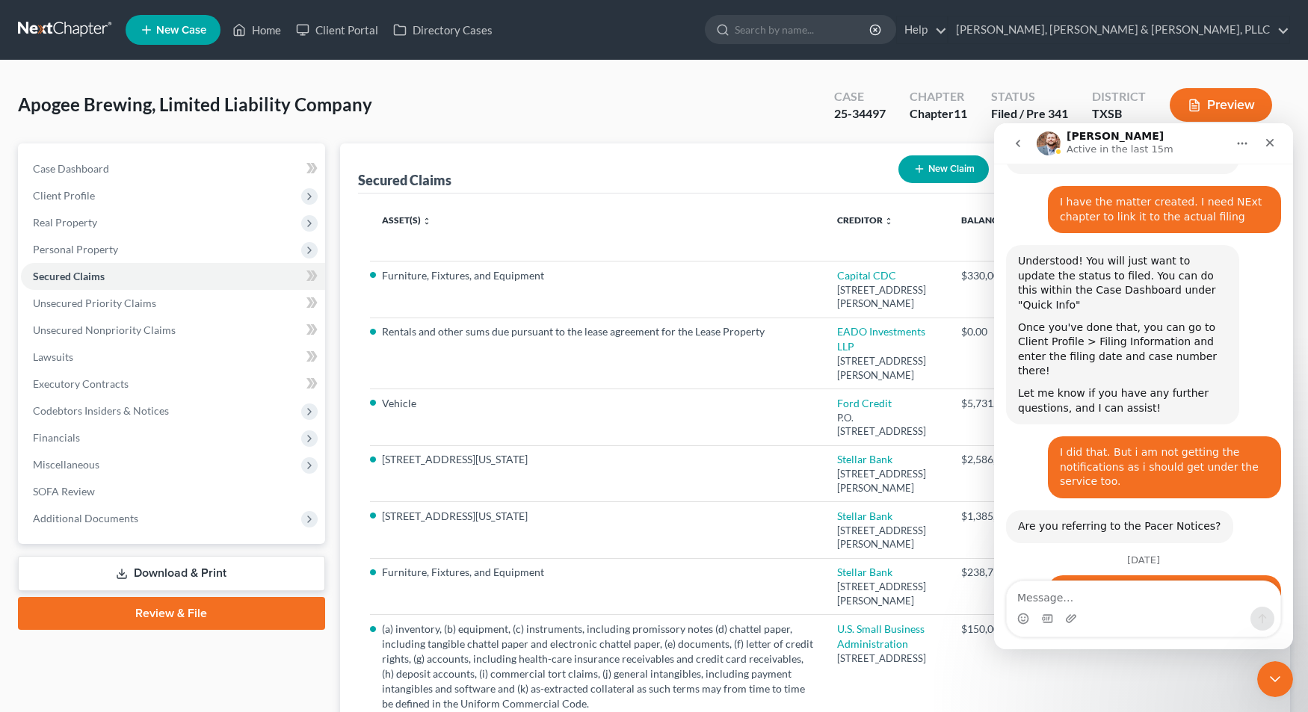
scroll to position [2270, 0]
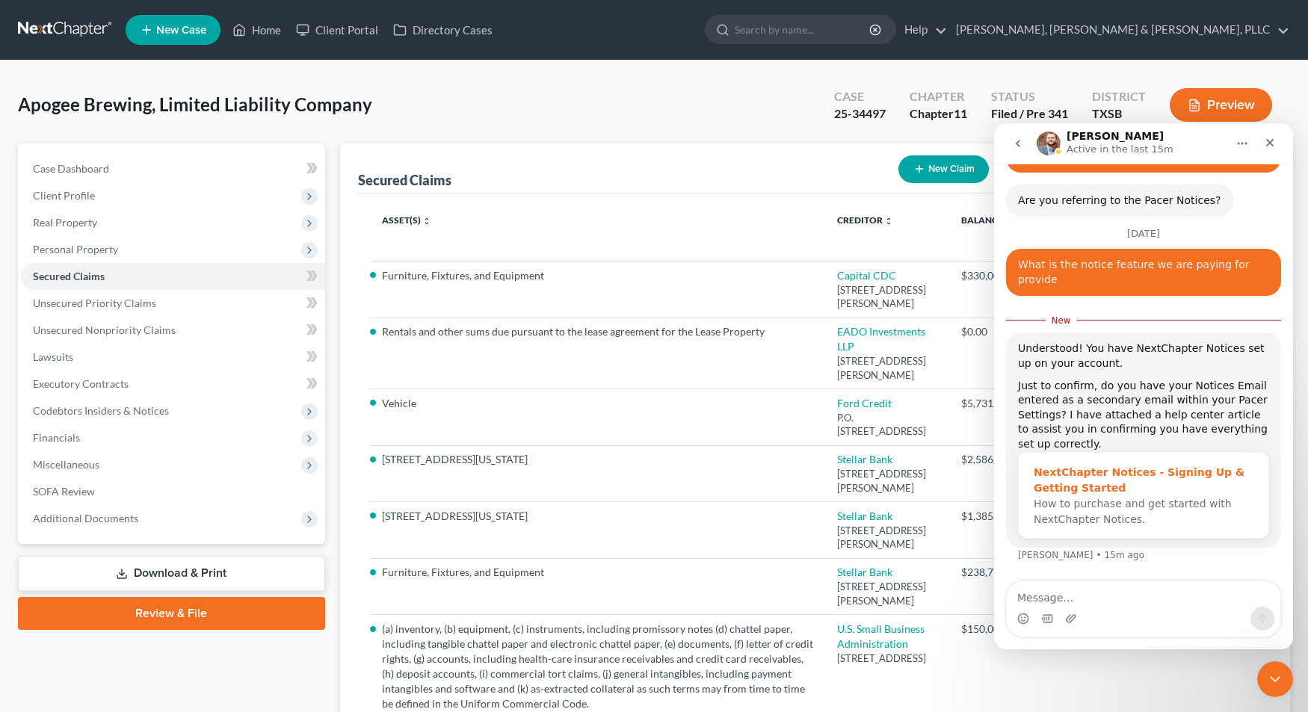
scroll to position [0, 0]
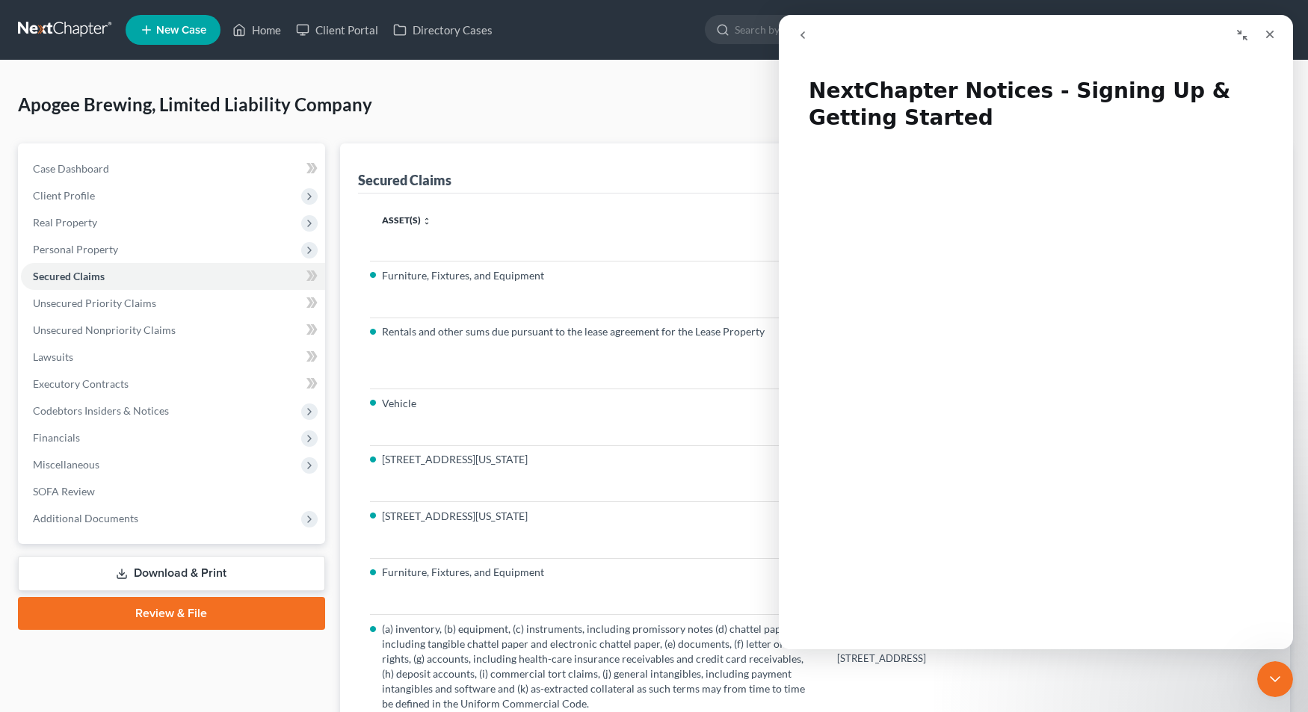
click at [586, 121] on div "Apogee Brewing, Limited Liability Company Upgraded Case 25-34497 Chapter Chapte…" at bounding box center [654, 110] width 1272 height 65
click at [461, 90] on div "Apogee Brewing, Limited Liability Company Upgraded Case 25-34497 Chapter Chapte…" at bounding box center [654, 110] width 1272 height 65
click at [40, 31] on link at bounding box center [66, 29] width 96 height 27
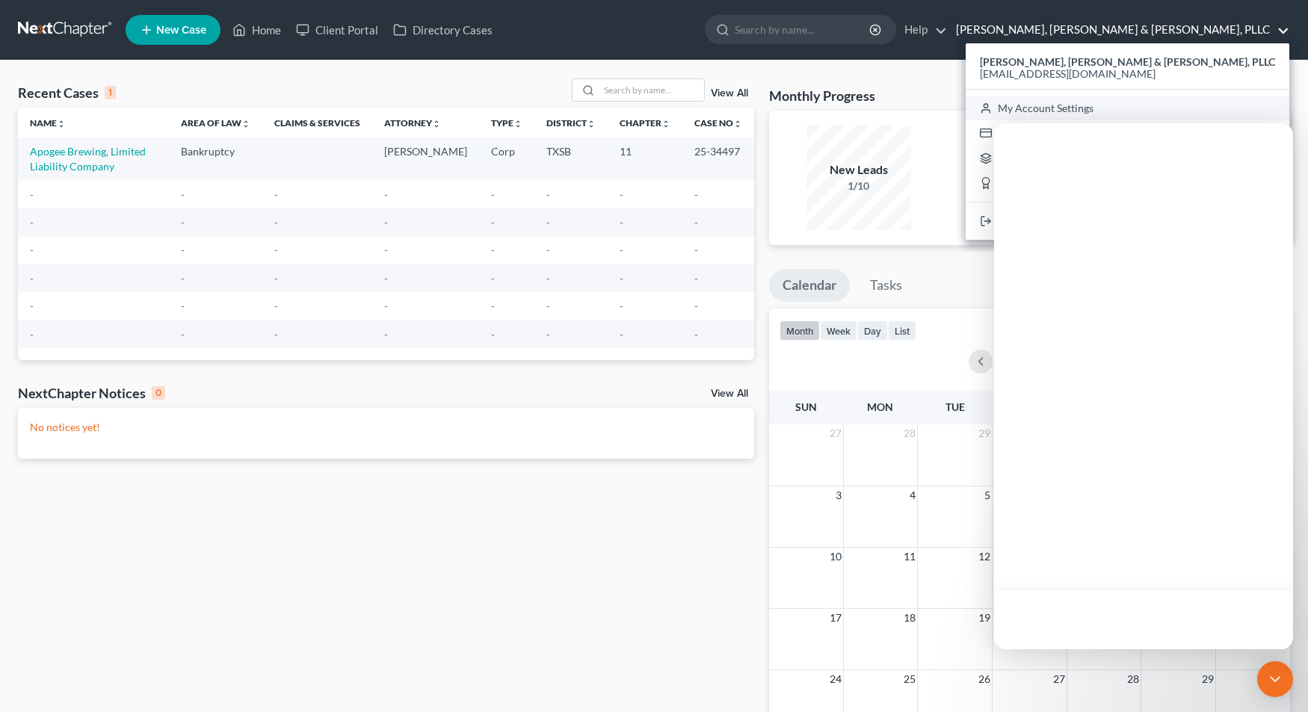
click at [1146, 109] on link "My Account Settings" at bounding box center [1128, 108] width 324 height 25
select select "24"
select select "45"
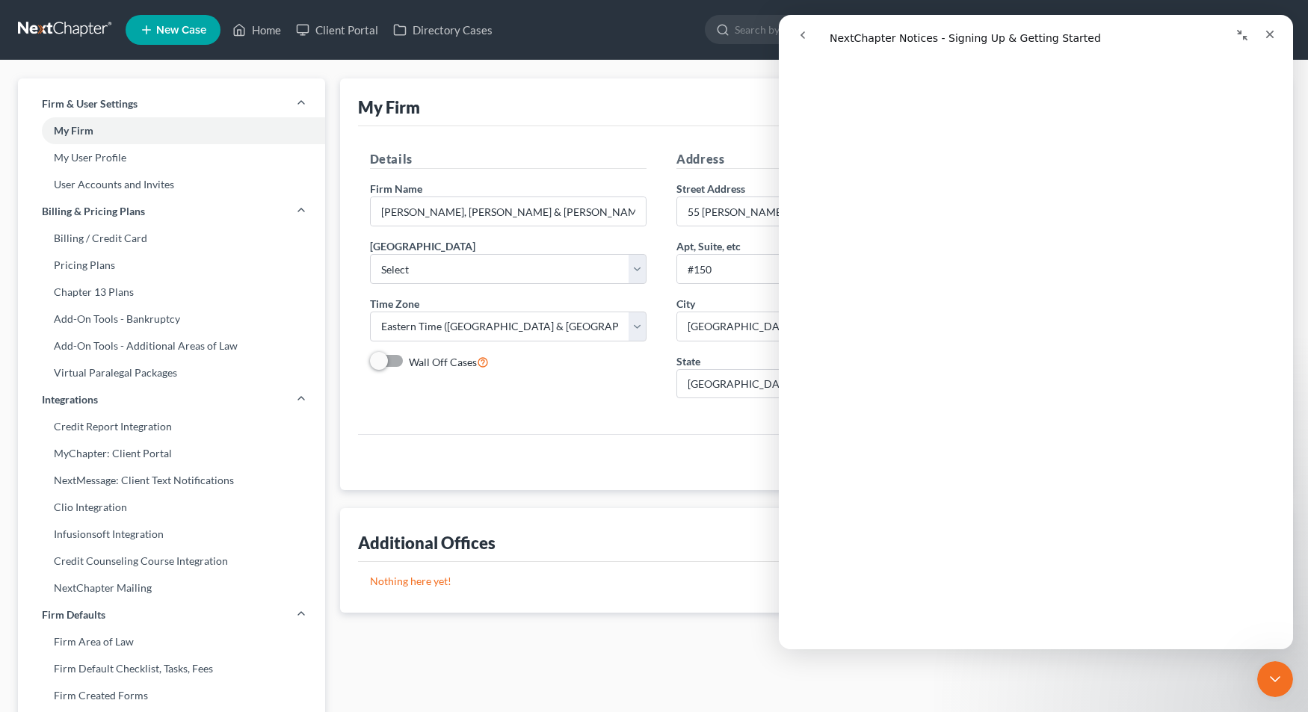
scroll to position [75, 0]
click at [171, 185] on link "User Accounts and Invites" at bounding box center [171, 184] width 307 height 27
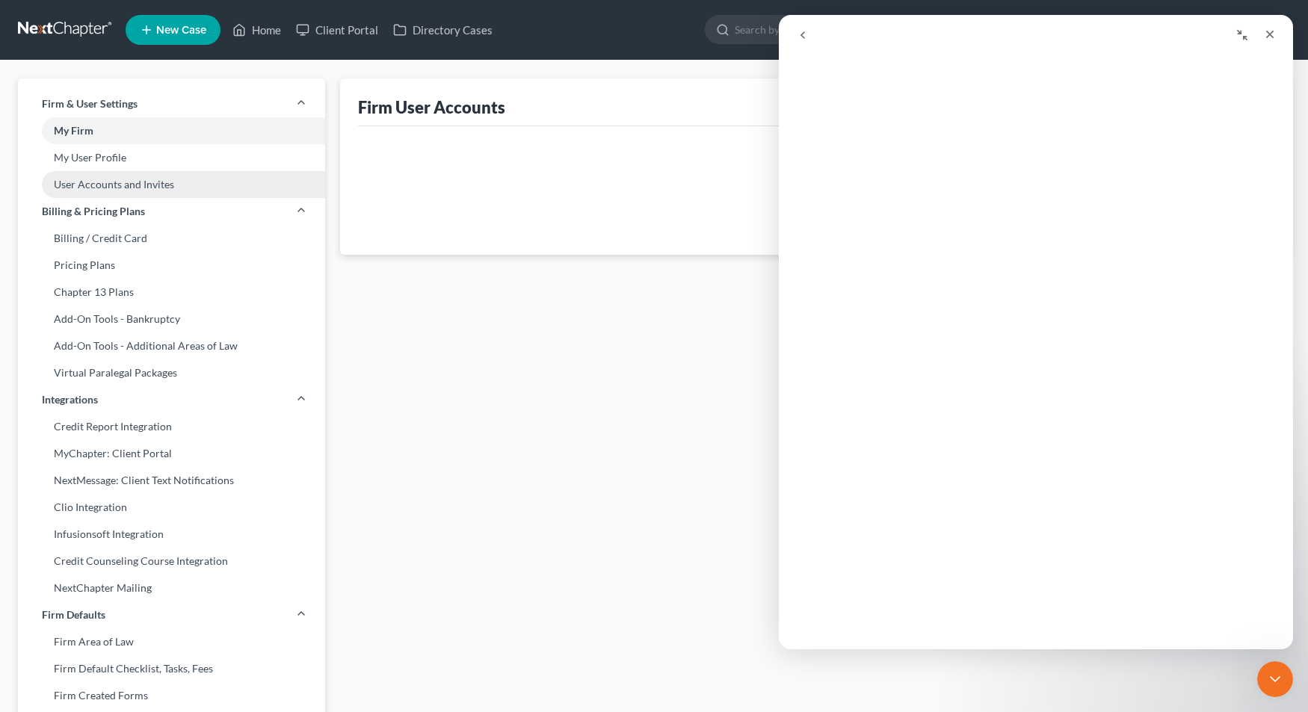
select select "0"
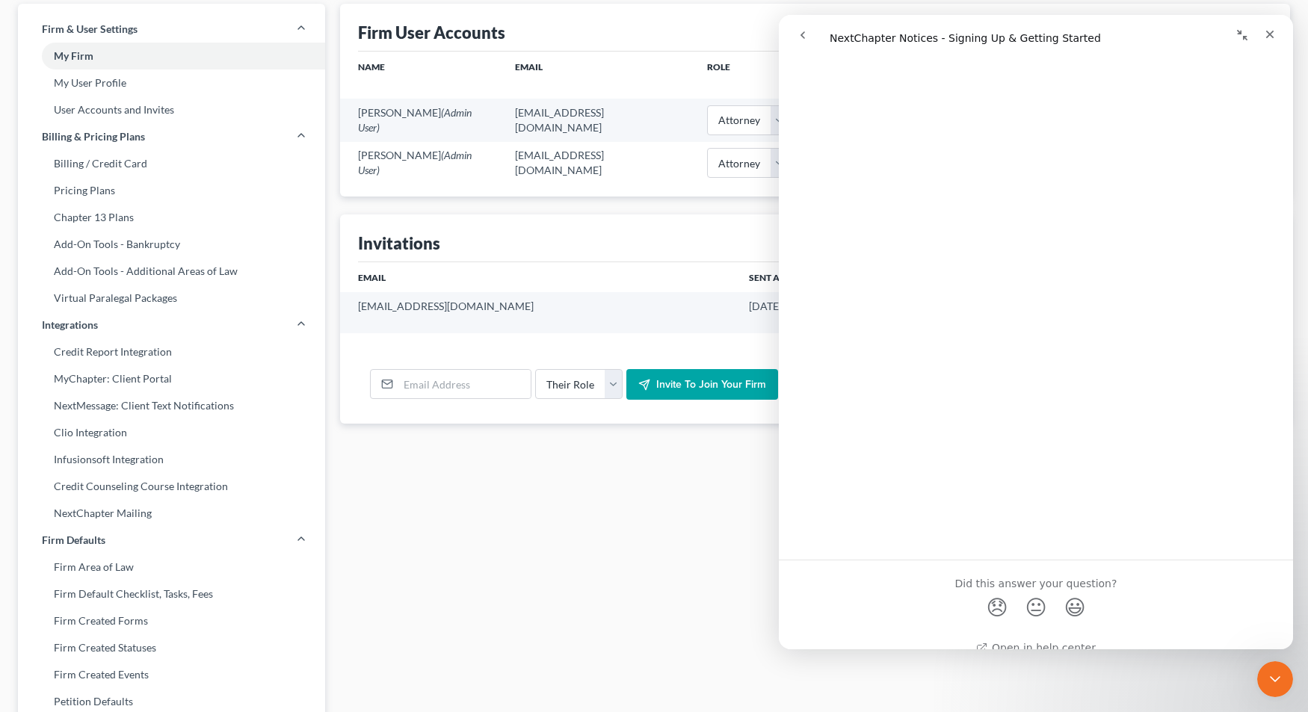
scroll to position [493, 0]
click at [1232, 38] on button "Collapse window" at bounding box center [1242, 35] width 28 height 28
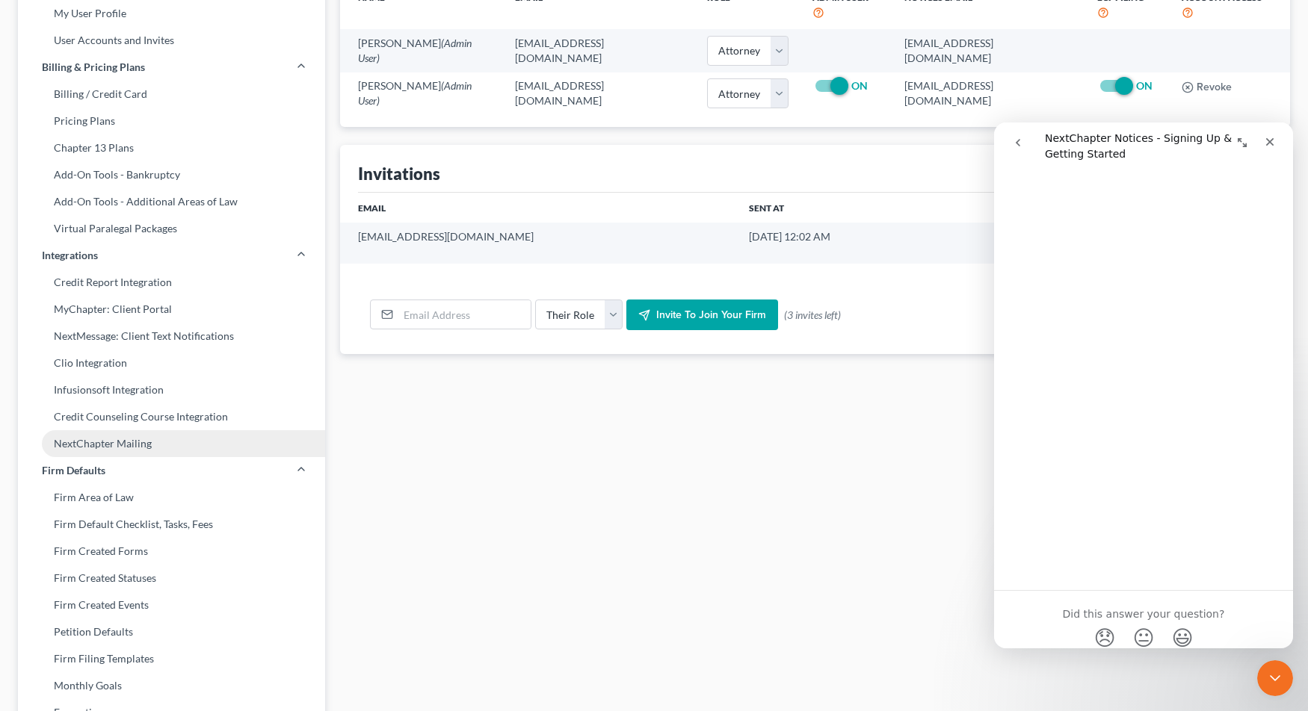
scroll to position [0, 0]
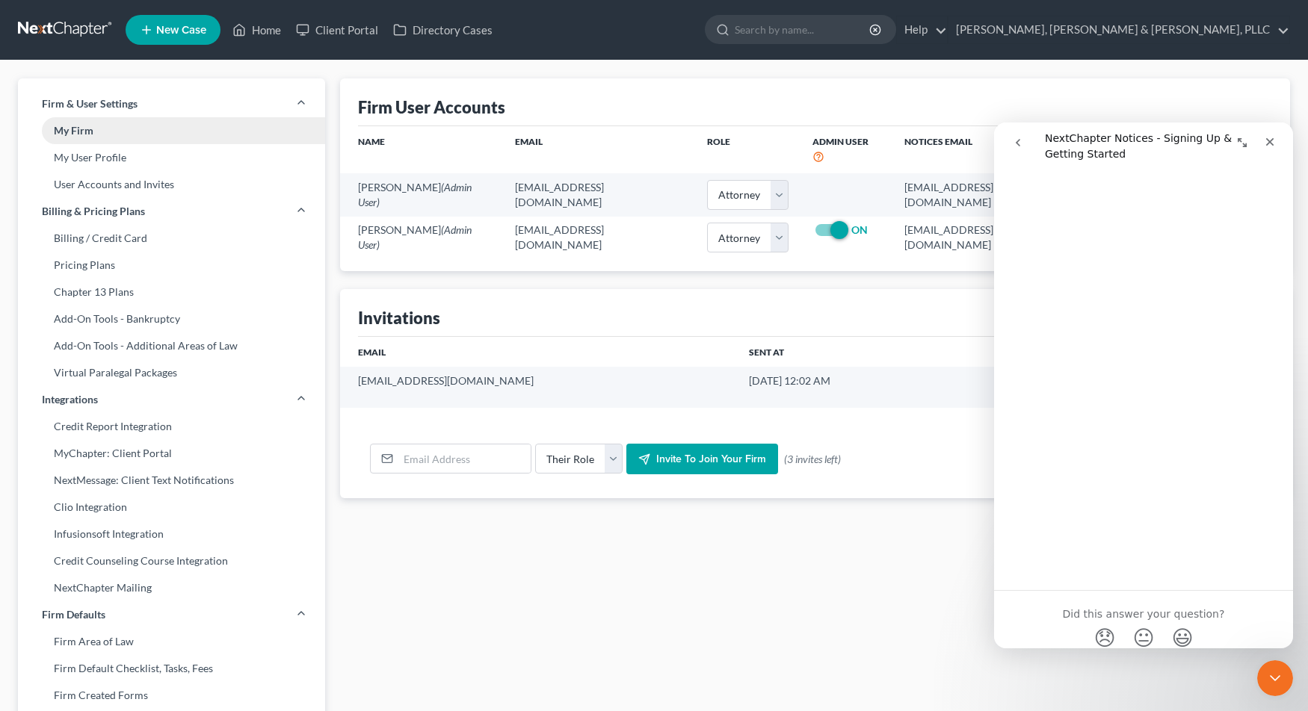
click at [129, 137] on link "My Firm" at bounding box center [171, 130] width 307 height 27
select select "79"
select select "24"
select select "45"
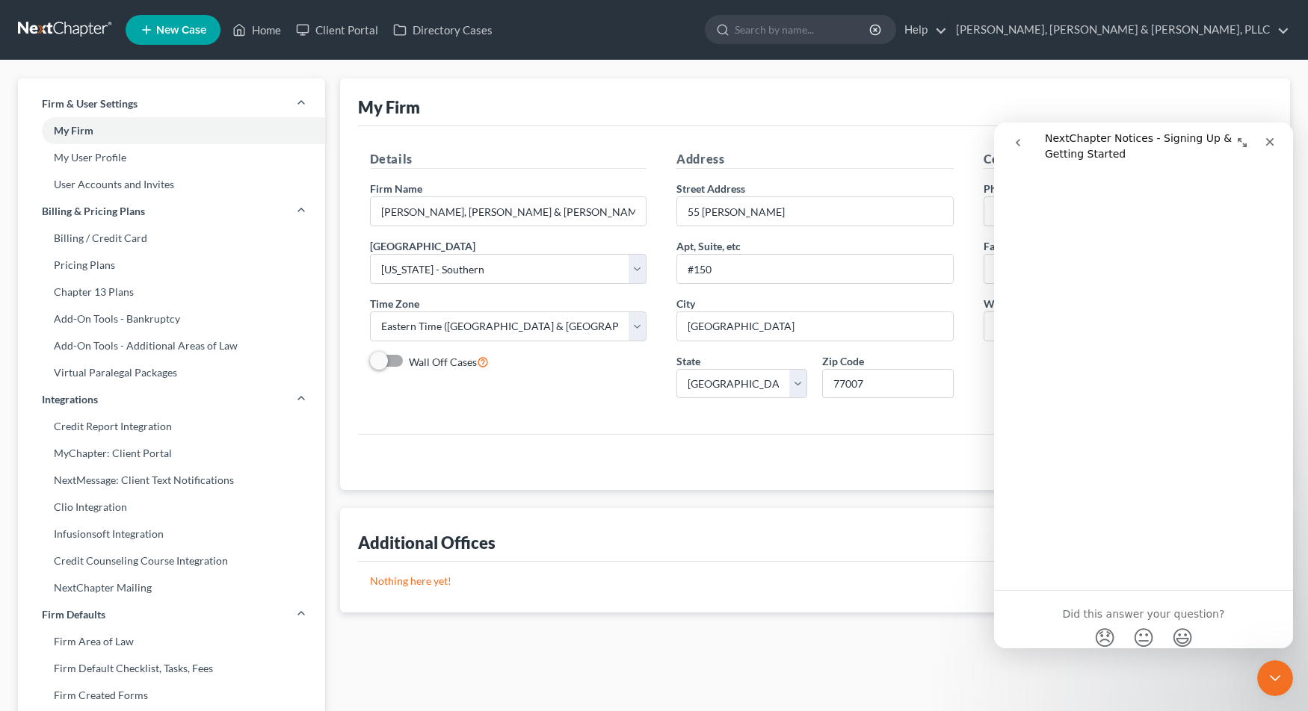
click at [57, 40] on link at bounding box center [66, 29] width 96 height 27
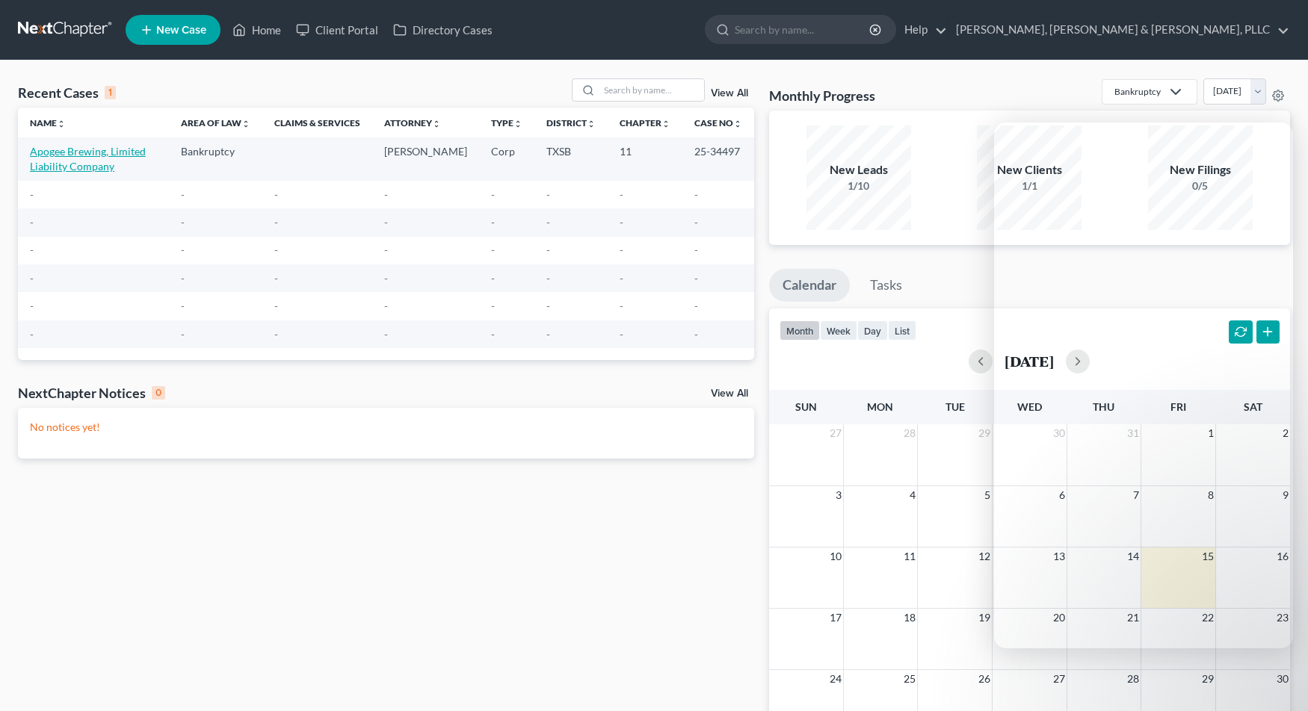
click at [71, 156] on link "Apogee Brewing, Limited Liability Company" at bounding box center [88, 159] width 116 height 28
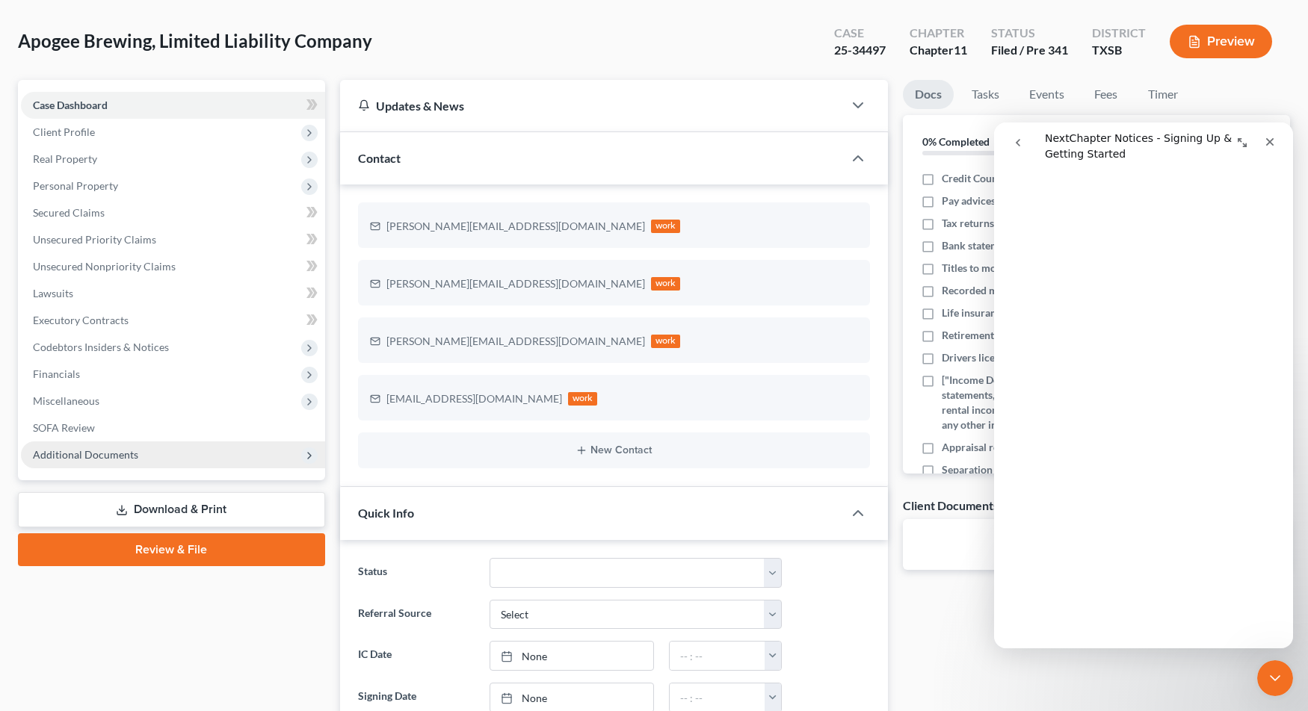
scroll to position [224, 0]
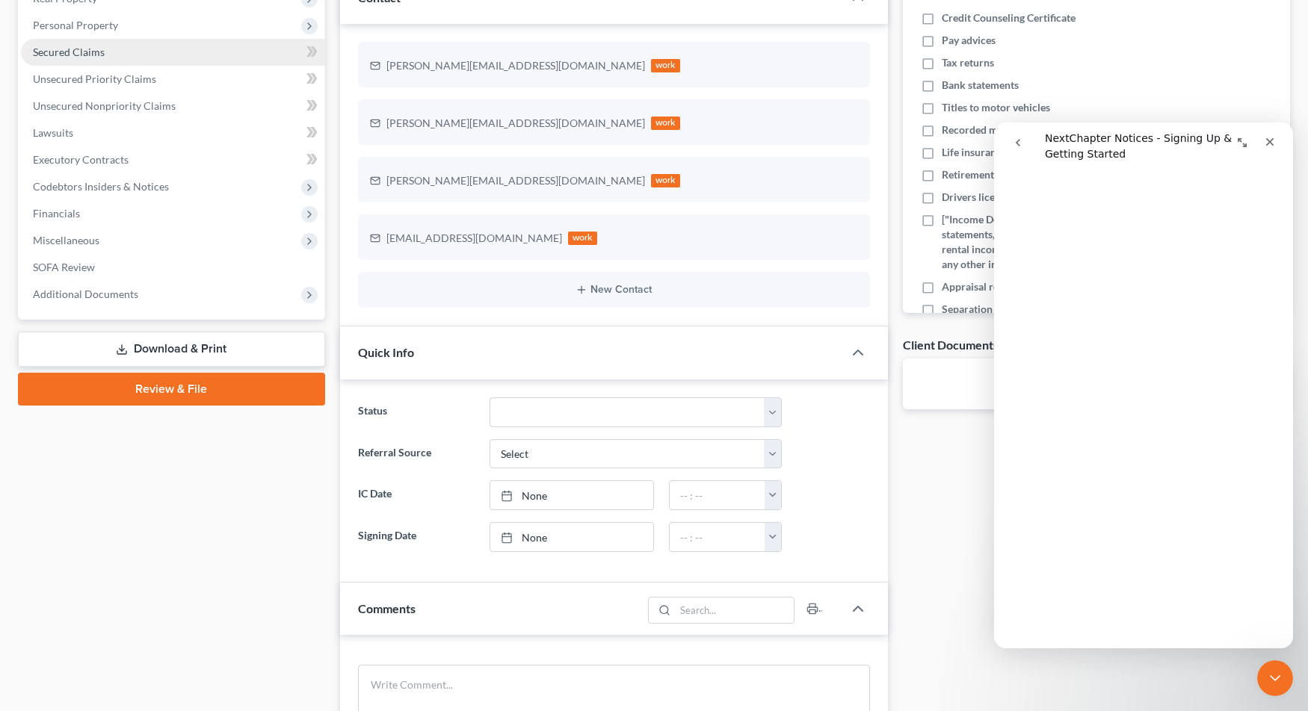
click at [85, 52] on span "Secured Claims" at bounding box center [69, 52] width 72 height 13
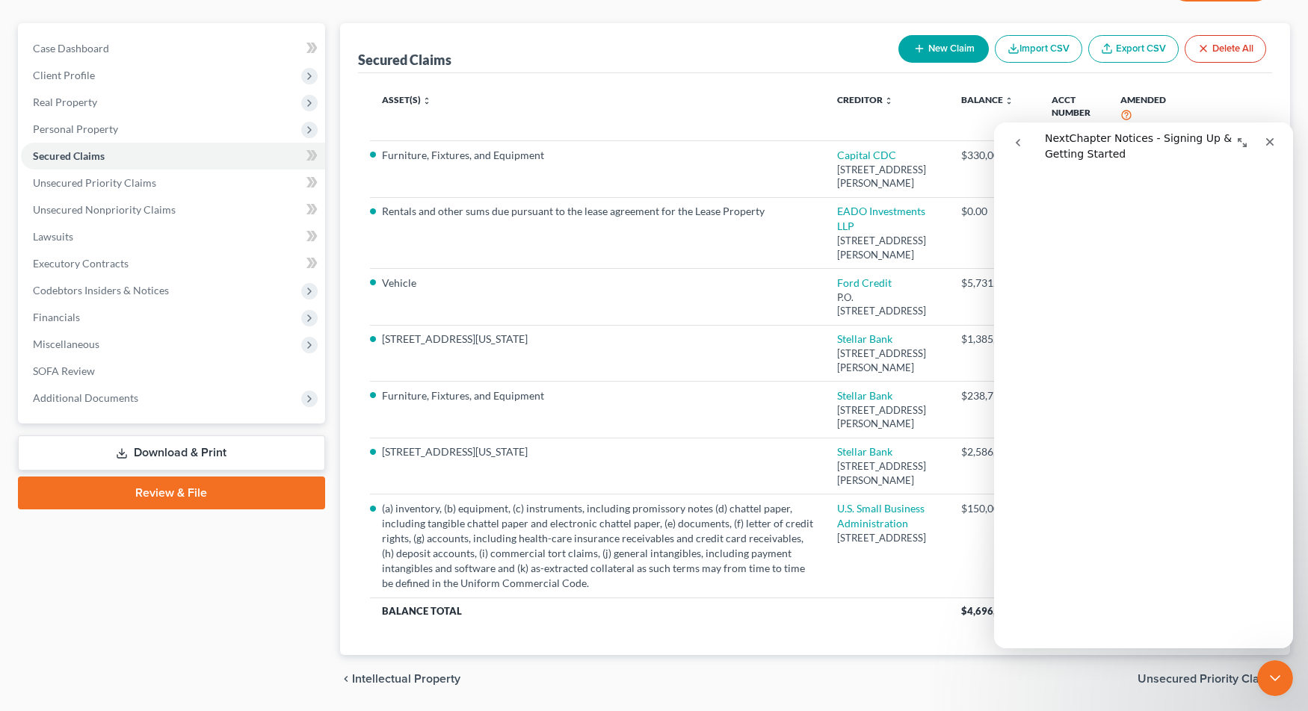
scroll to position [149, 0]
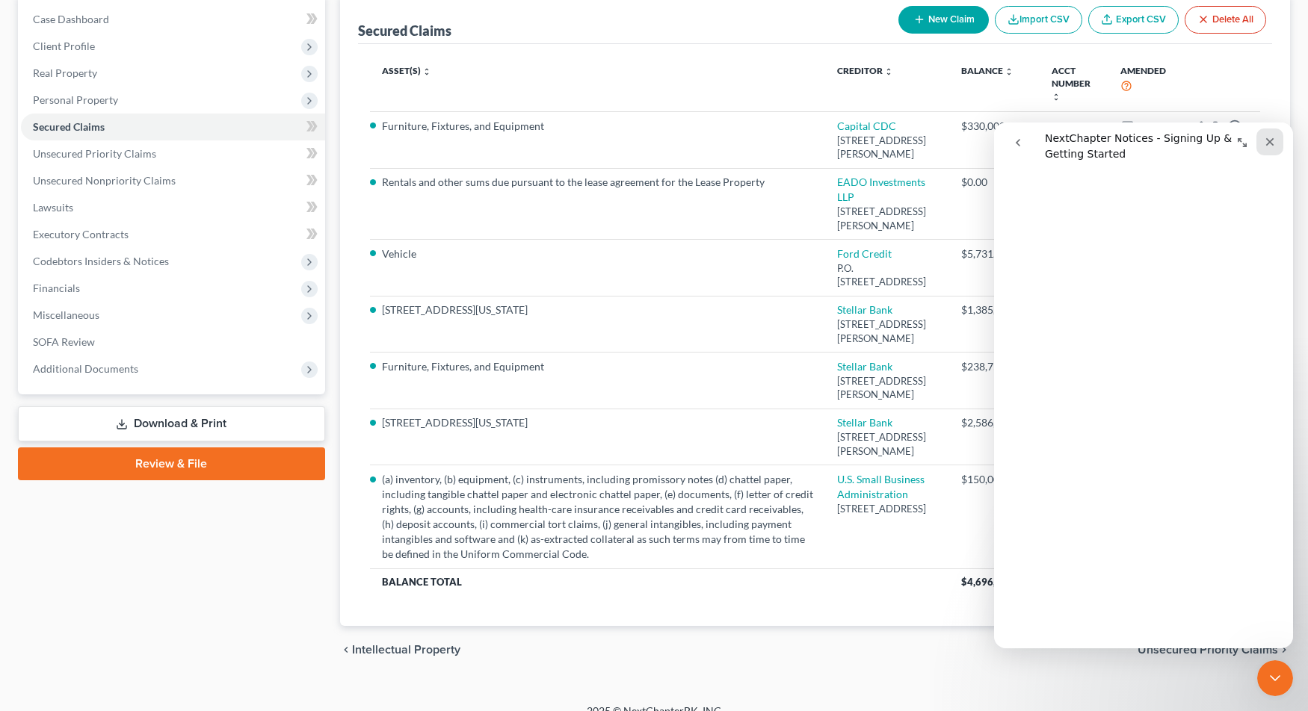
click at [1280, 139] on div "Close" at bounding box center [1269, 142] width 27 height 27
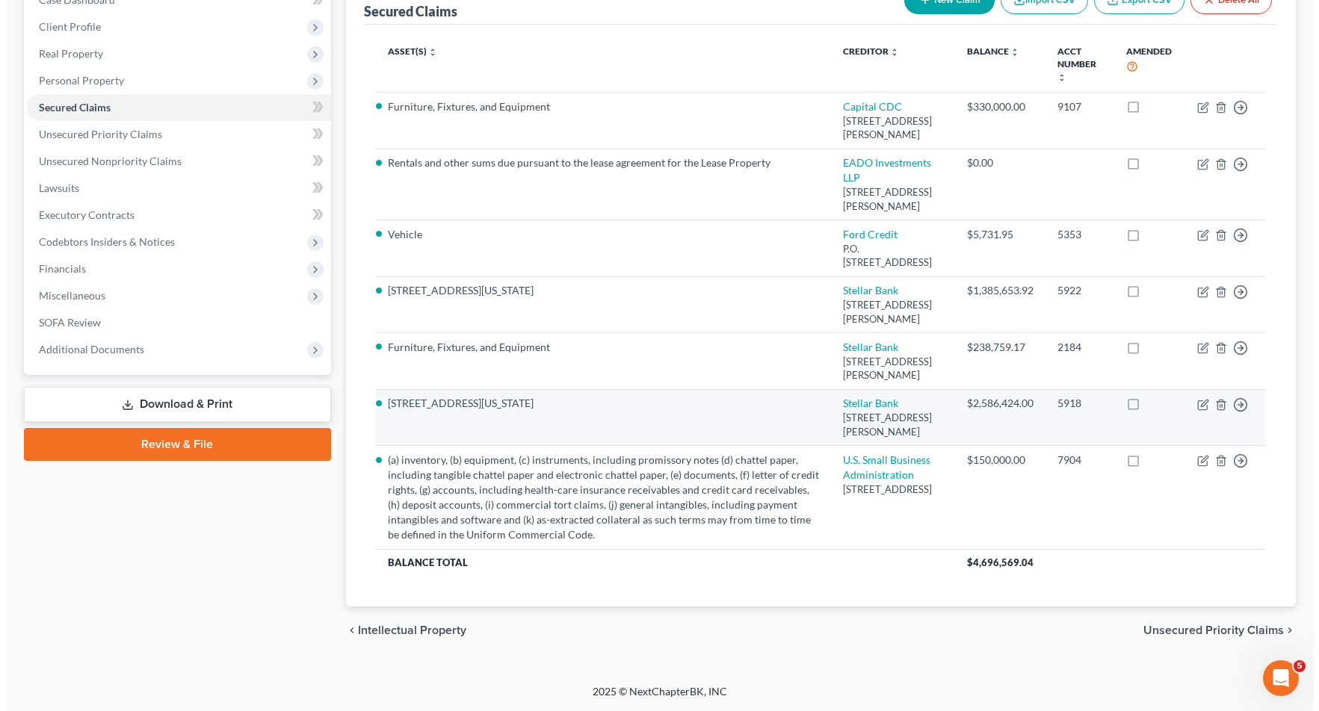
scroll to position [163, 0]
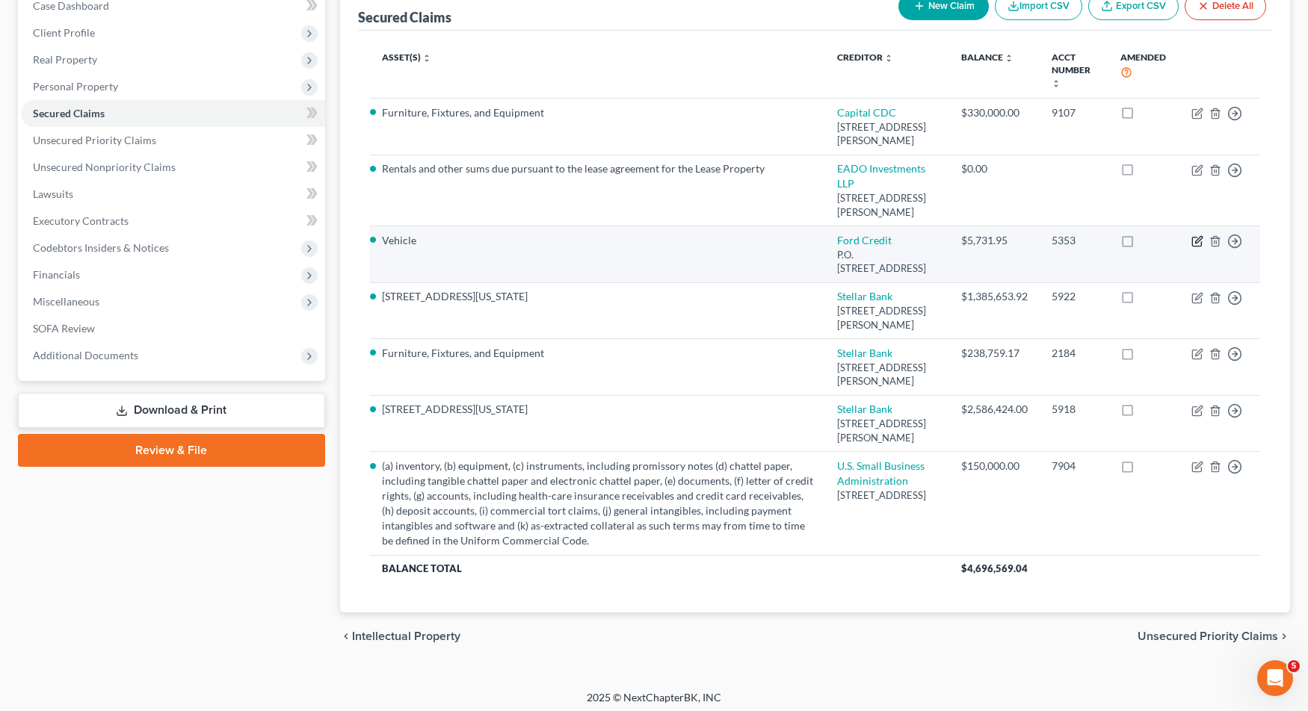
click at [1194, 247] on icon "button" at bounding box center [1197, 241] width 12 height 12
select select "45"
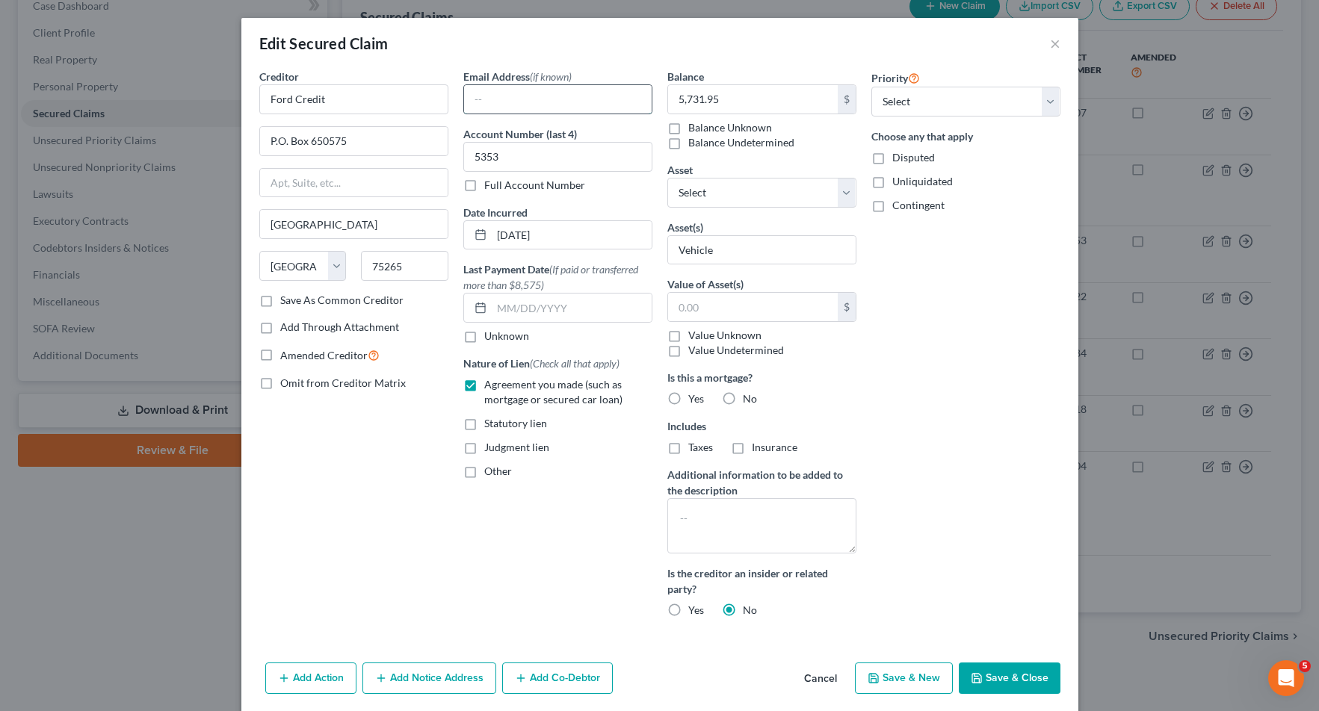
click at [534, 111] on input "text" at bounding box center [558, 99] width 188 height 28
paste input "ECFNotices@aisinfo.com"
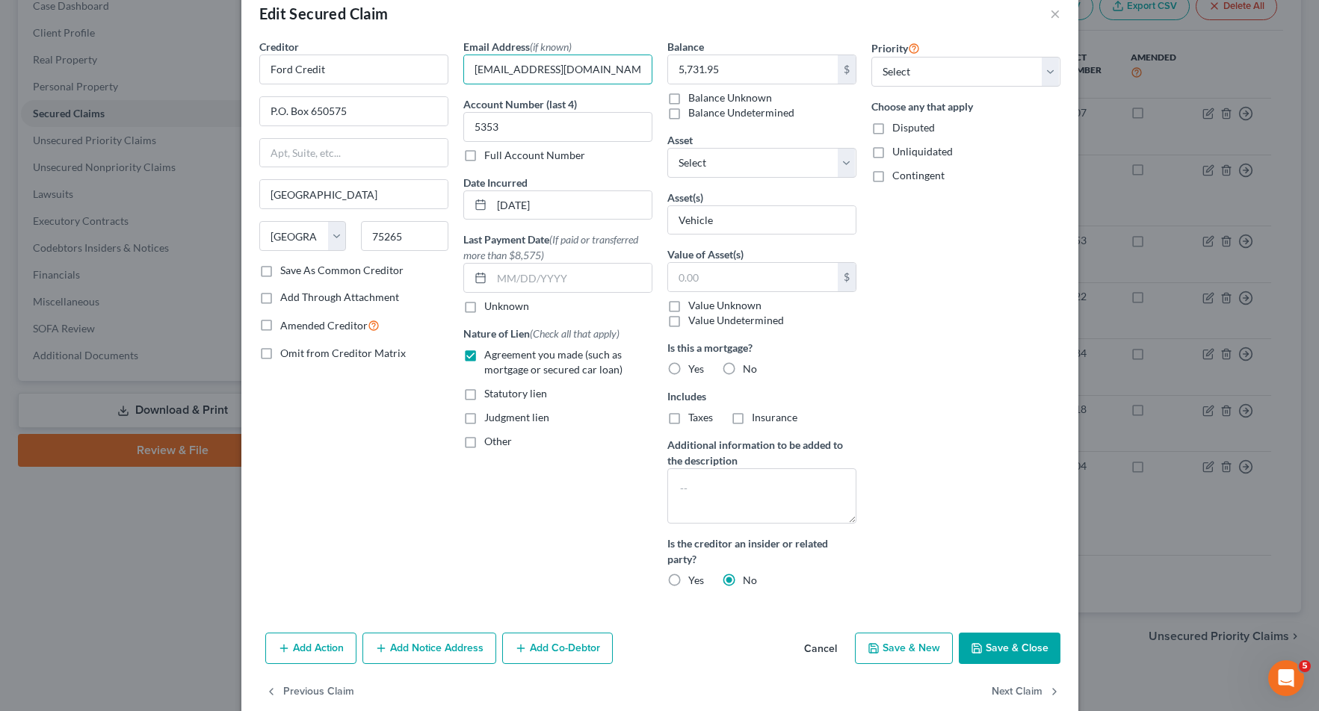
scroll to position [55, 0]
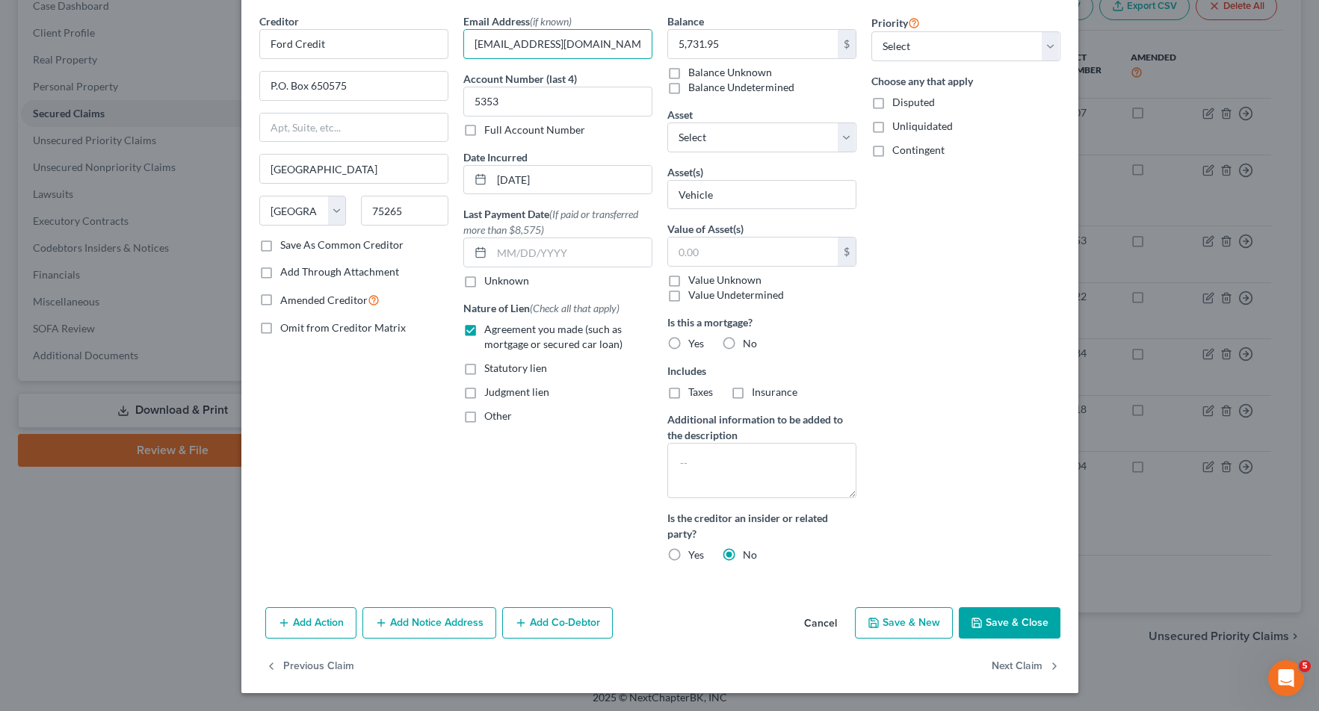
type input "ECFNotices@aisinfo.com"
click at [1014, 619] on button "Save & Close" at bounding box center [1010, 623] width 102 height 31
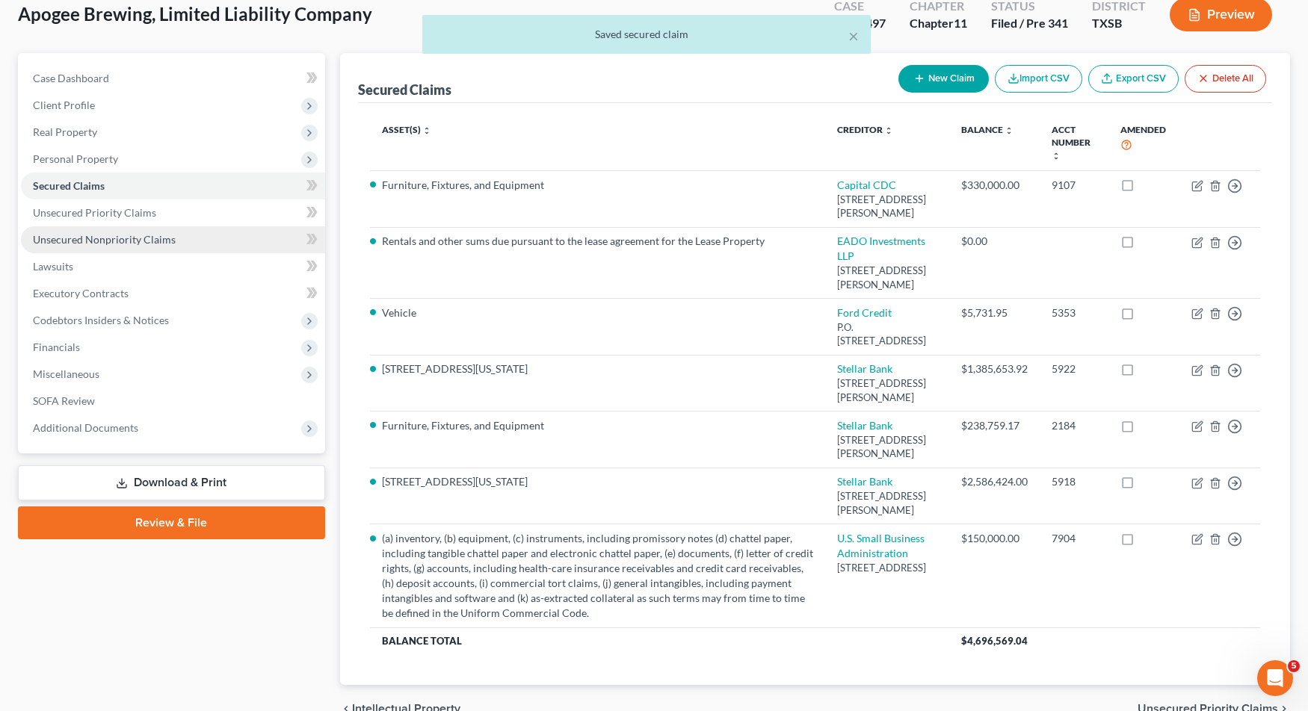
scroll to position [13, 0]
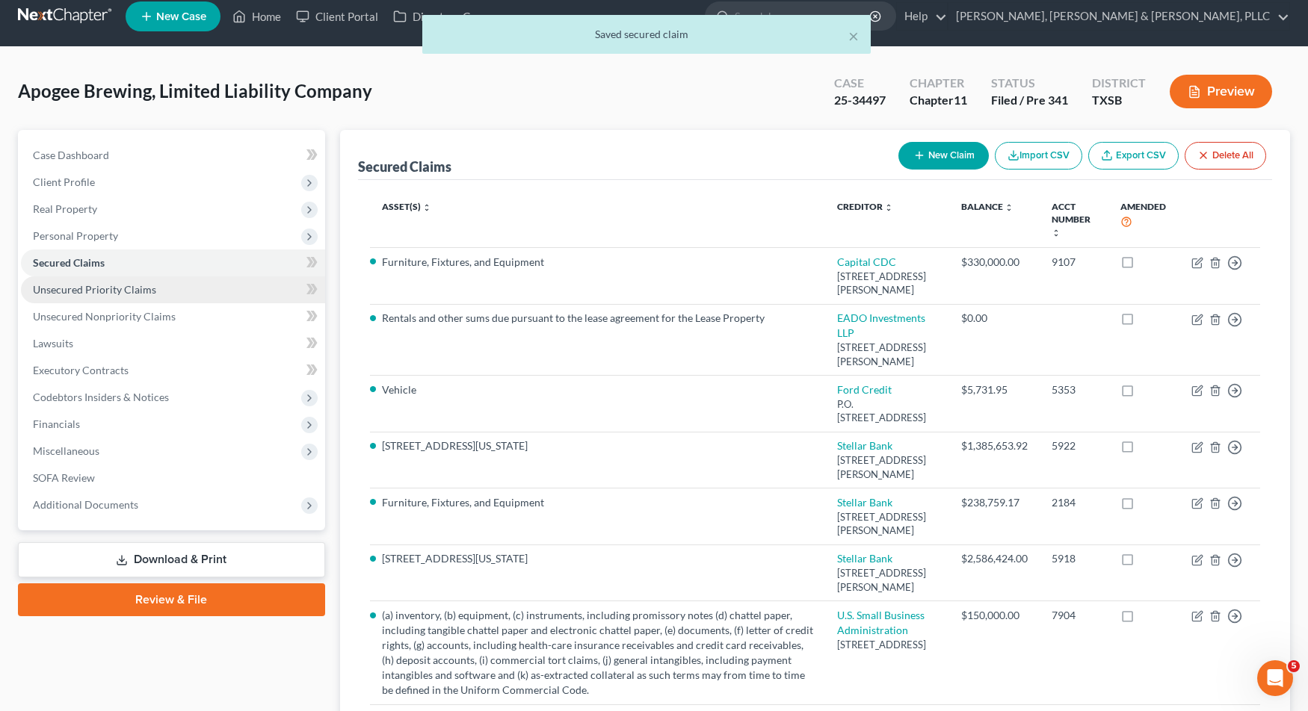
click at [141, 293] on span "Unsecured Priority Claims" at bounding box center [94, 289] width 123 height 13
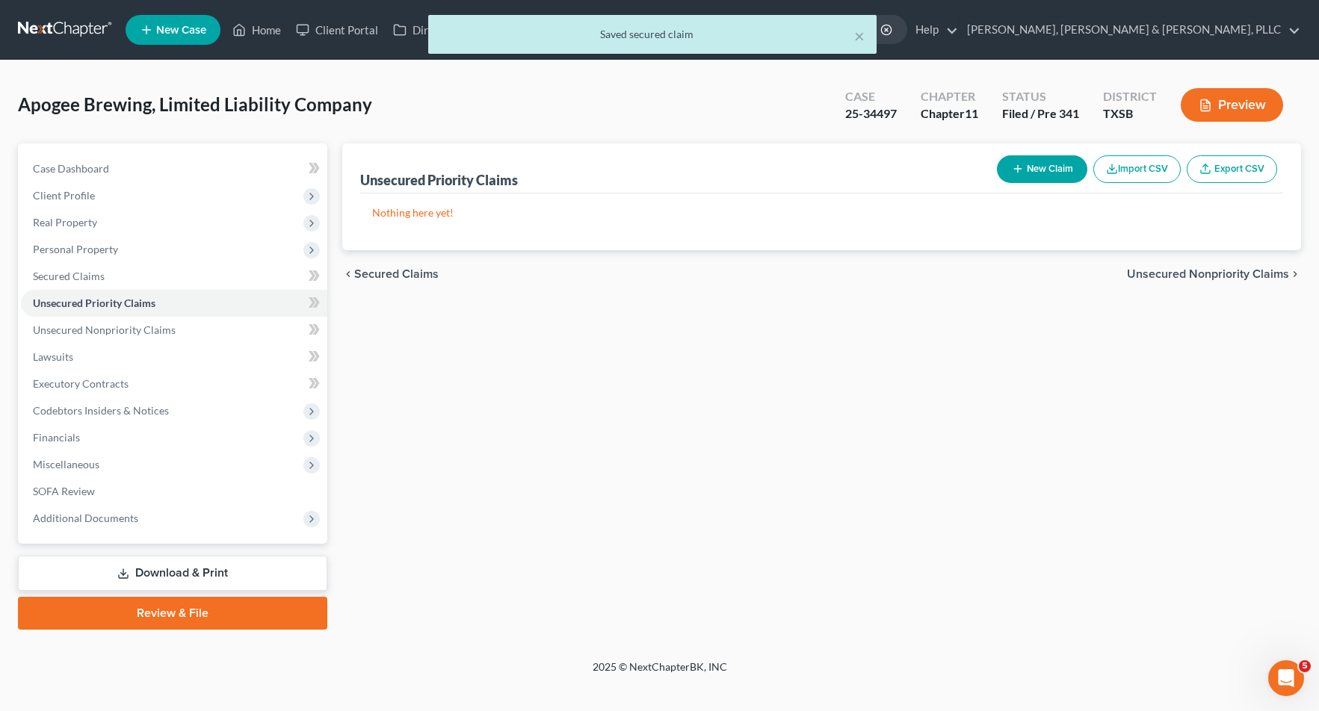
click at [1055, 176] on button "New Claim" at bounding box center [1042, 169] width 90 height 28
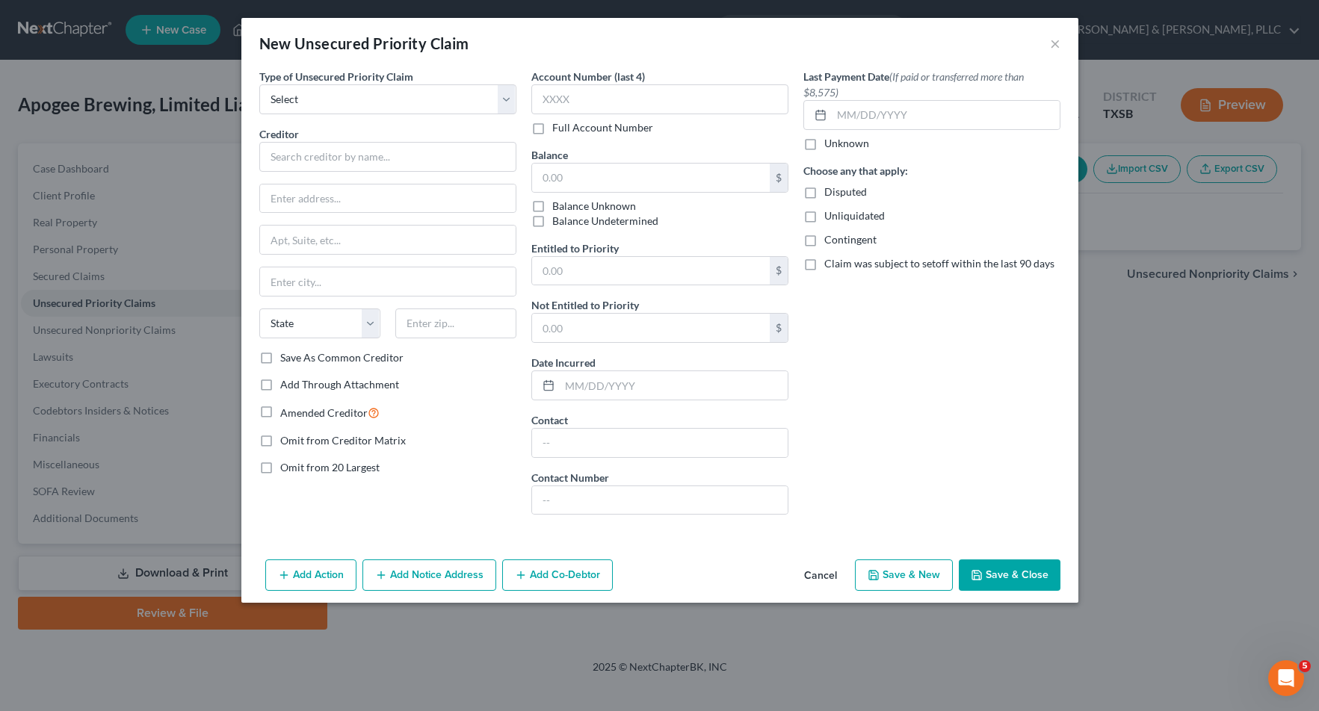
click at [812, 579] on button "Cancel" at bounding box center [820, 576] width 57 height 30
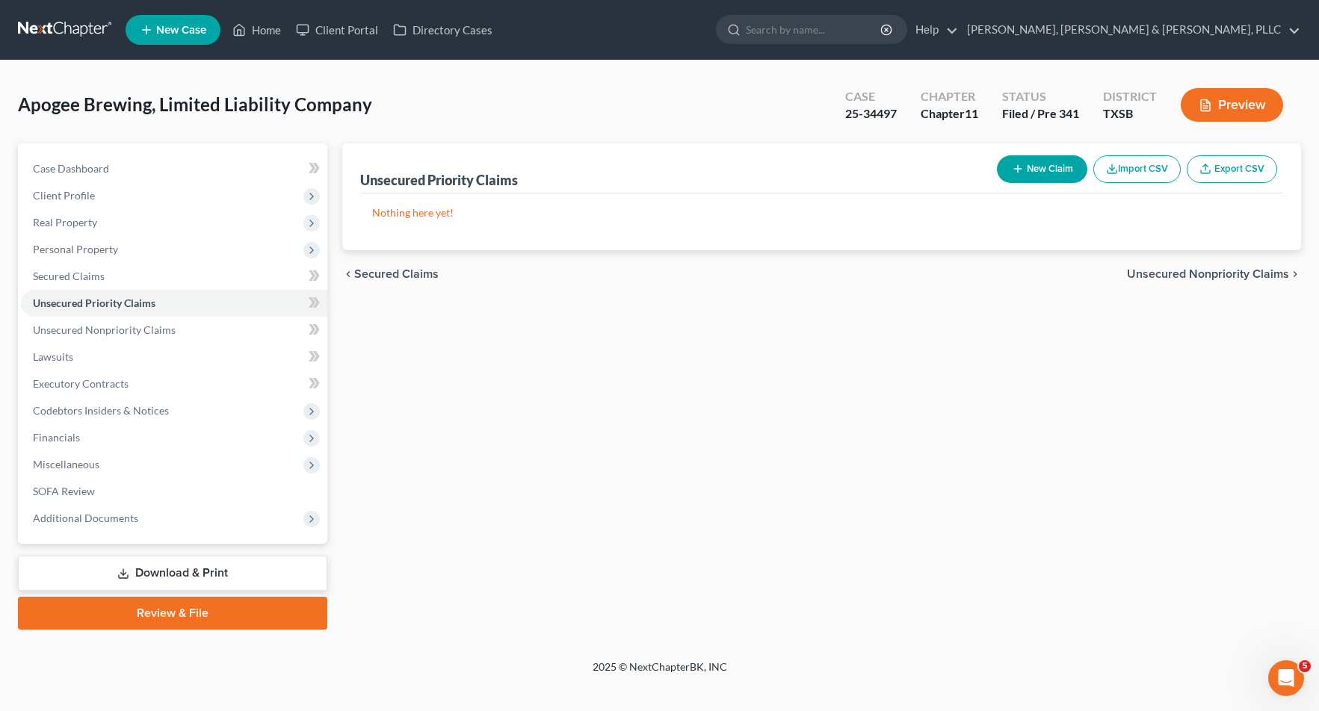
click at [1292, 674] on icon "Open Intercom Messenger" at bounding box center [1286, 679] width 25 height 25
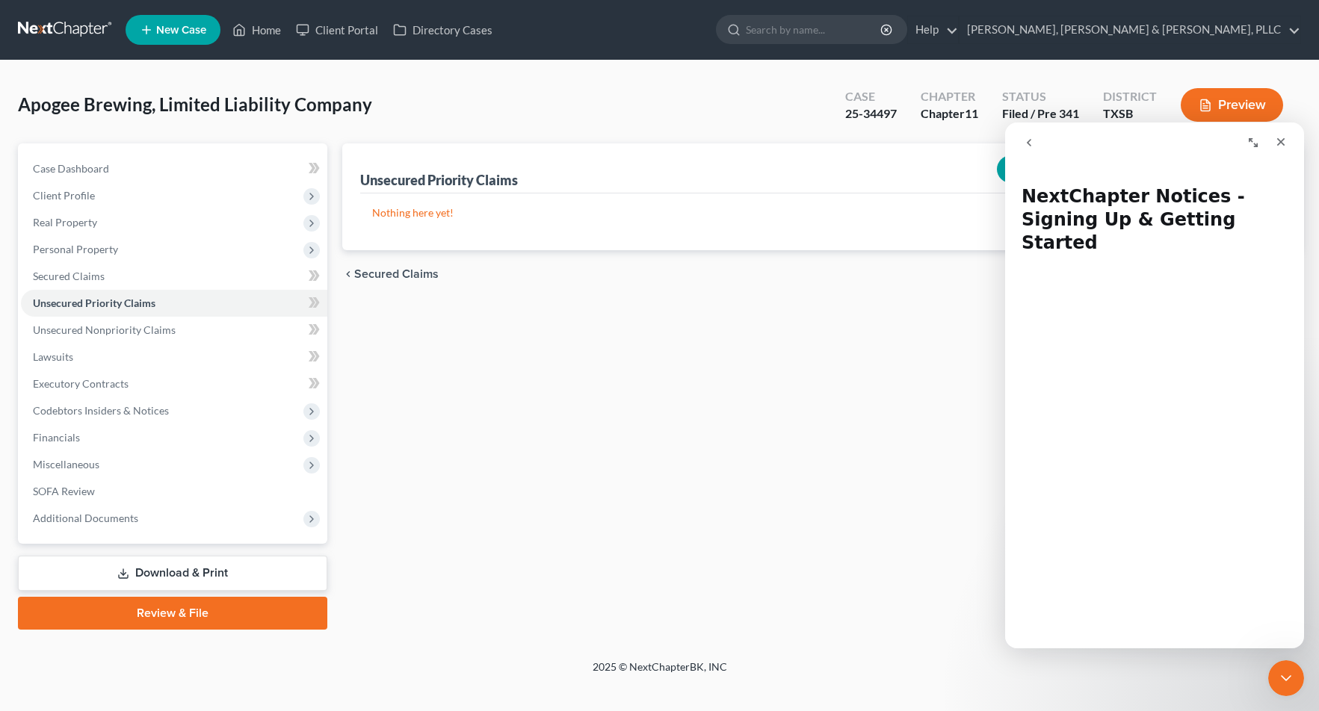
click at [1030, 142] on icon "go back" at bounding box center [1029, 143] width 12 height 12
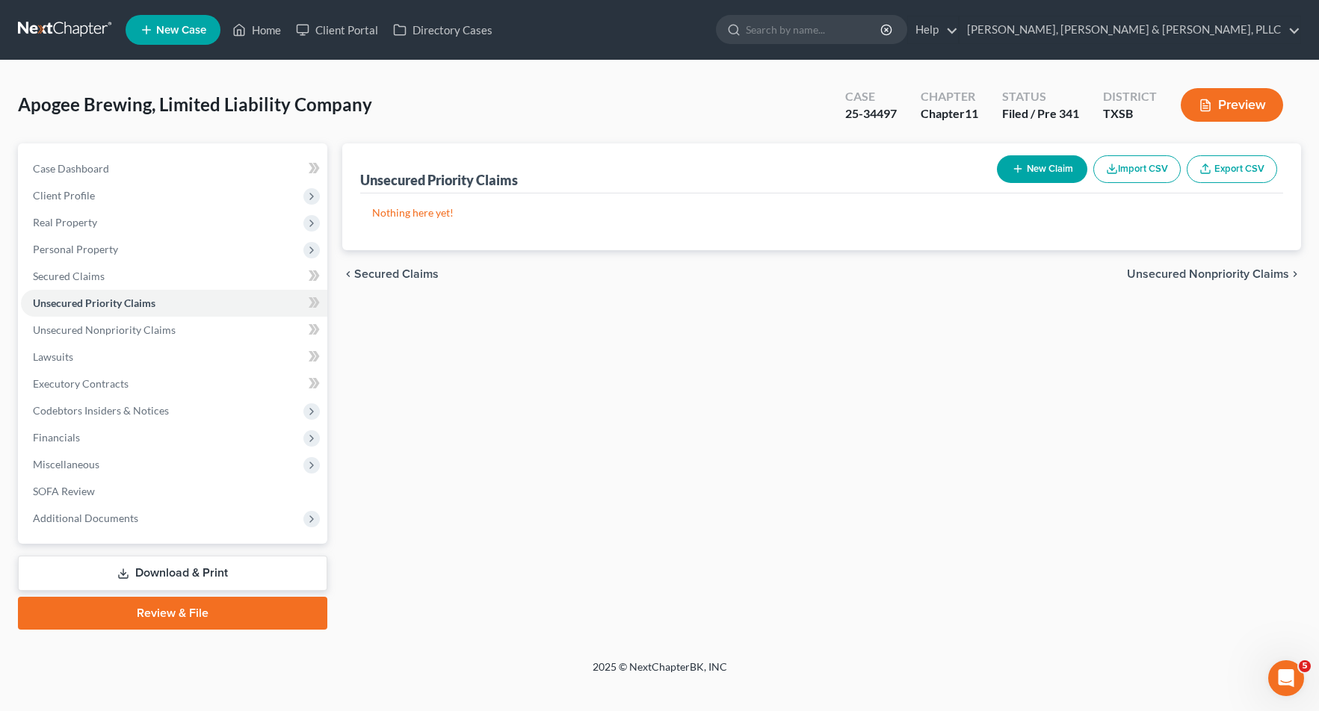
click at [1293, 683] on icon "Open Intercom Messenger" at bounding box center [1286, 679] width 25 height 25
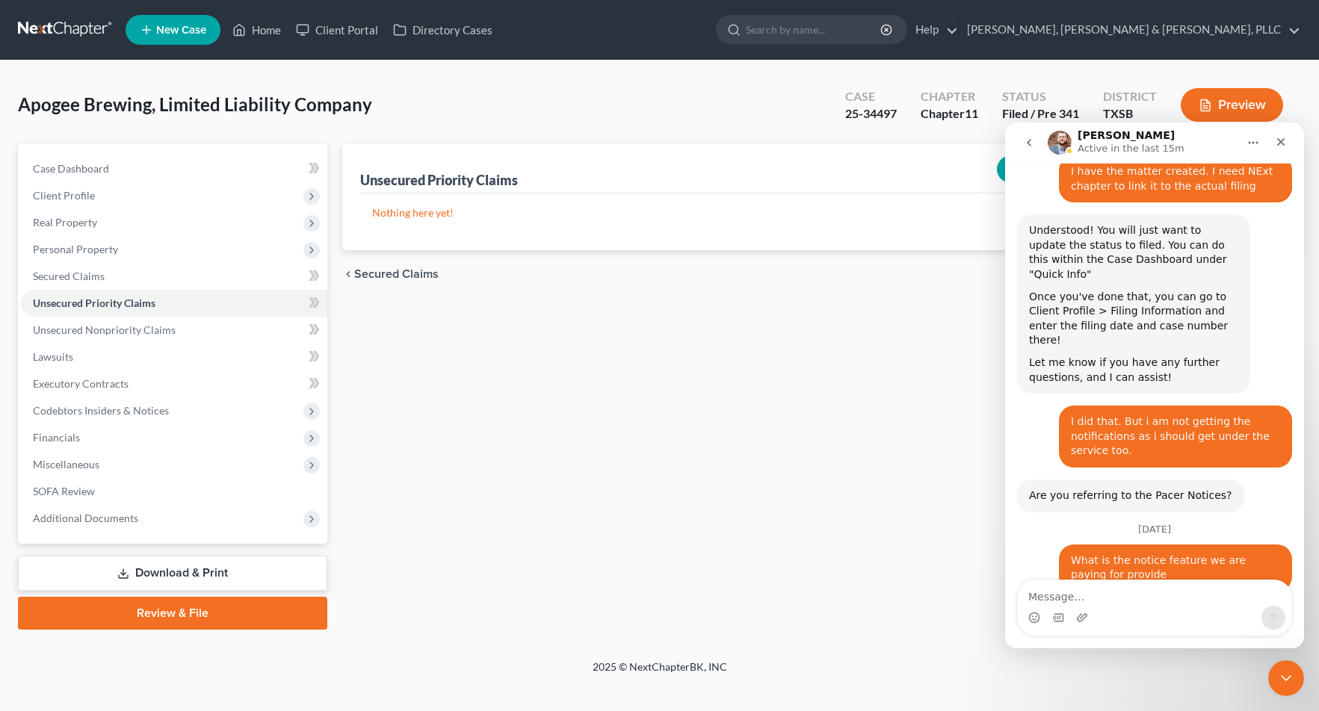
scroll to position [2246, 0]
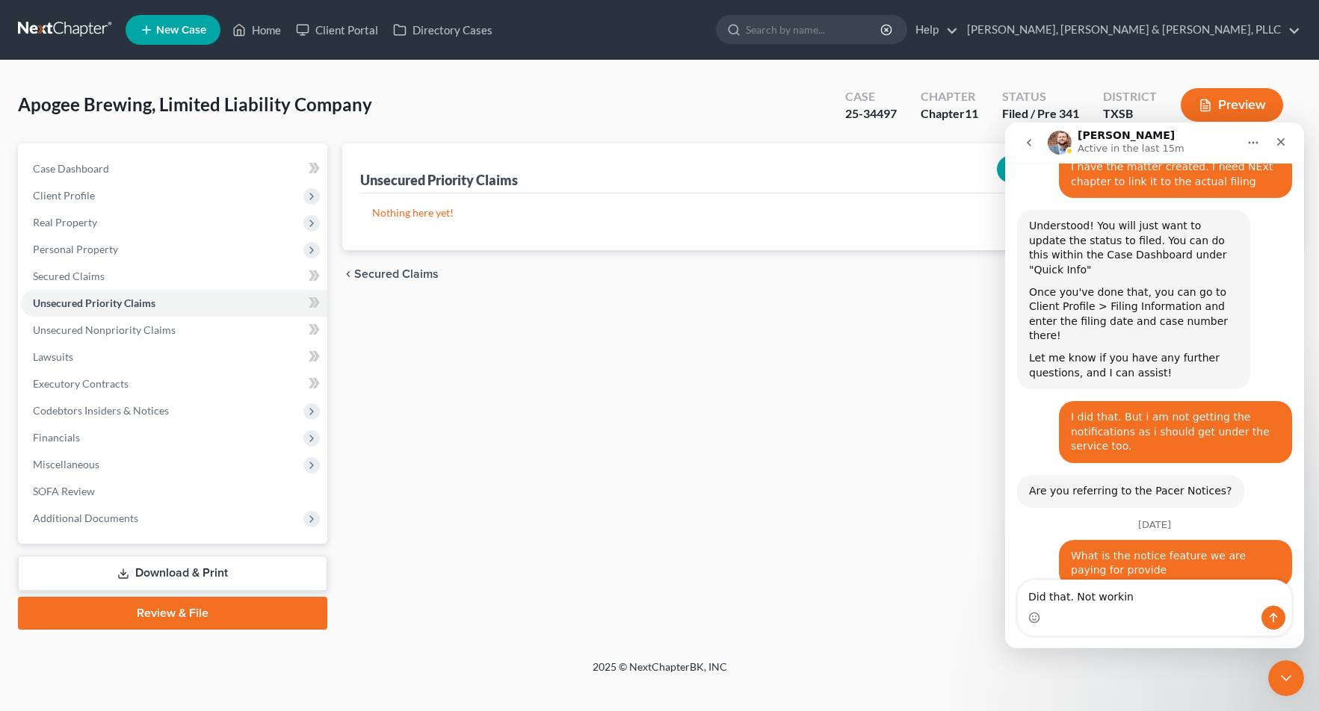
type textarea "Did that. Not working"
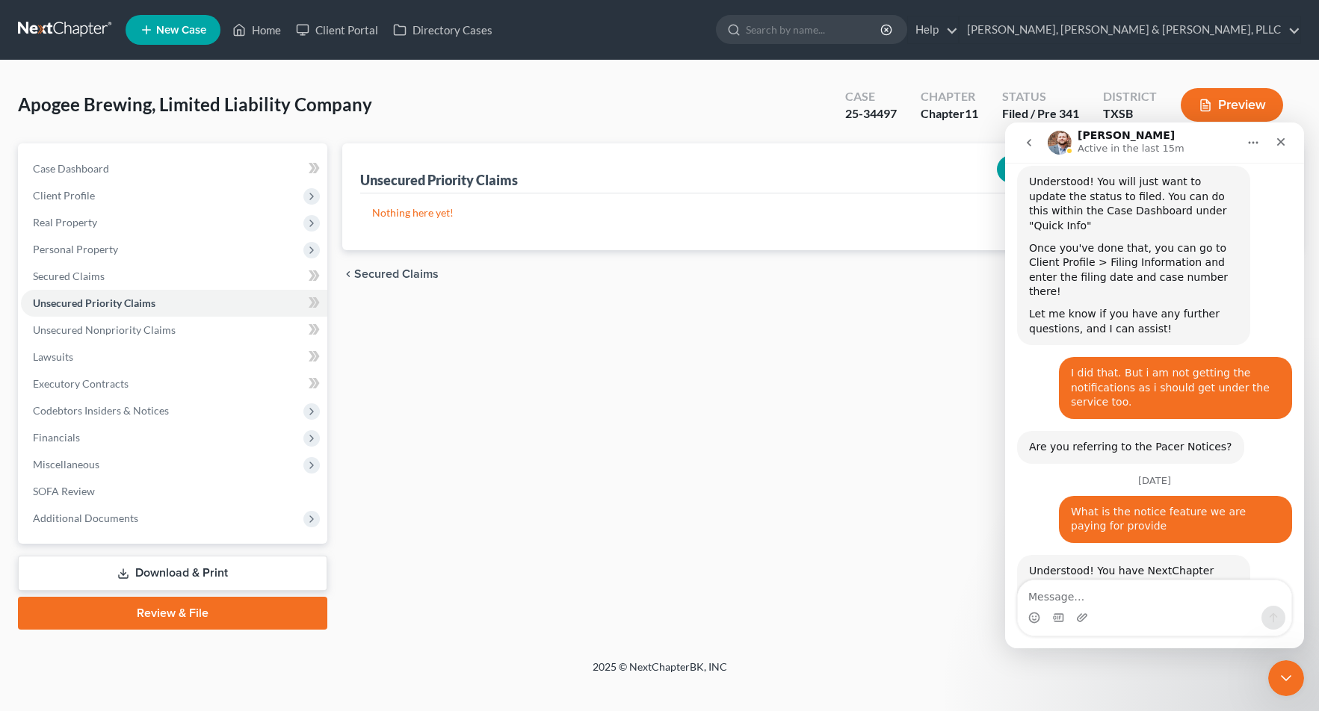
click at [1097, 702] on div "NextChapter Notices - Signing Up & Getting Started" at bounding box center [1134, 717] width 178 height 31
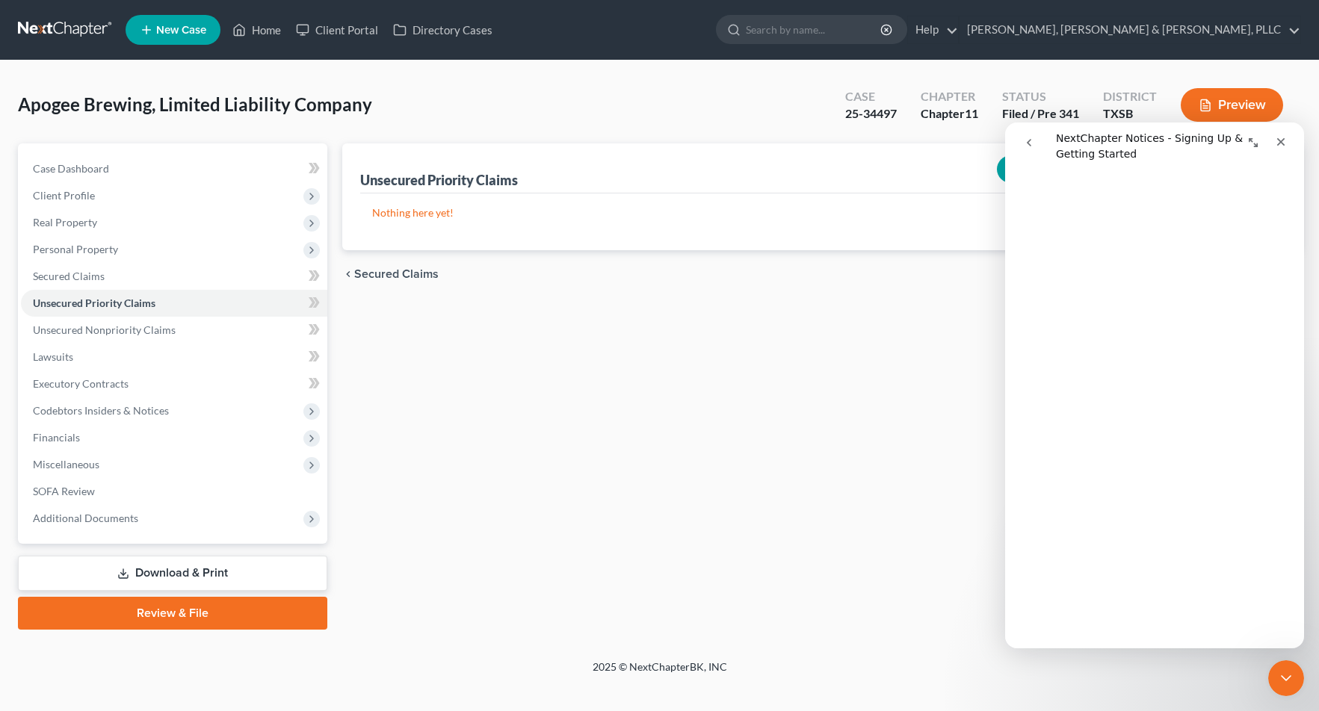
scroll to position [149, 0]
click at [28, 44] on nav "Home New Case Client Portal Directory Cases Kearney, McWilliams & Davis, PLLC v…" at bounding box center [659, 30] width 1319 height 60
click at [33, 31] on link at bounding box center [66, 29] width 96 height 27
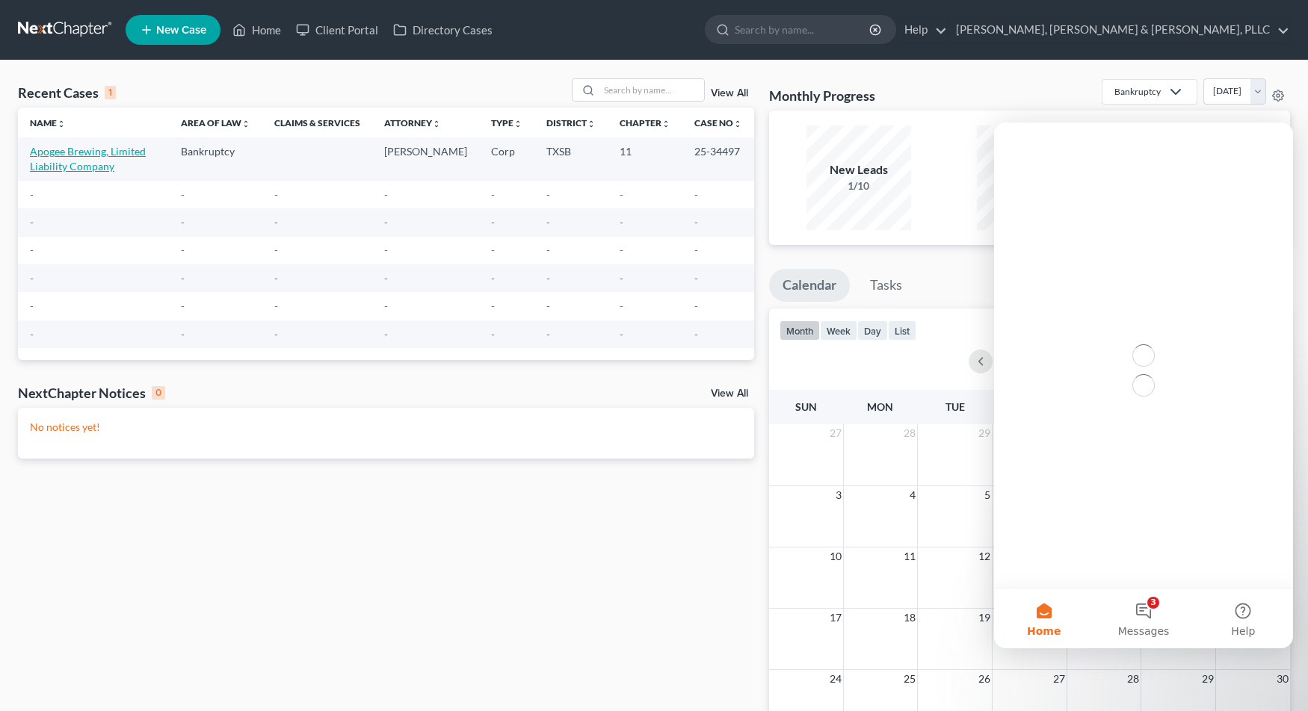
click at [87, 161] on link "Apogee Brewing, Limited Liability Company" at bounding box center [88, 159] width 116 height 28
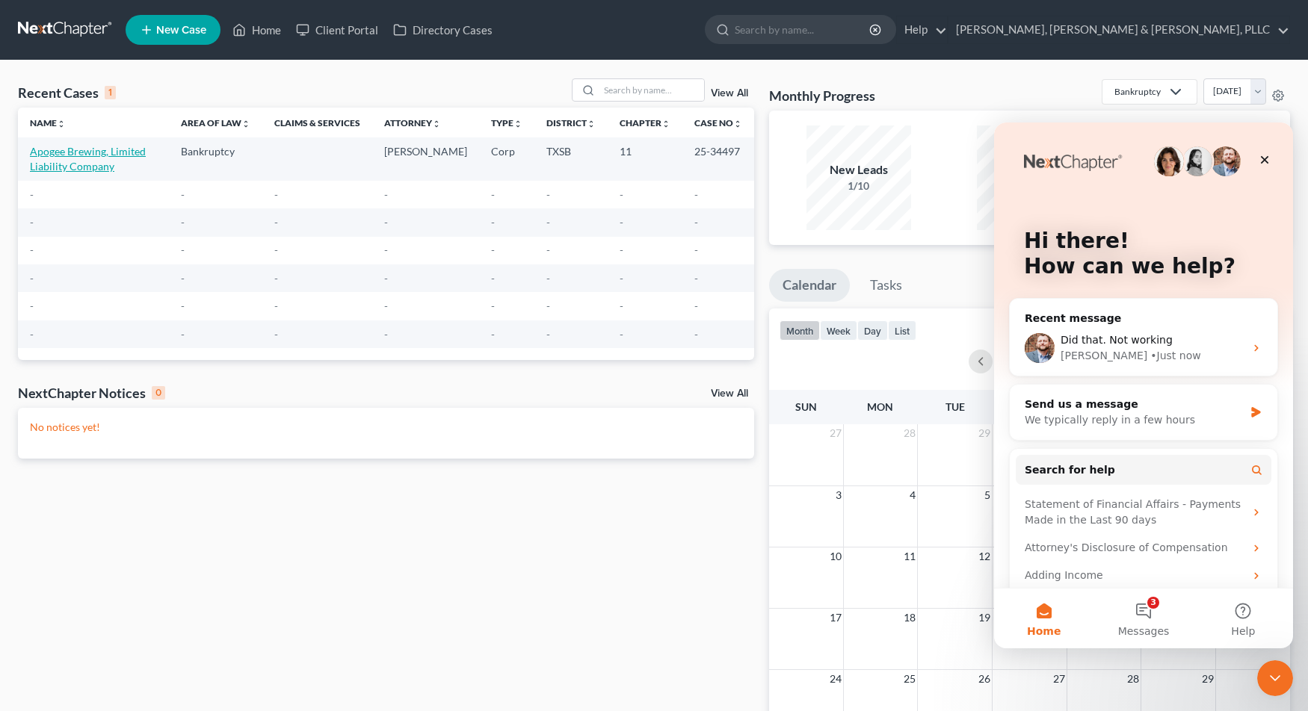
select select "7"
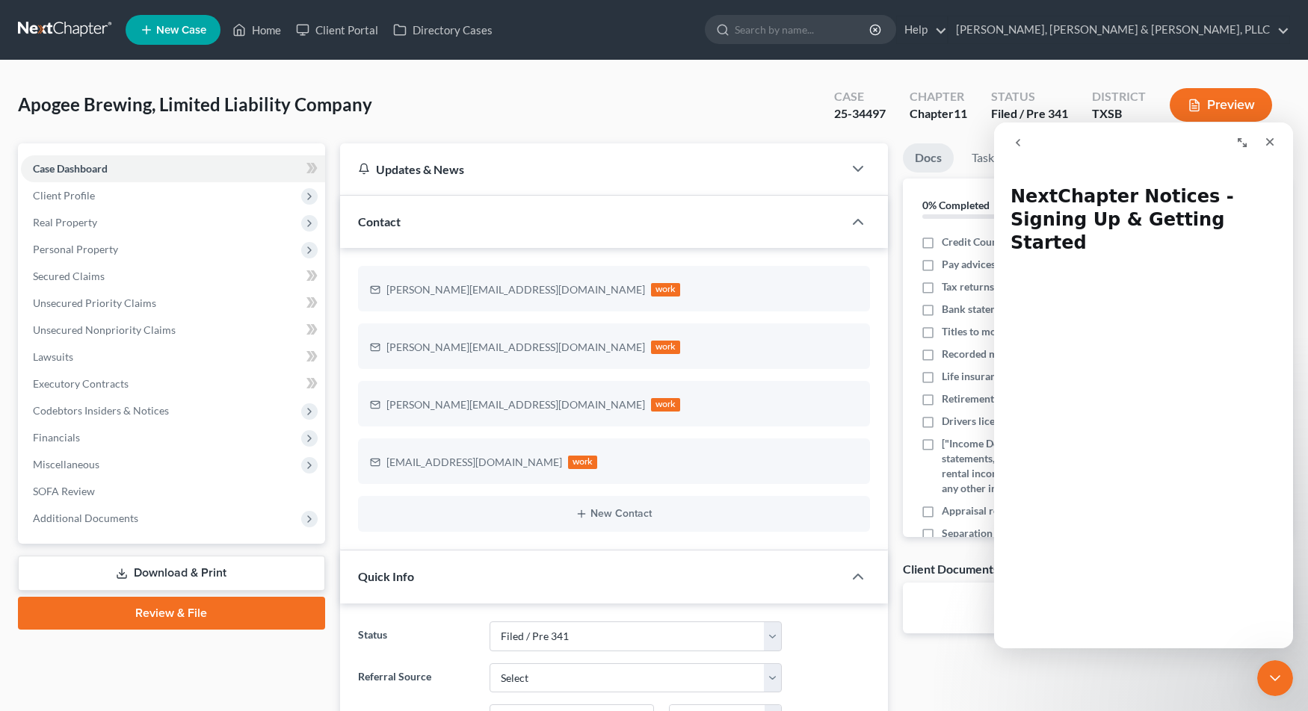
click at [37, 24] on link at bounding box center [66, 29] width 96 height 27
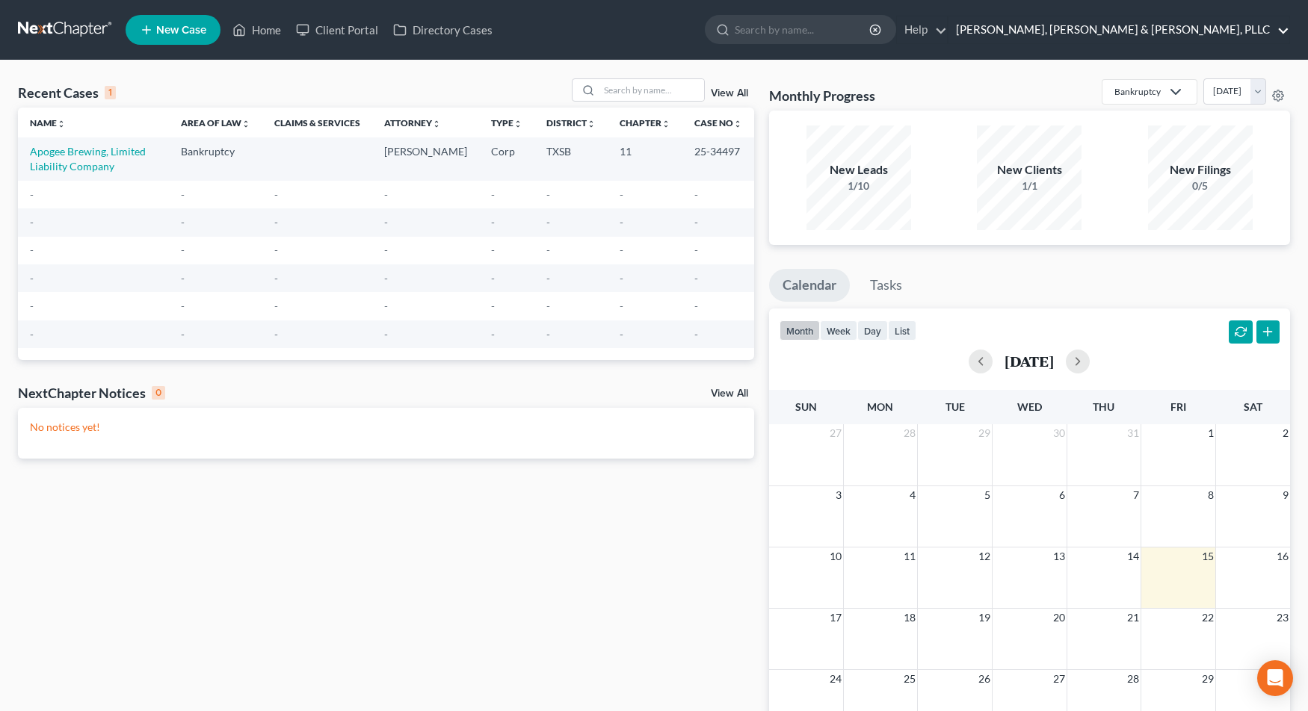
click at [1238, 40] on link "[PERSON_NAME], [PERSON_NAME] & [PERSON_NAME], PLLC" at bounding box center [1118, 29] width 341 height 27
